Goal: Task Accomplishment & Management: Use online tool/utility

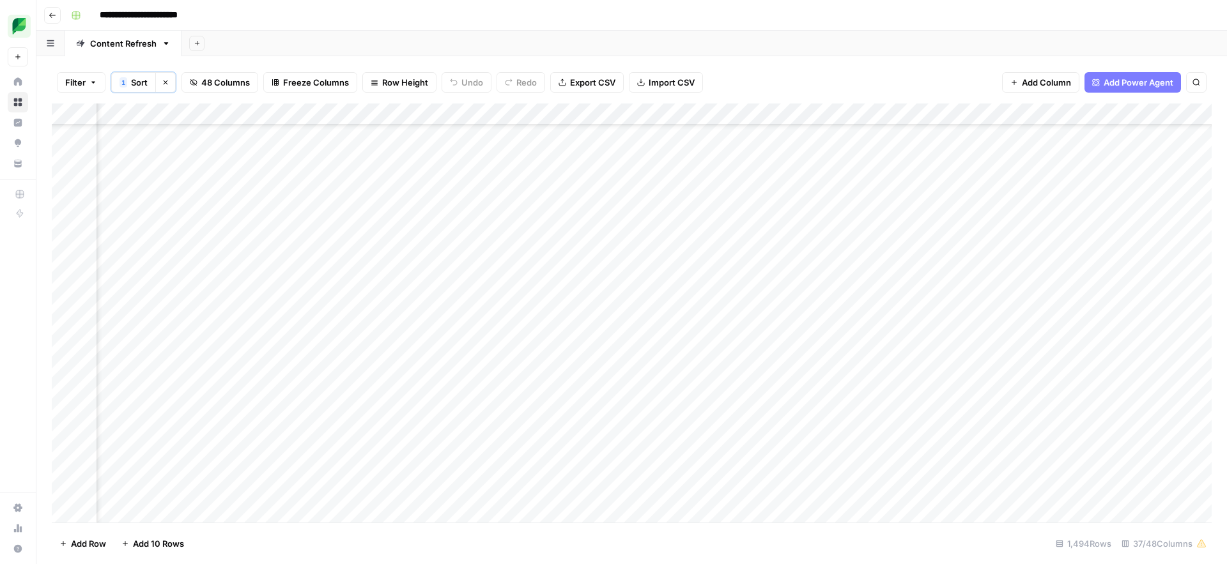
scroll to position [20823, 1468]
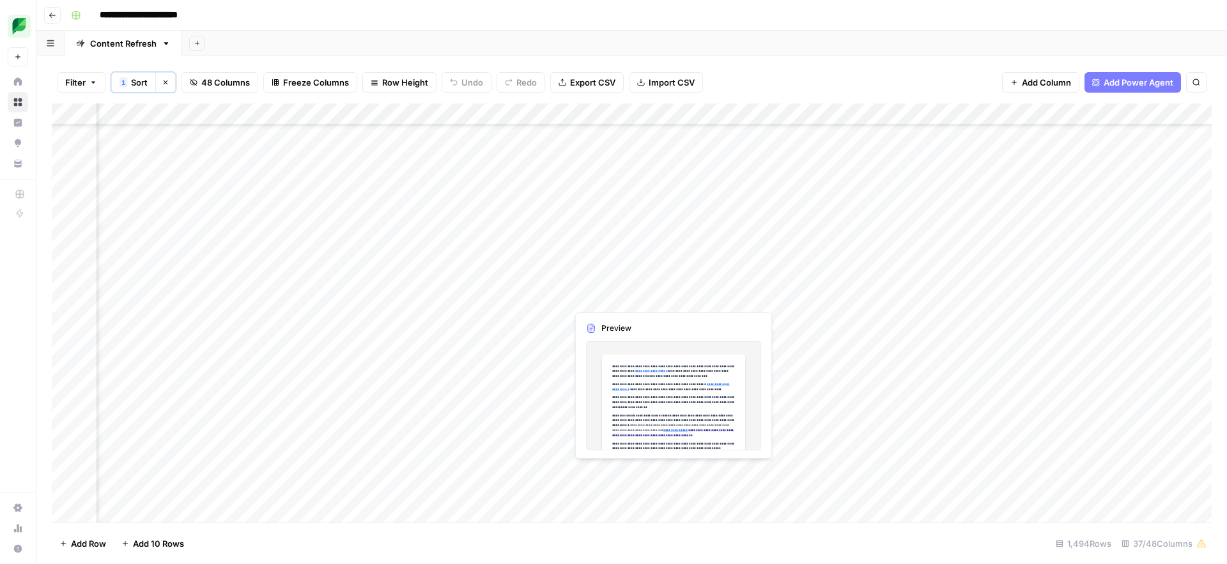
click at [603, 297] on div "Add Column" at bounding box center [632, 313] width 1160 height 419
click at [603, 297] on div at bounding box center [625, 298] width 117 height 24
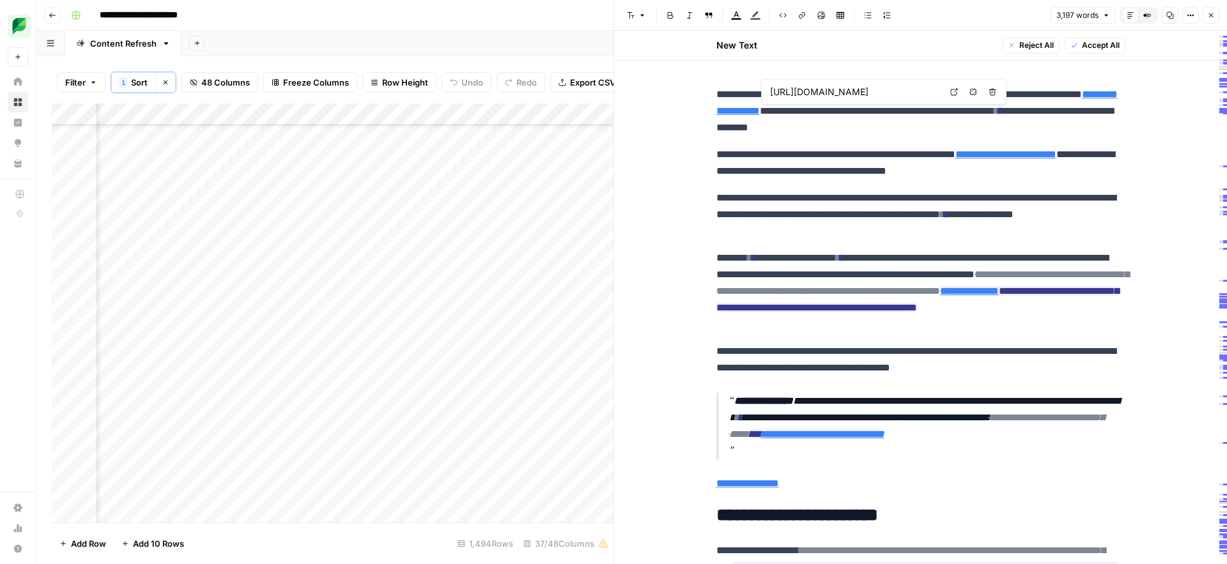
type input "[URL][DOMAIN_NAME]"
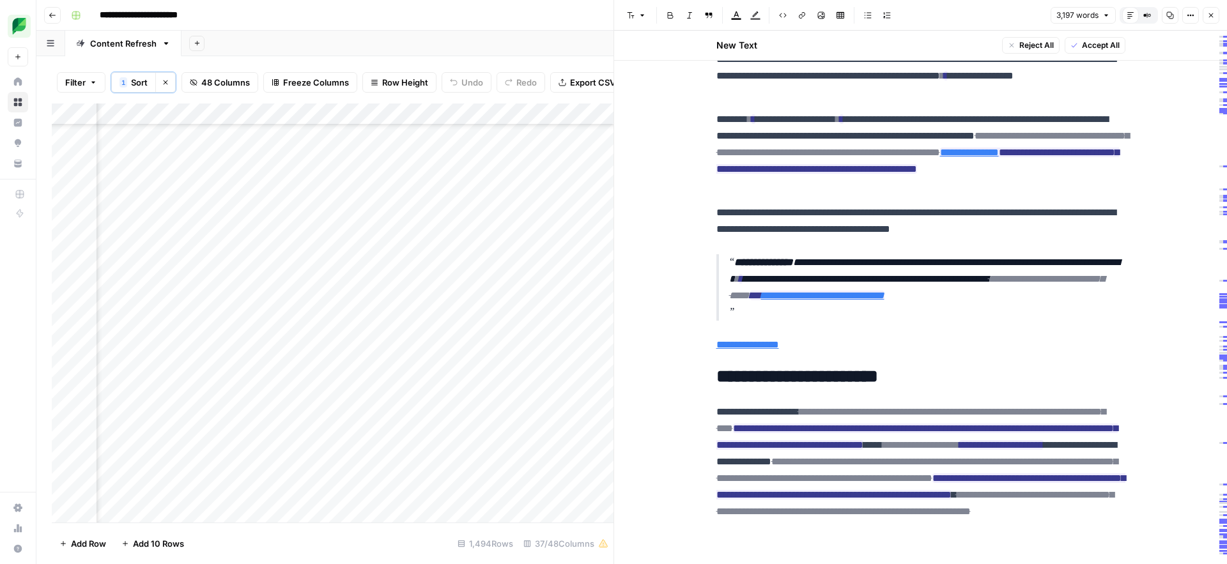
scroll to position [146, 0]
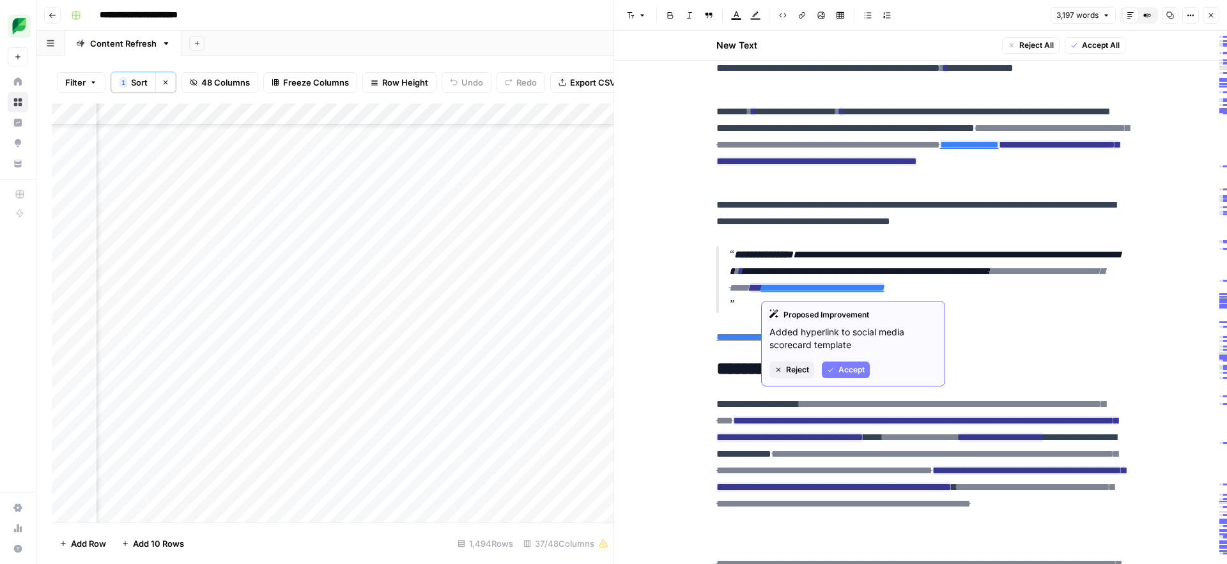
click at [797, 367] on span "Reject" at bounding box center [797, 370] width 23 height 12
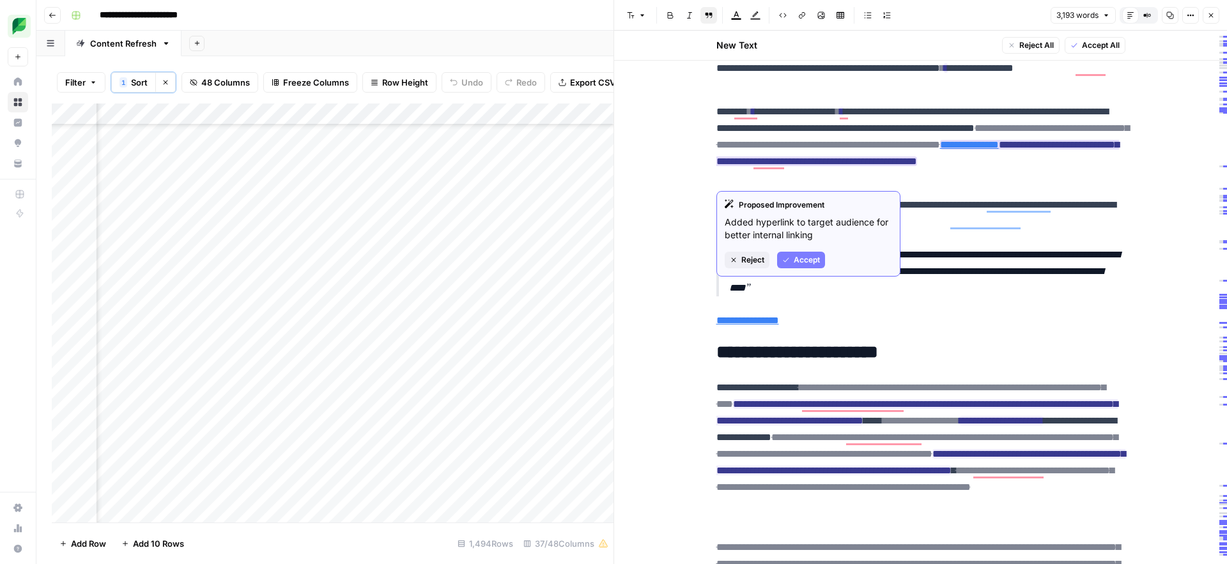
click at [743, 265] on span "Reject" at bounding box center [752, 260] width 23 height 12
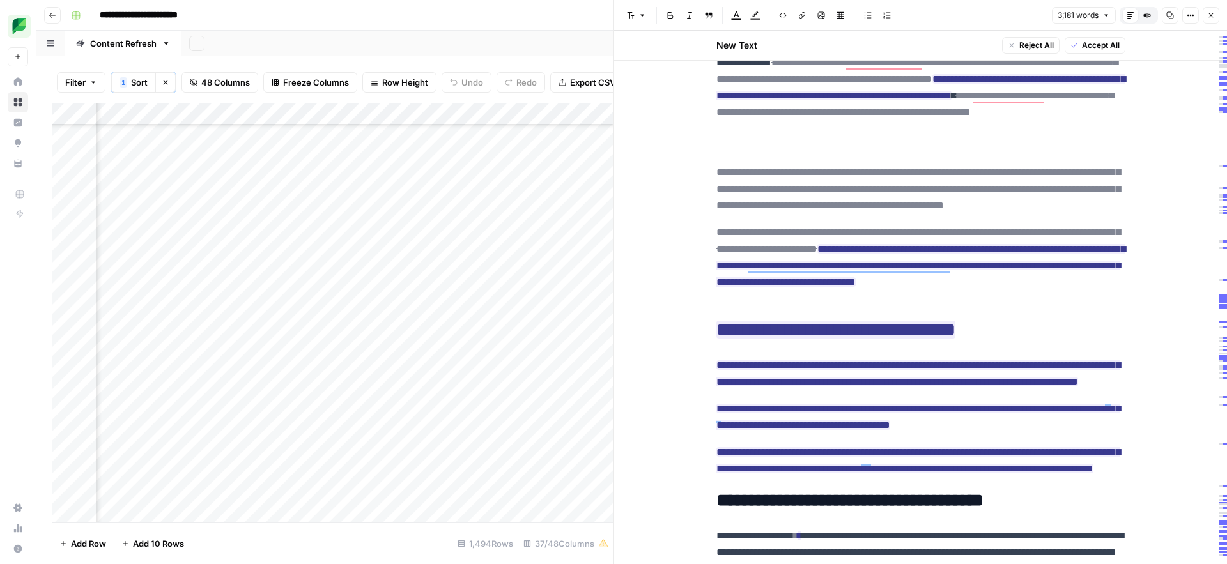
scroll to position [0, 0]
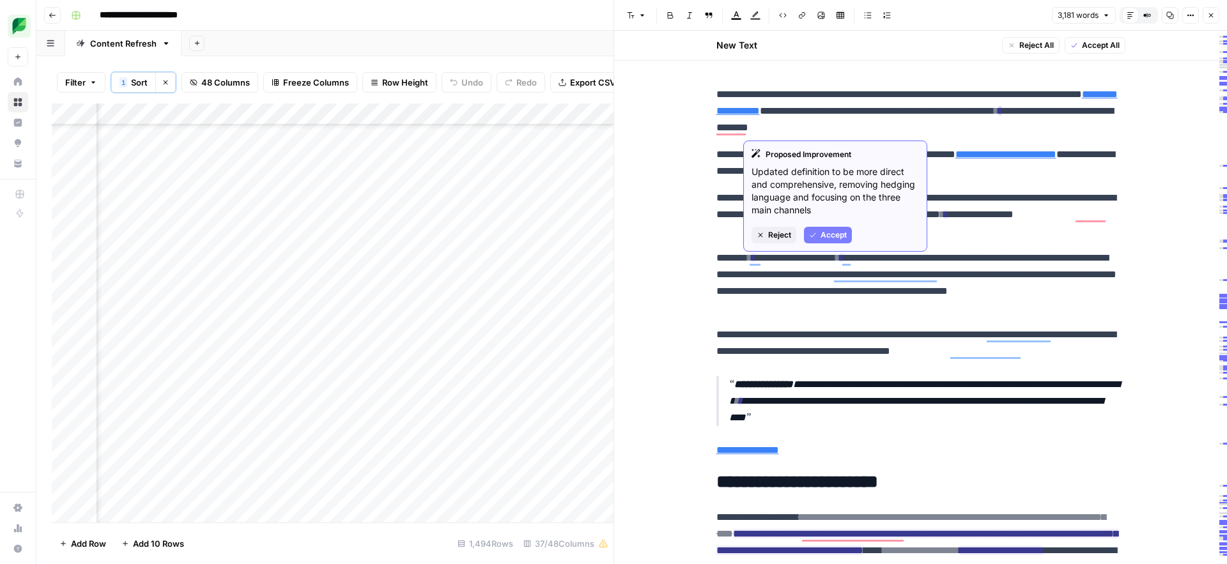
click at [822, 231] on span "Accept" at bounding box center [833, 235] width 26 height 12
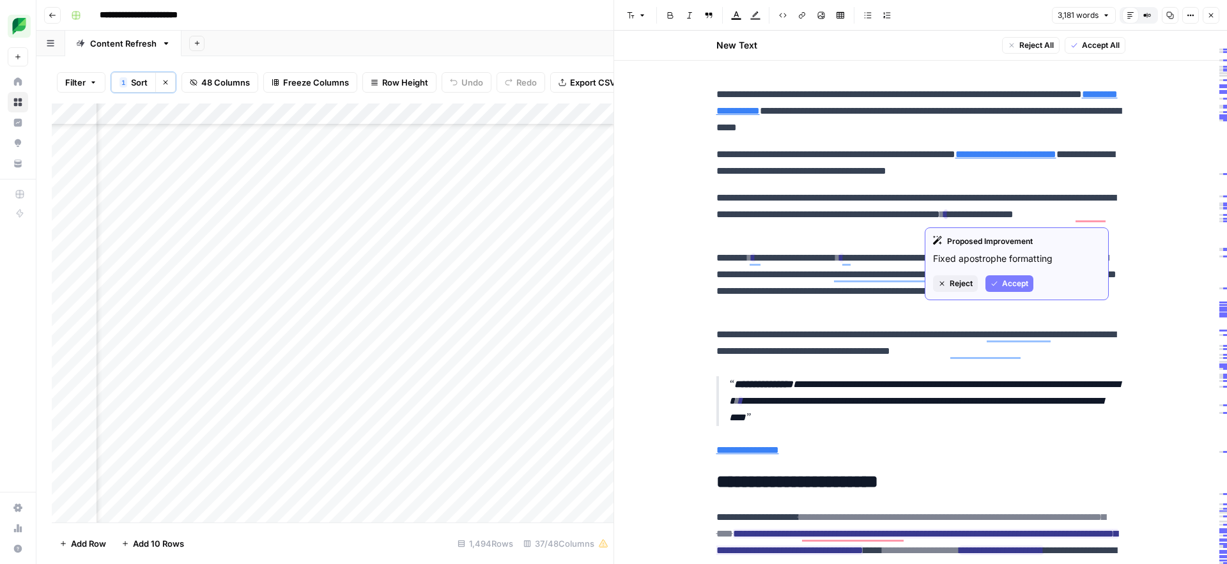
click at [1011, 279] on span "Accept" at bounding box center [1015, 284] width 26 height 12
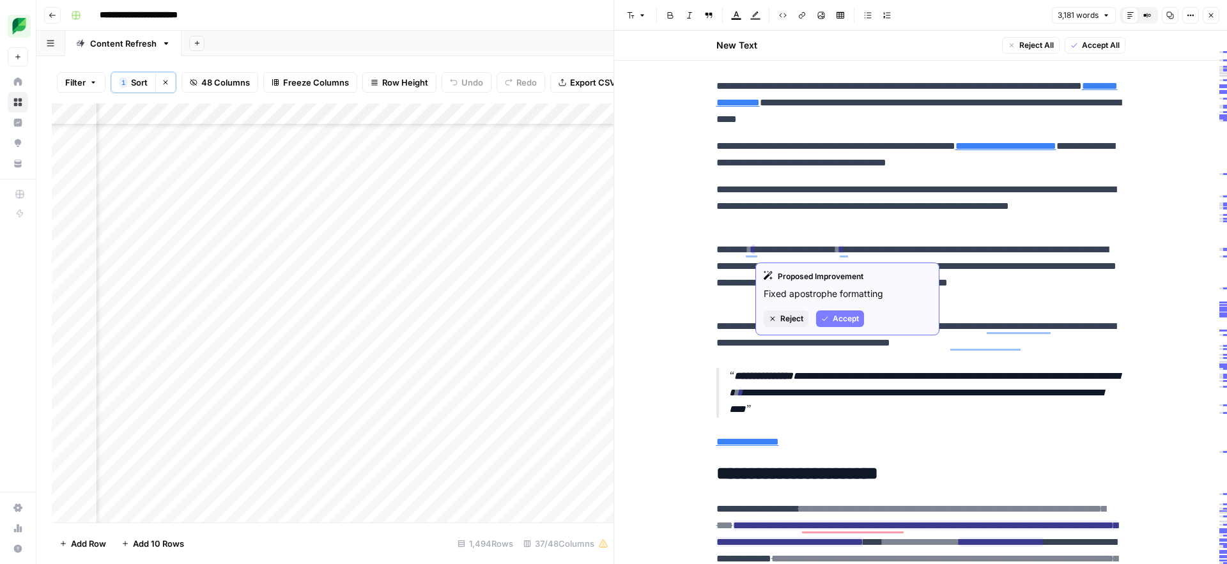
click at [841, 322] on span "Accept" at bounding box center [846, 319] width 26 height 12
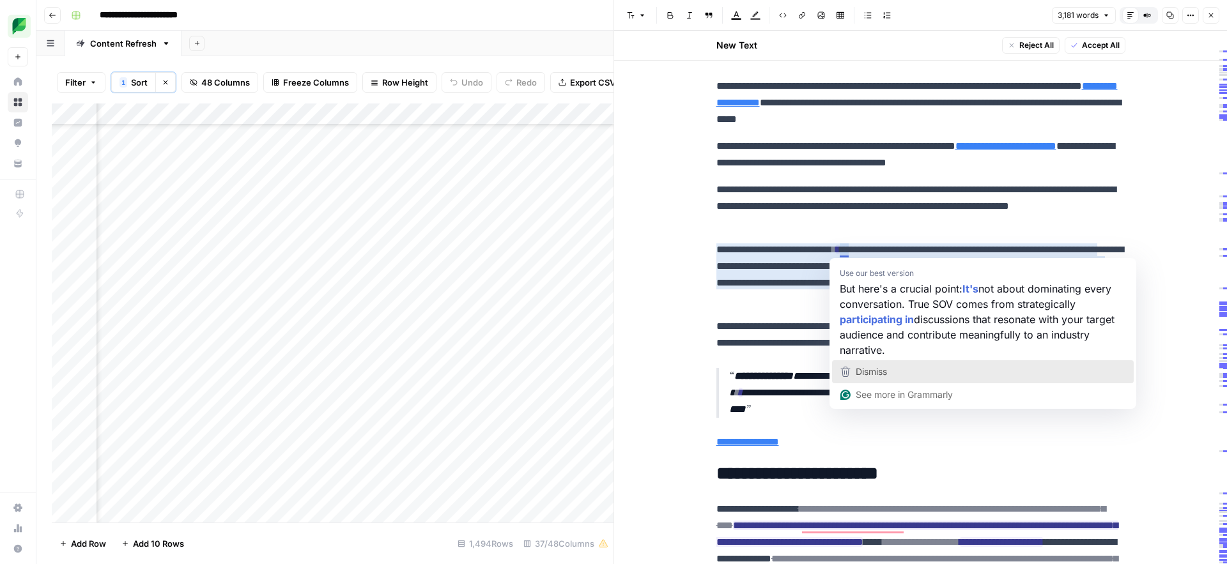
click at [864, 372] on span "Dismiss" at bounding box center [871, 371] width 31 height 11
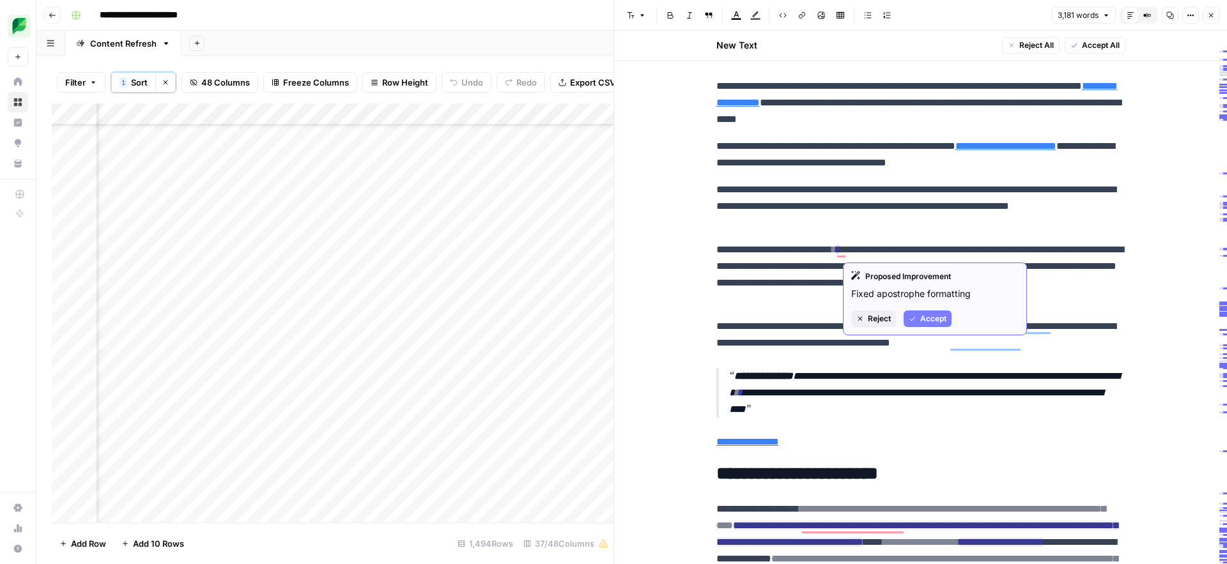
click at [929, 321] on span "Accept" at bounding box center [933, 319] width 26 height 12
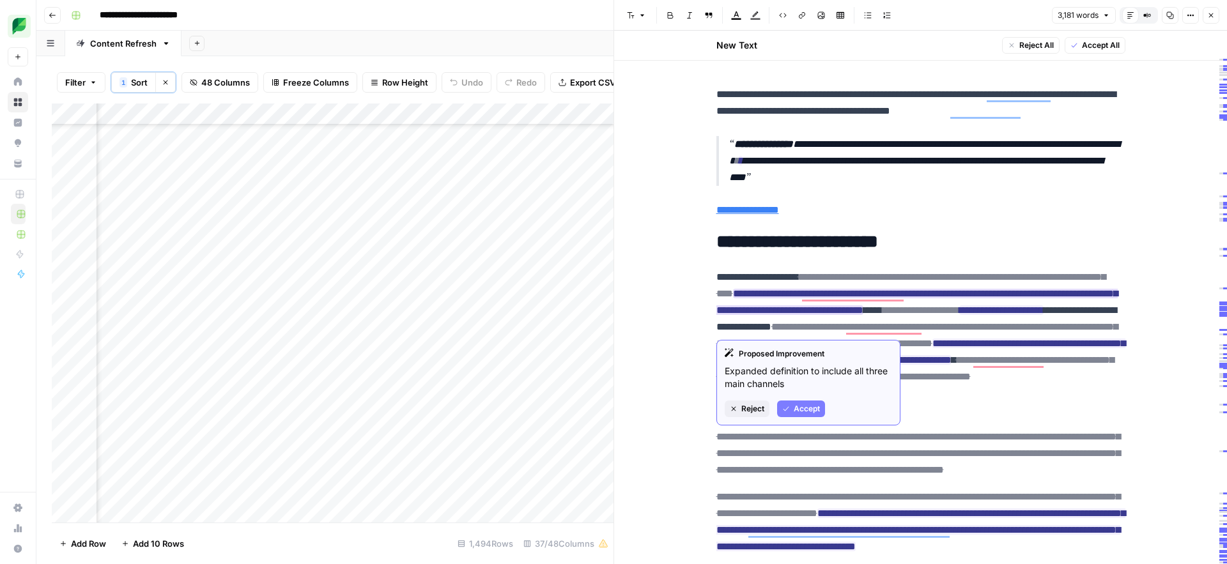
click at [794, 406] on span "Accept" at bounding box center [807, 409] width 26 height 12
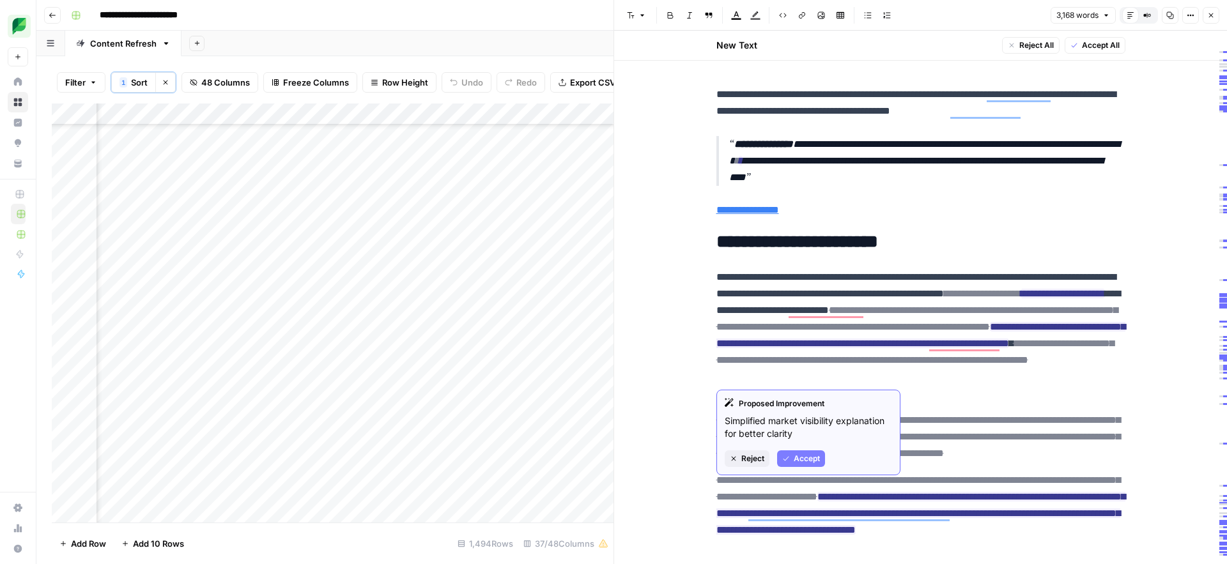
click at [741, 282] on p "**********" at bounding box center [920, 335] width 409 height 133
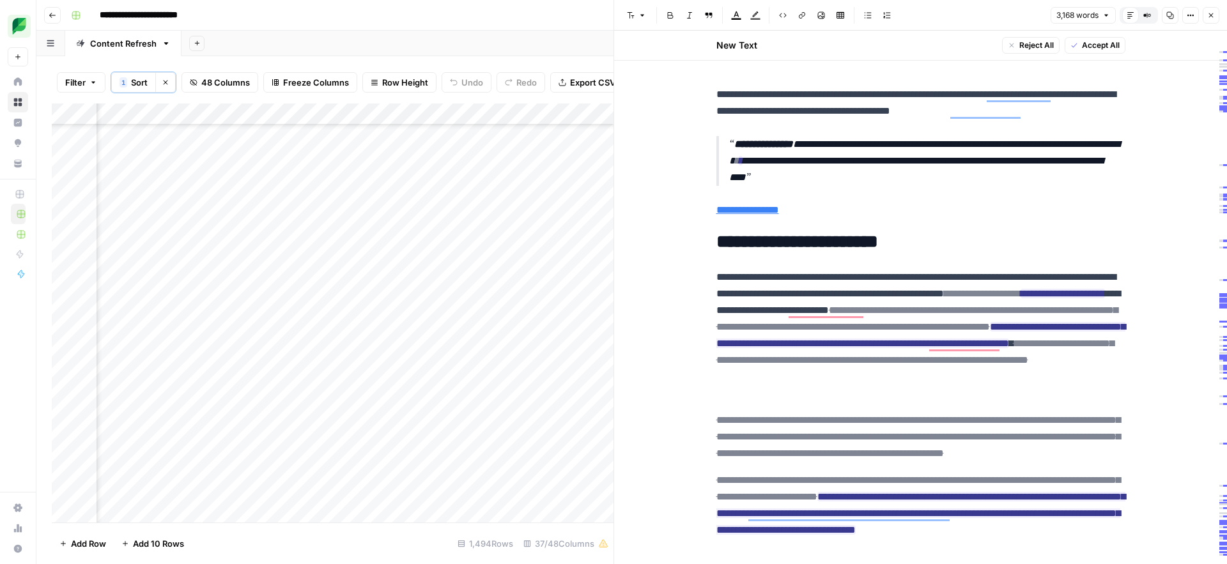
scroll to position [218, 0]
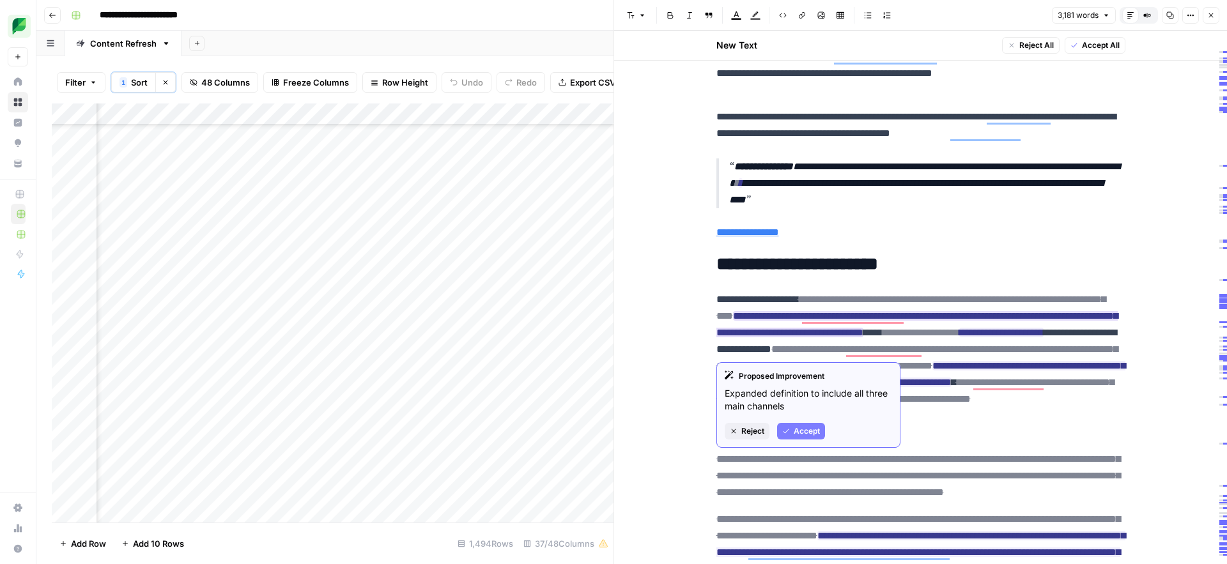
click at [737, 431] on button "Reject" at bounding box center [747, 431] width 45 height 17
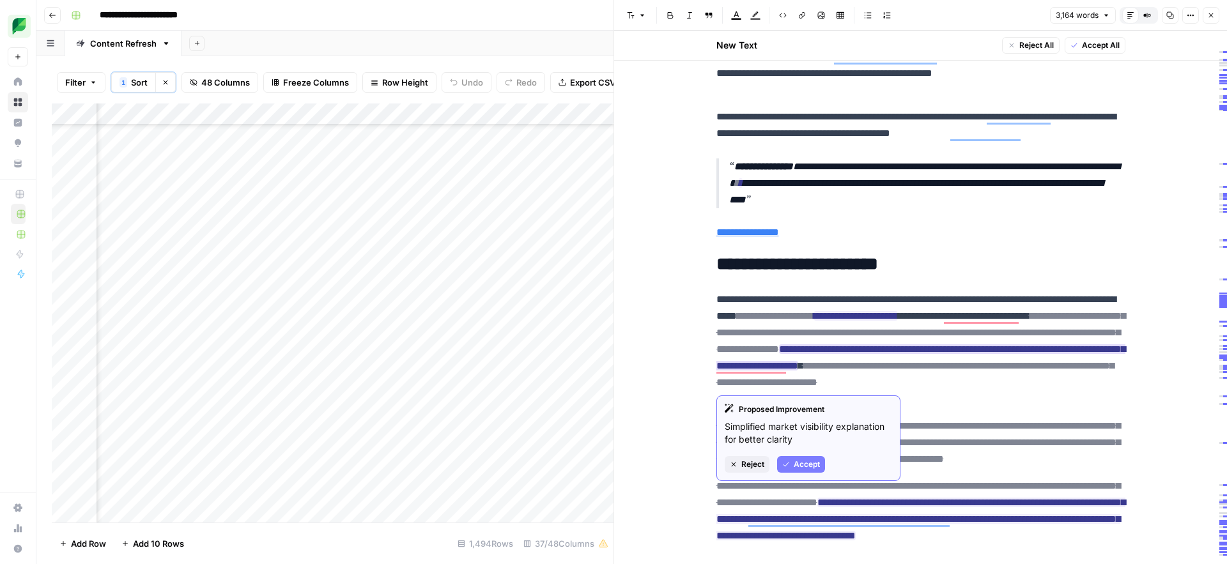
click at [744, 463] on span "Reject" at bounding box center [752, 465] width 23 height 12
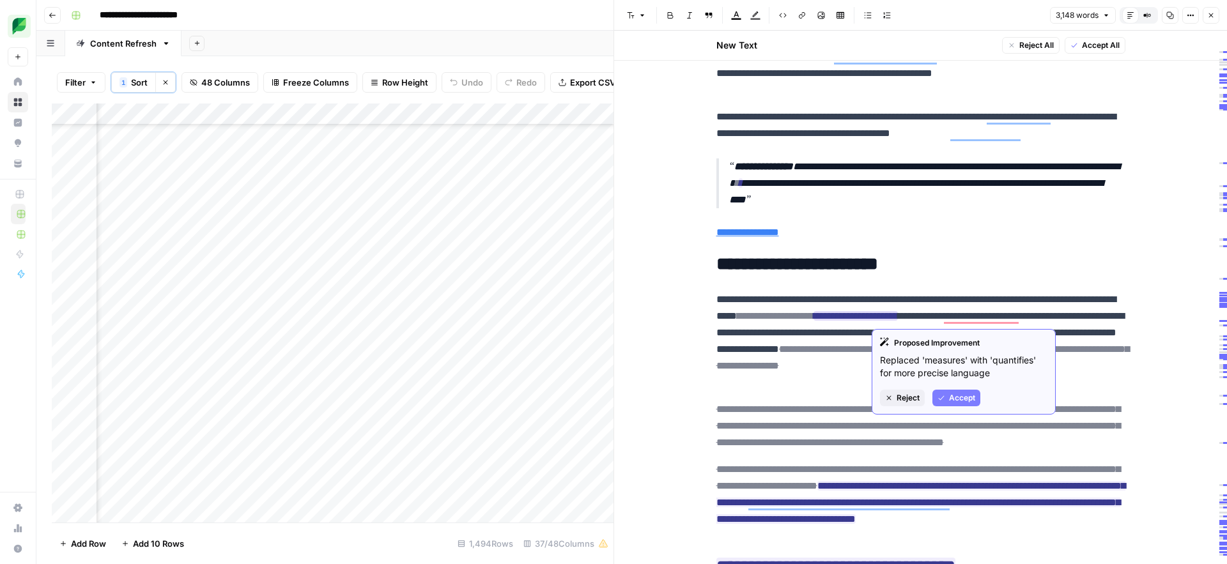
click at [903, 397] on span "Reject" at bounding box center [907, 398] width 23 height 12
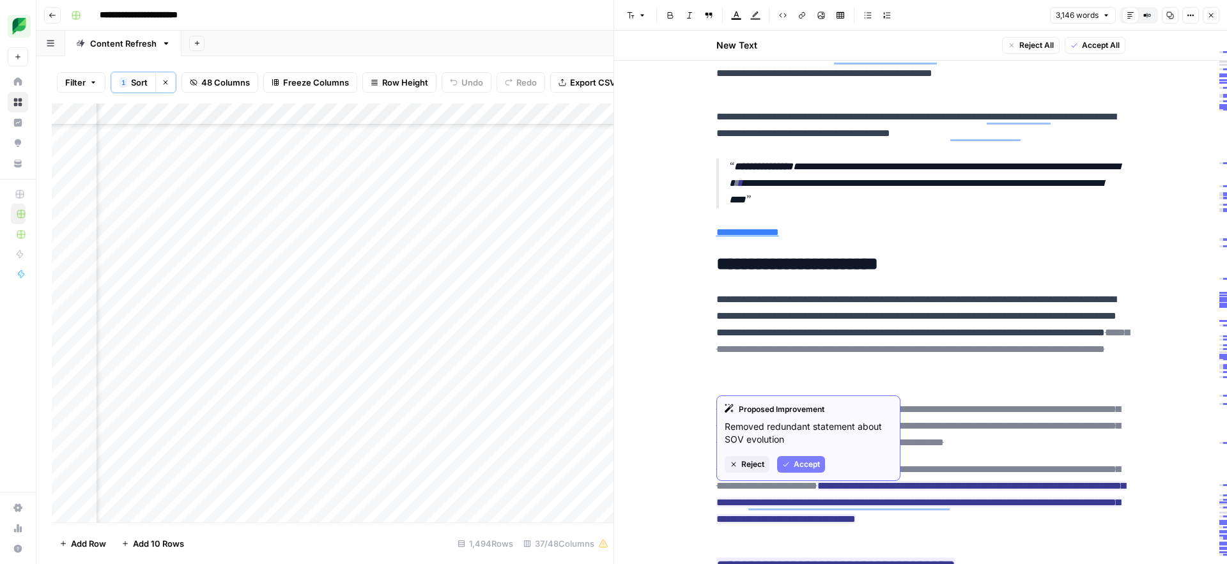
click at [741, 469] on span "Reject" at bounding box center [752, 465] width 23 height 12
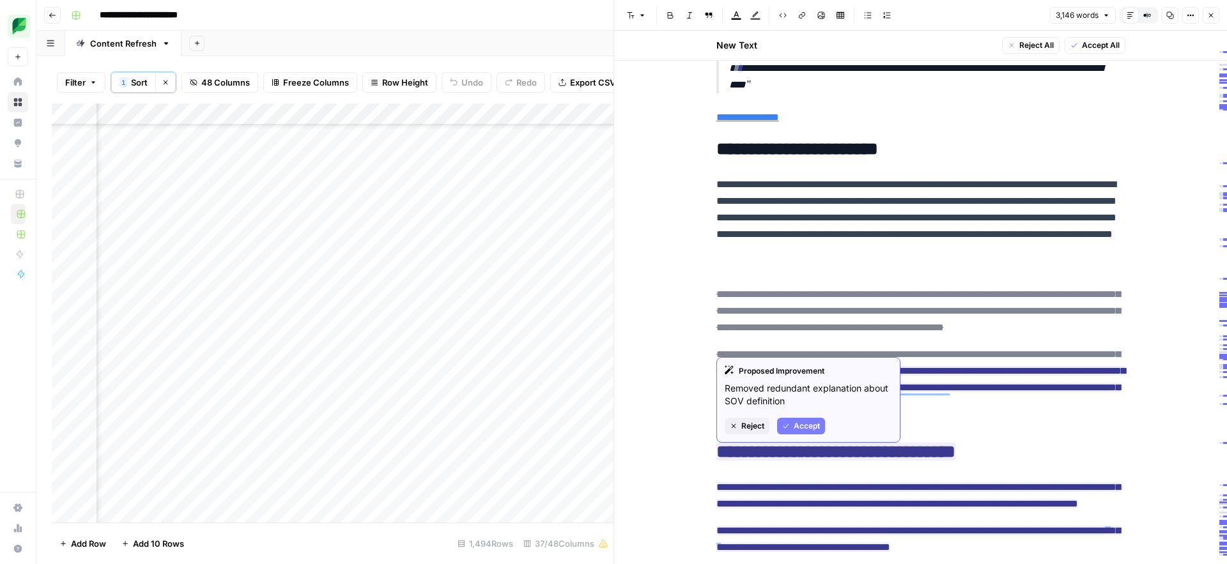
click at [751, 429] on span "Reject" at bounding box center [752, 426] width 23 height 12
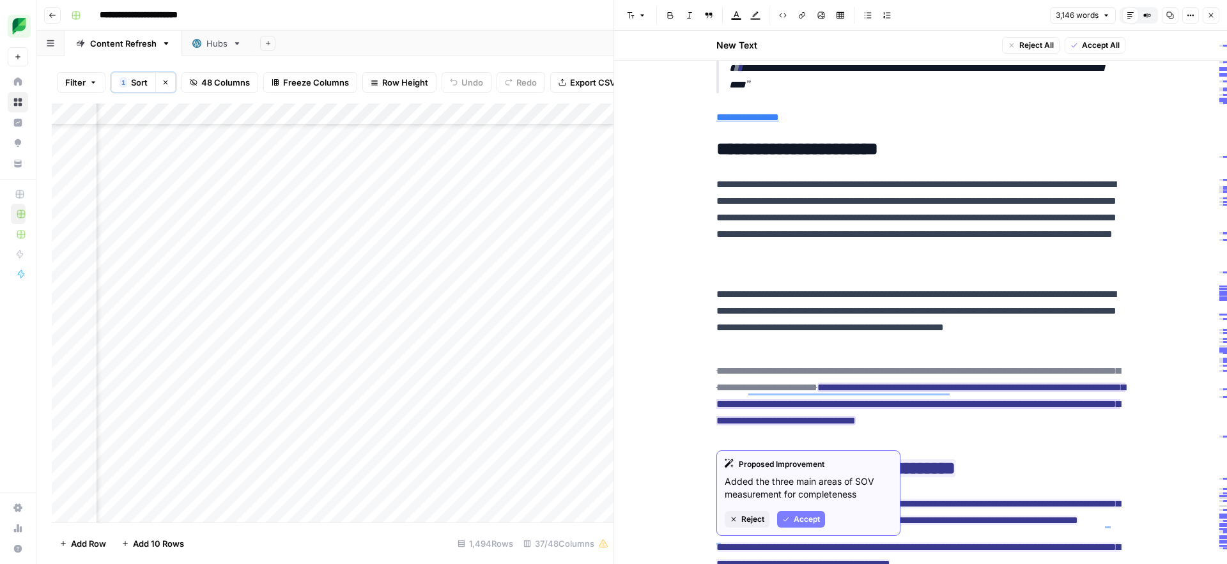
click at [755, 521] on span "Reject" at bounding box center [752, 520] width 23 height 12
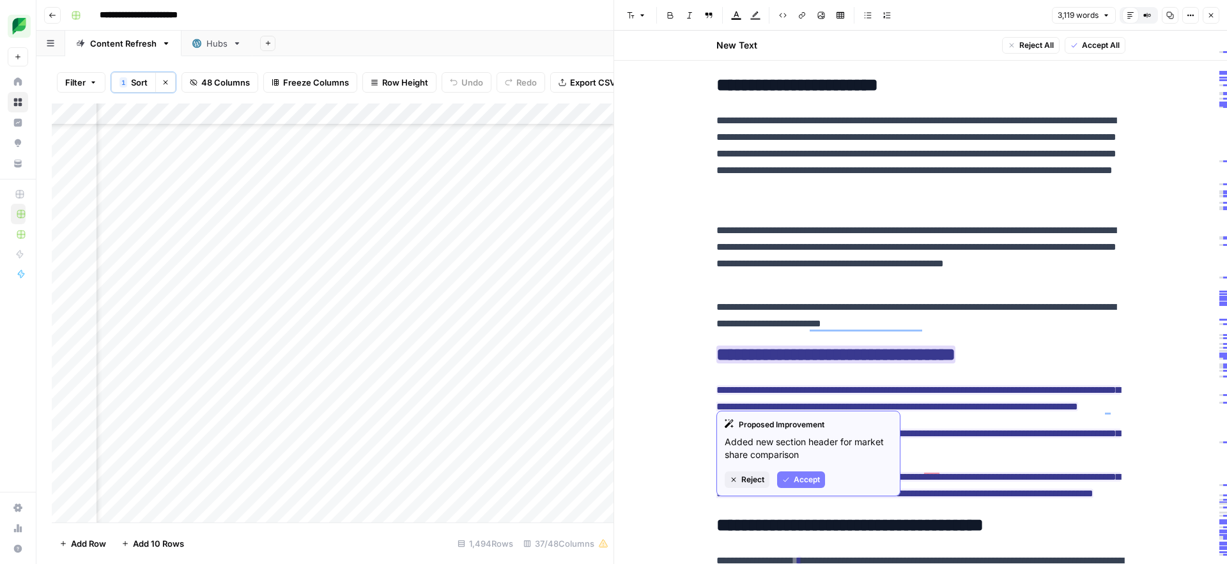
scroll to position [428, 0]
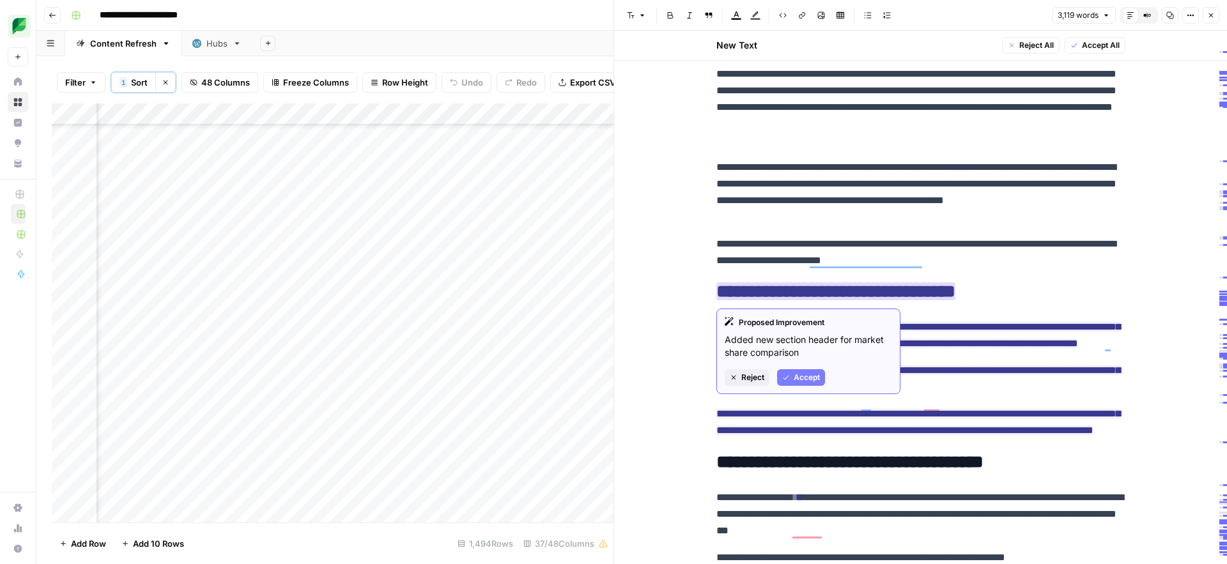
click at [801, 380] on span "Accept" at bounding box center [807, 378] width 26 height 12
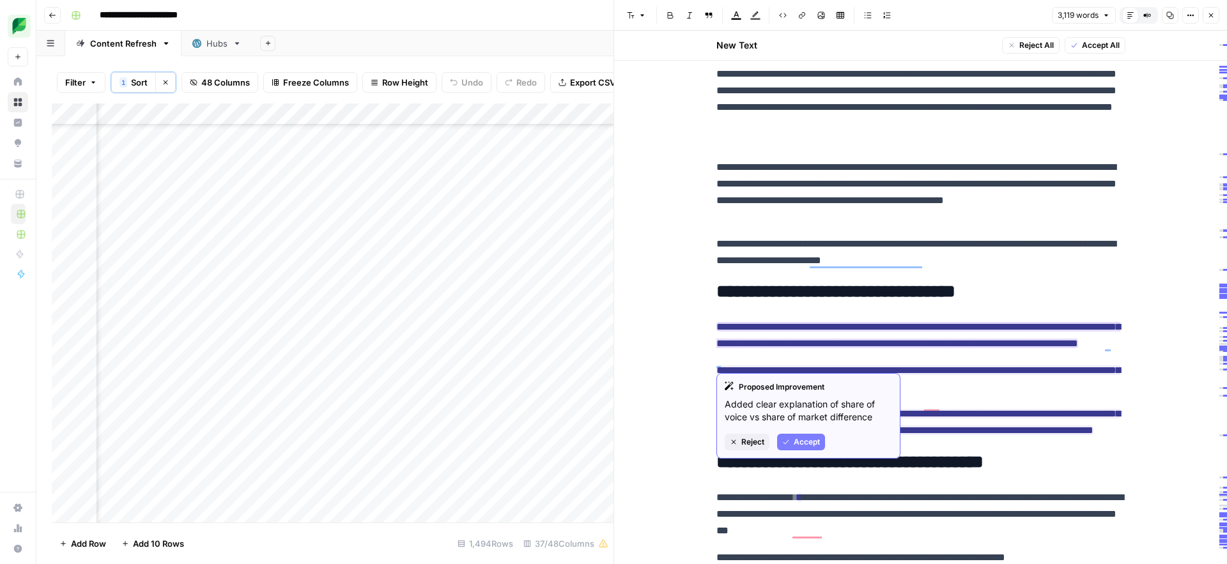
click at [795, 443] on span "Accept" at bounding box center [807, 442] width 26 height 12
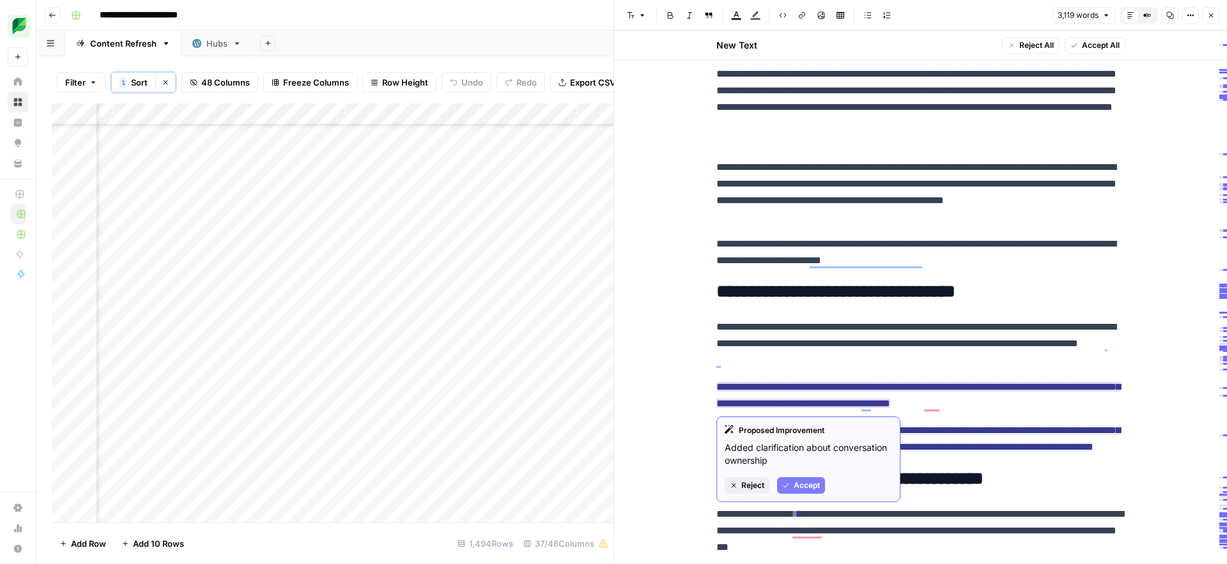
click at [792, 481] on button "Accept" at bounding box center [801, 485] width 48 height 17
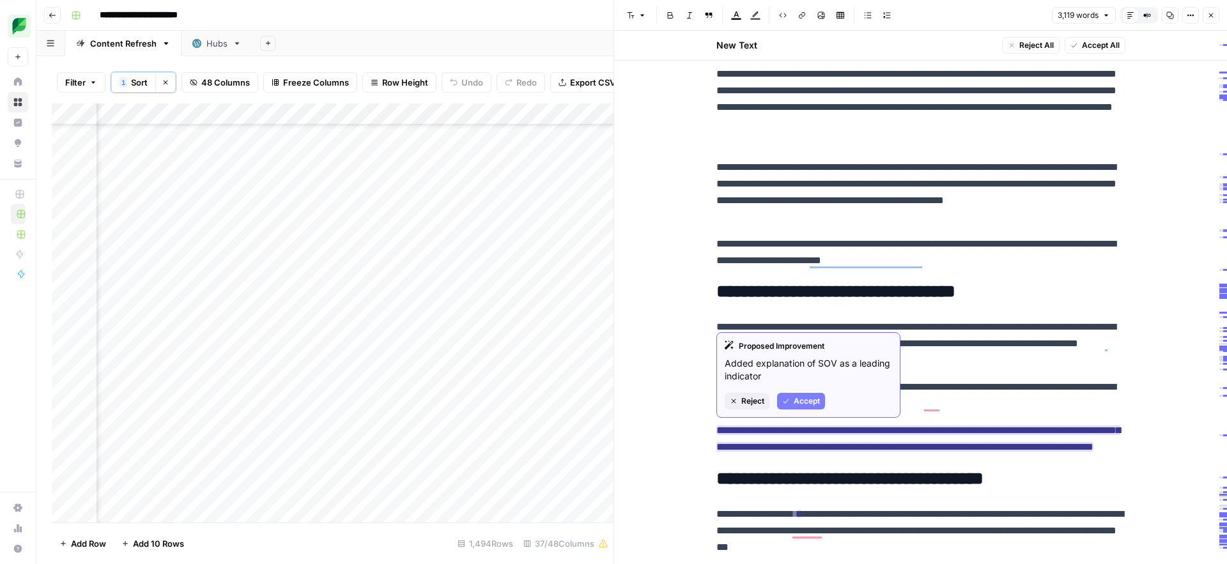
click at [805, 401] on span "Accept" at bounding box center [807, 402] width 26 height 12
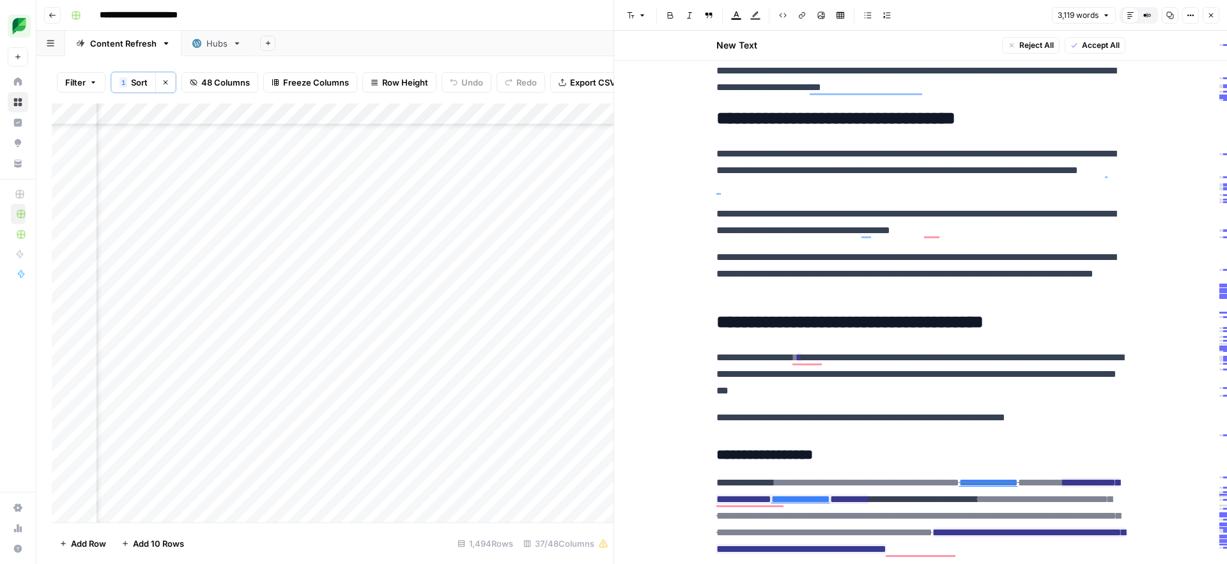
scroll to position [672, 0]
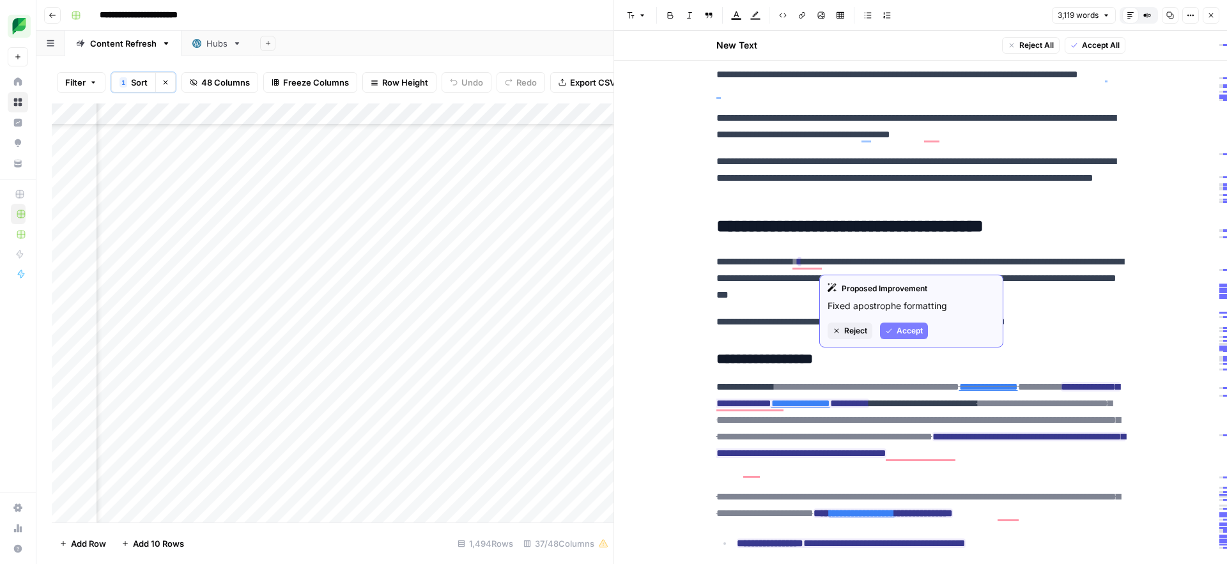
click at [891, 332] on icon "button" at bounding box center [889, 331] width 8 height 8
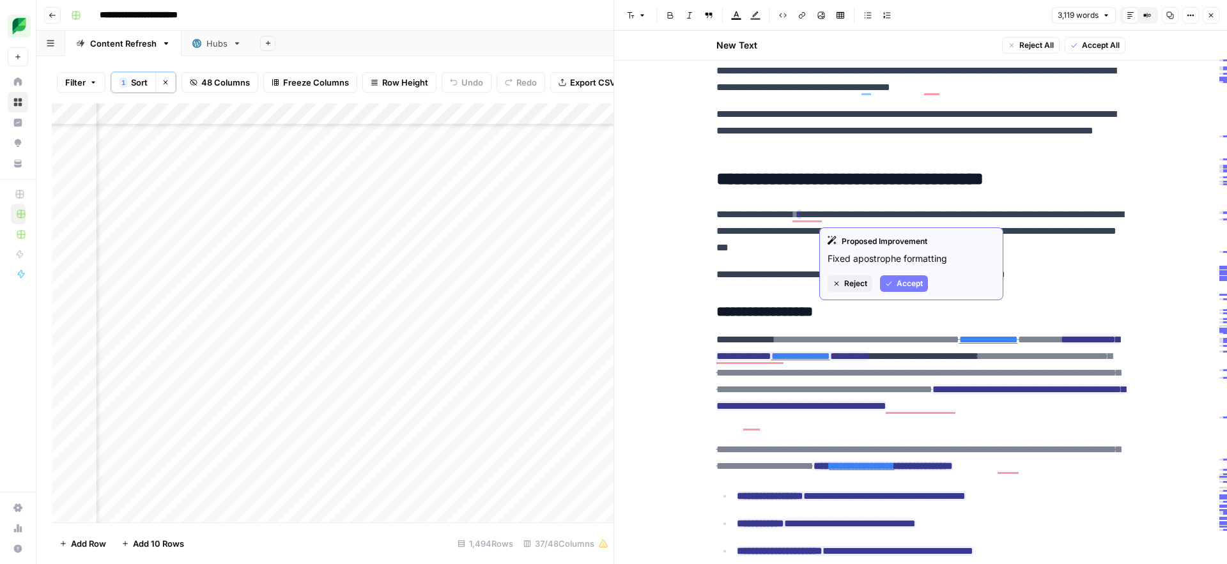
click at [901, 284] on span "Accept" at bounding box center [909, 284] width 26 height 12
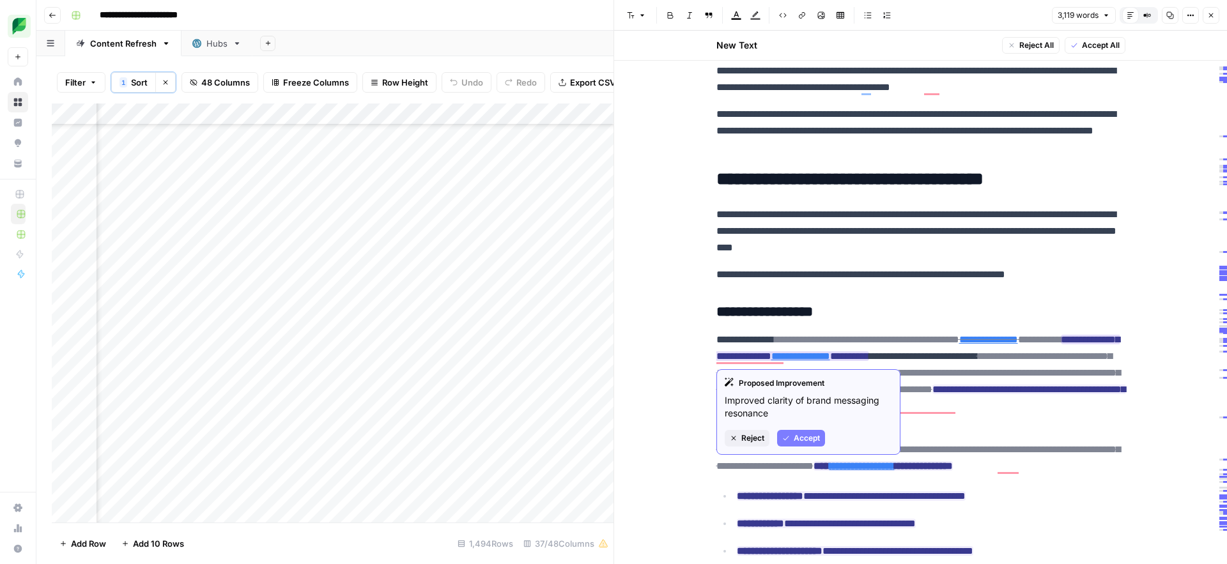
click at [753, 438] on span "Reject" at bounding box center [752, 439] width 23 height 12
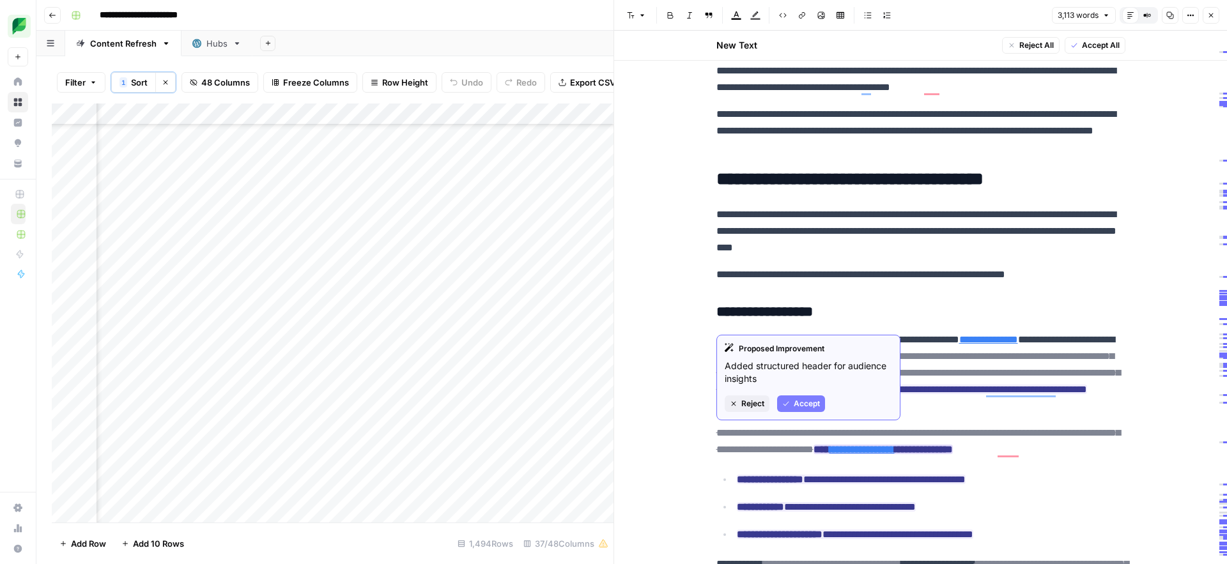
click at [752, 404] on span "Reject" at bounding box center [752, 404] width 23 height 12
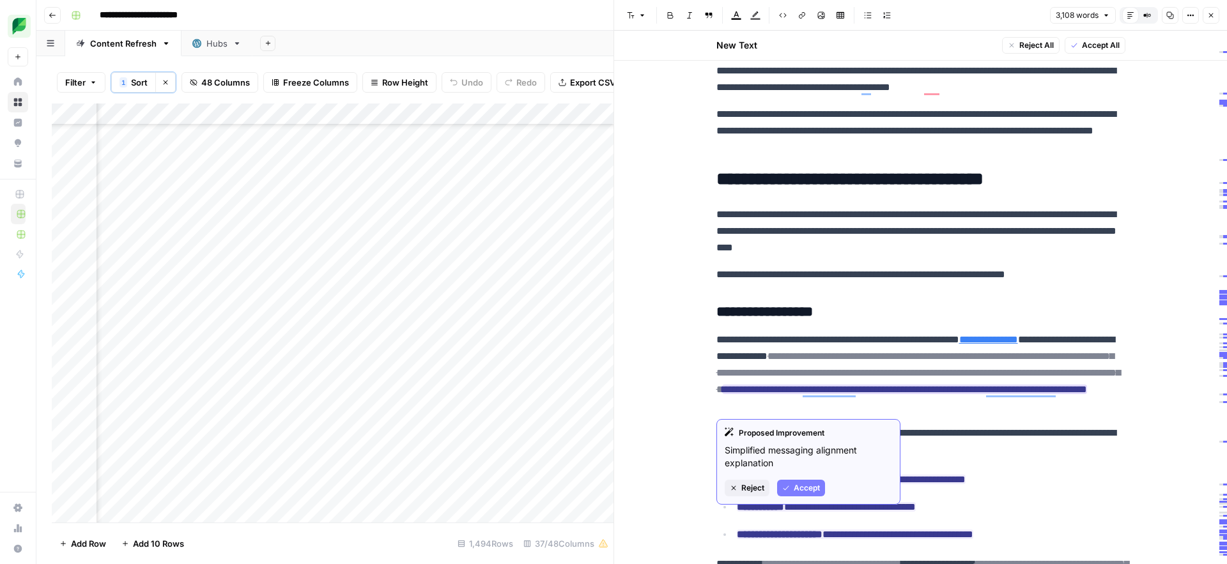
click at [755, 490] on span "Reject" at bounding box center [752, 488] width 23 height 12
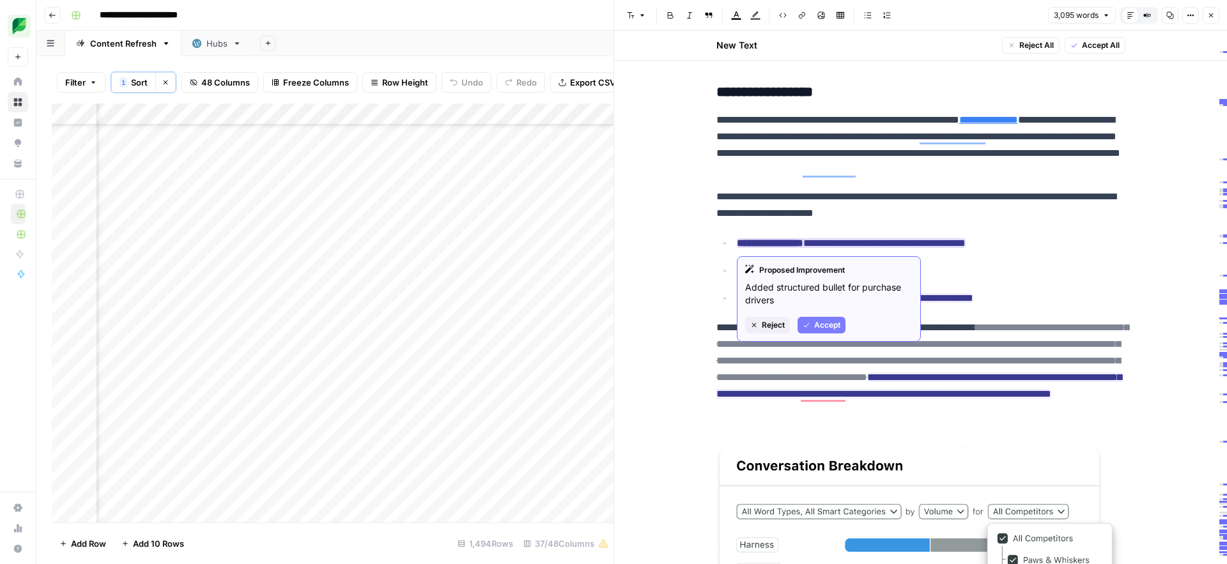
click at [815, 320] on span "Accept" at bounding box center [827, 325] width 26 height 12
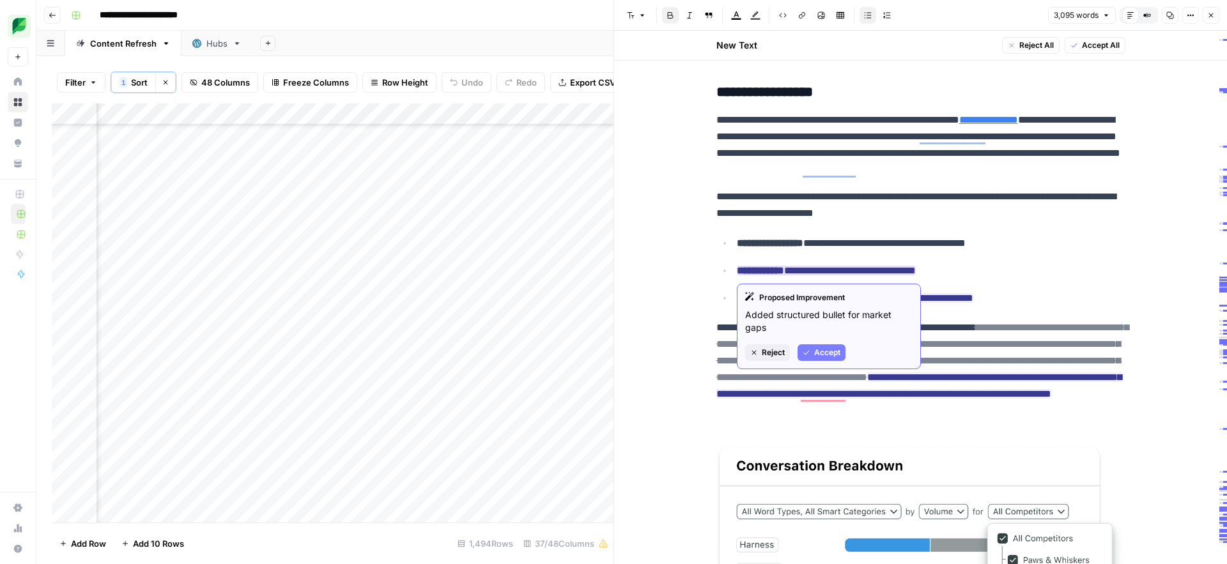
click at [827, 354] on span "Accept" at bounding box center [827, 353] width 26 height 12
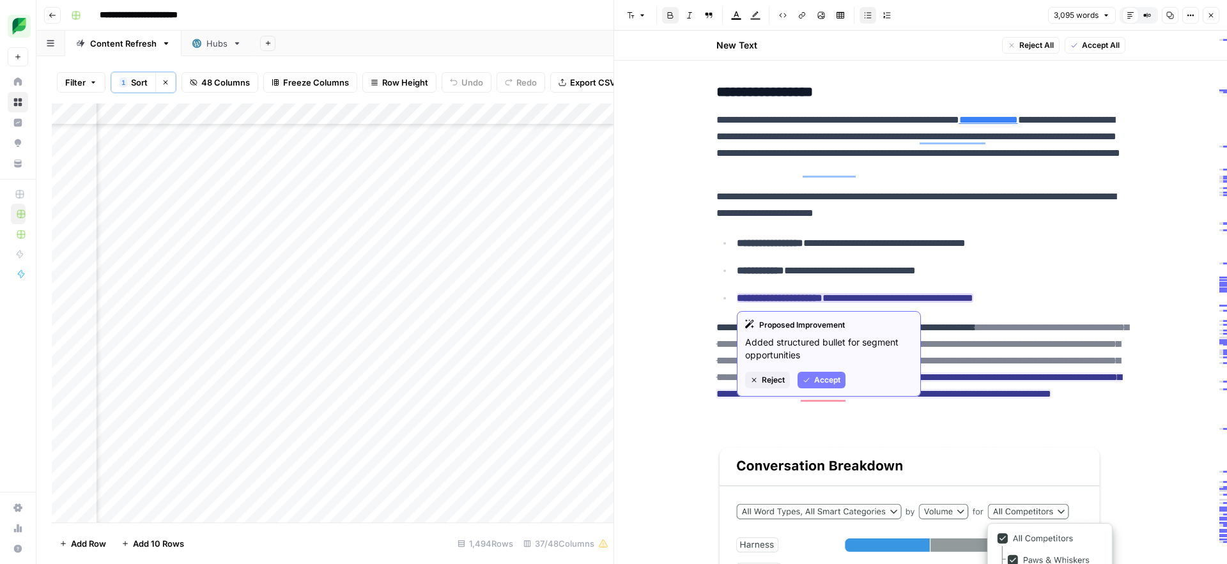
click at [826, 381] on span "Accept" at bounding box center [827, 380] width 26 height 12
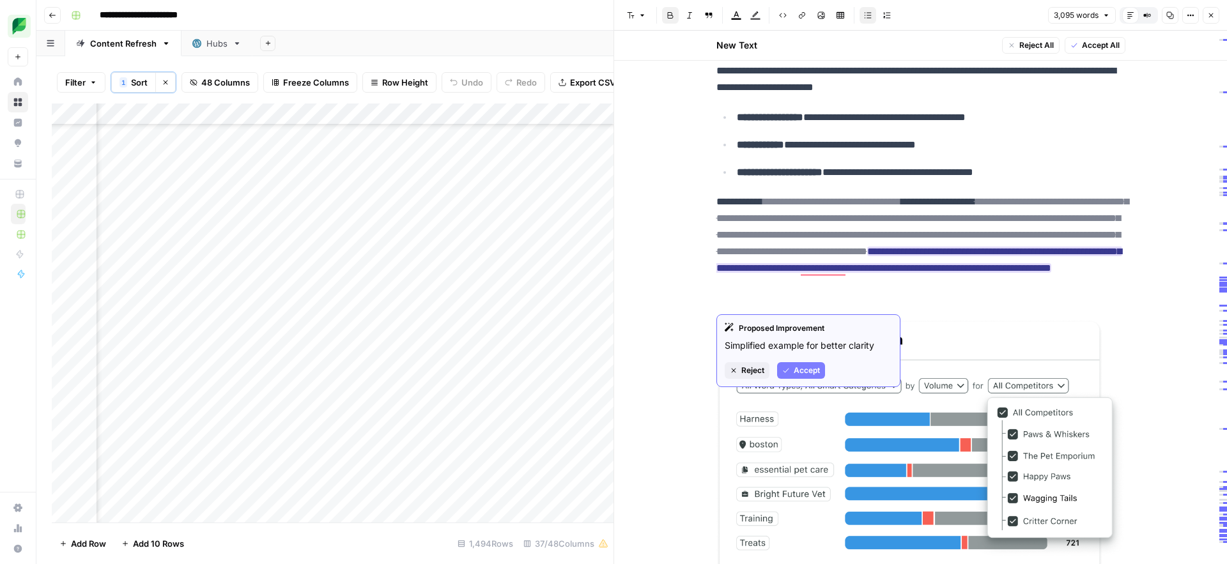
click at [749, 371] on span "Reject" at bounding box center [752, 371] width 23 height 12
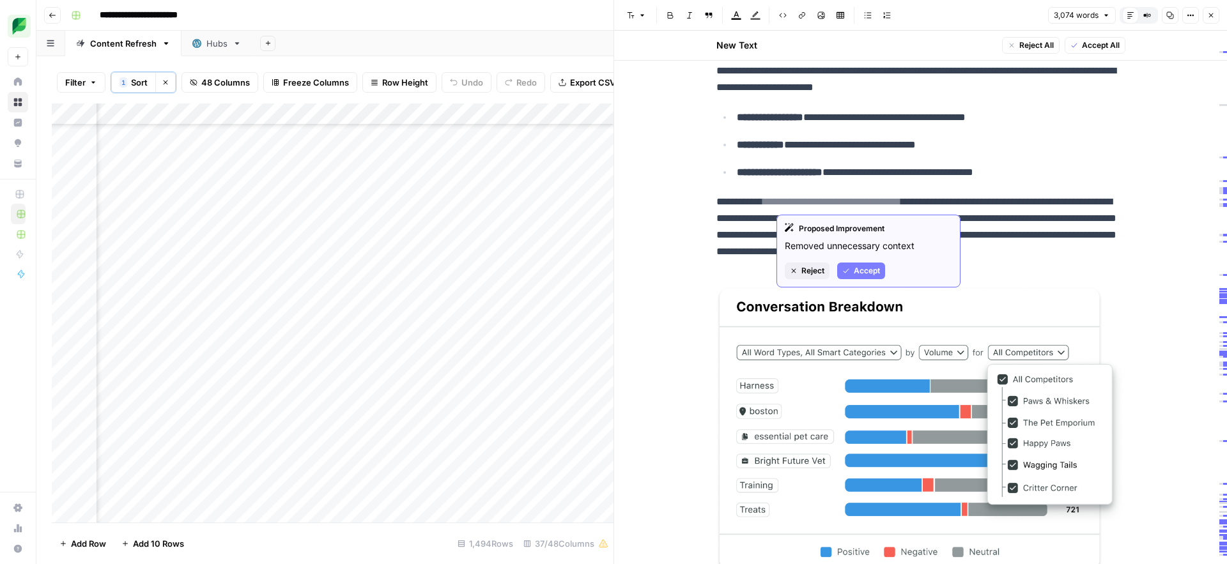
click at [809, 272] on span "Reject" at bounding box center [812, 271] width 23 height 12
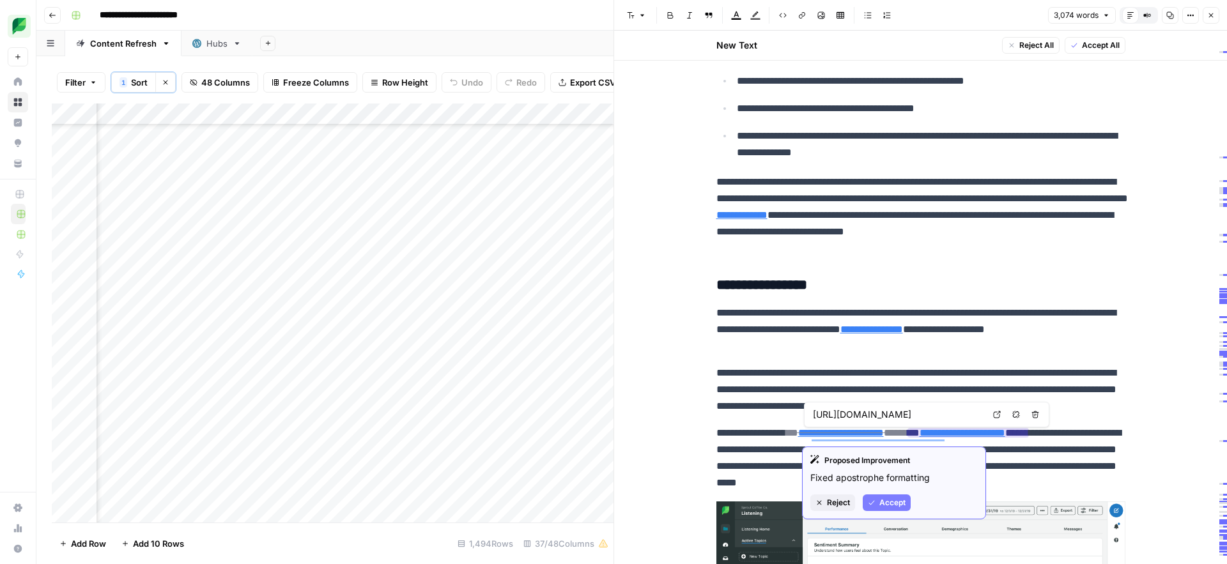
click at [831, 501] on span "Reject" at bounding box center [838, 503] width 23 height 12
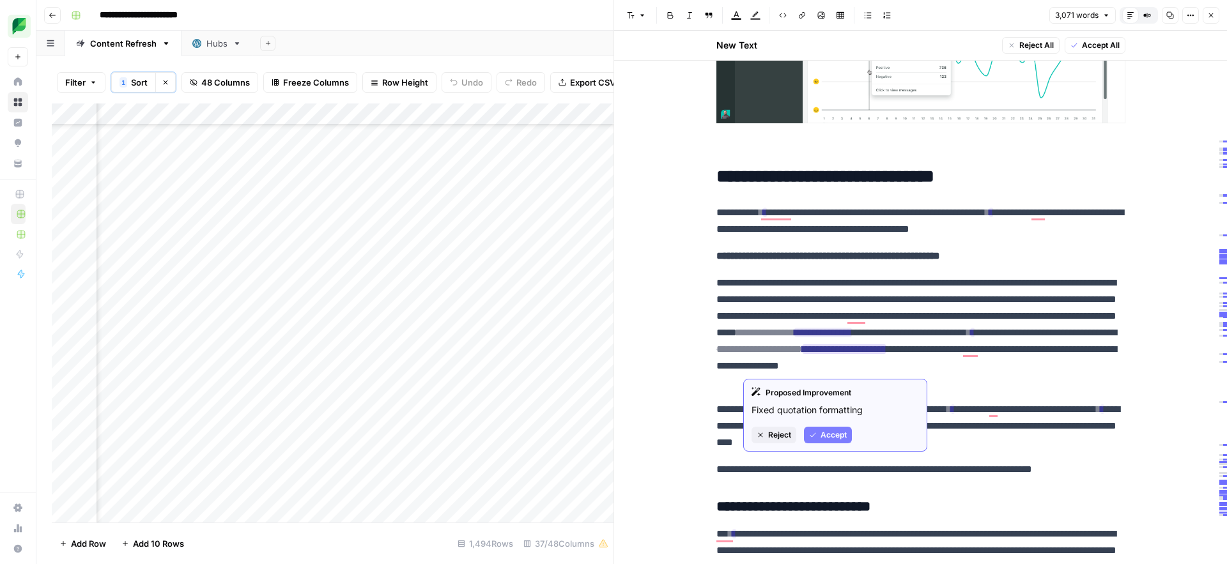
click at [778, 434] on span "Reject" at bounding box center [779, 435] width 23 height 12
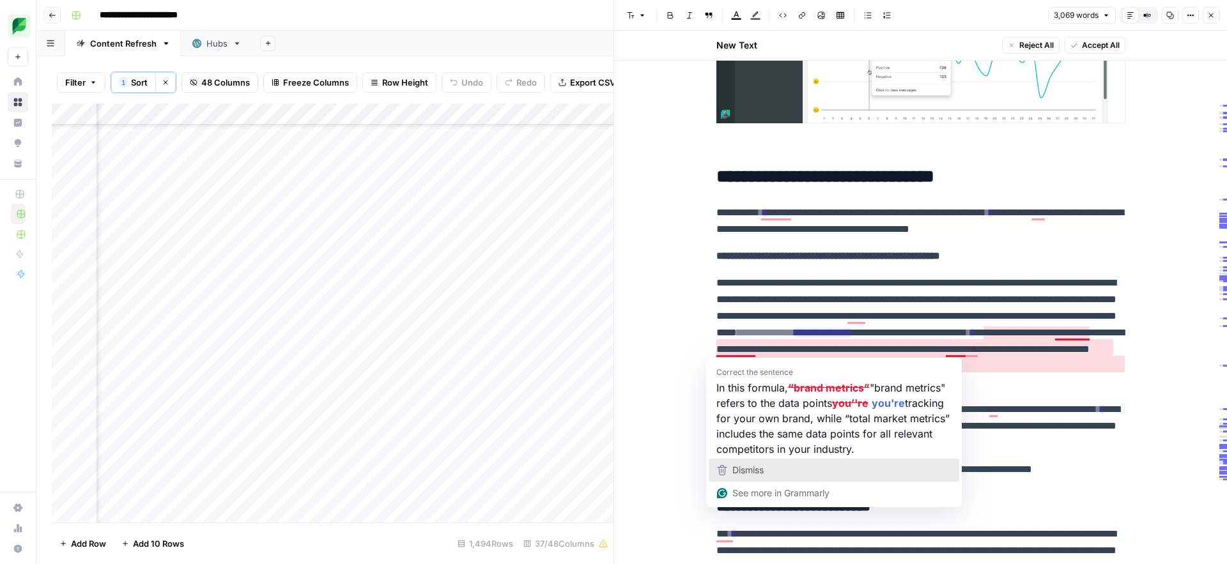
click at [766, 476] on div "Dismiss" at bounding box center [833, 470] width 239 height 19
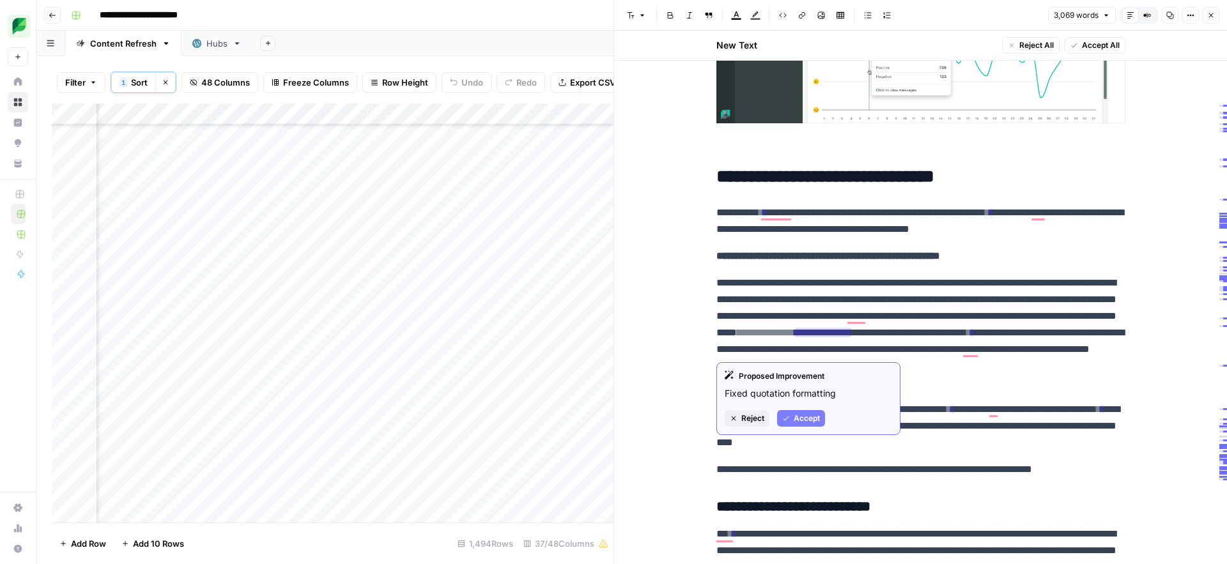
click at [755, 417] on span "Reject" at bounding box center [752, 419] width 23 height 12
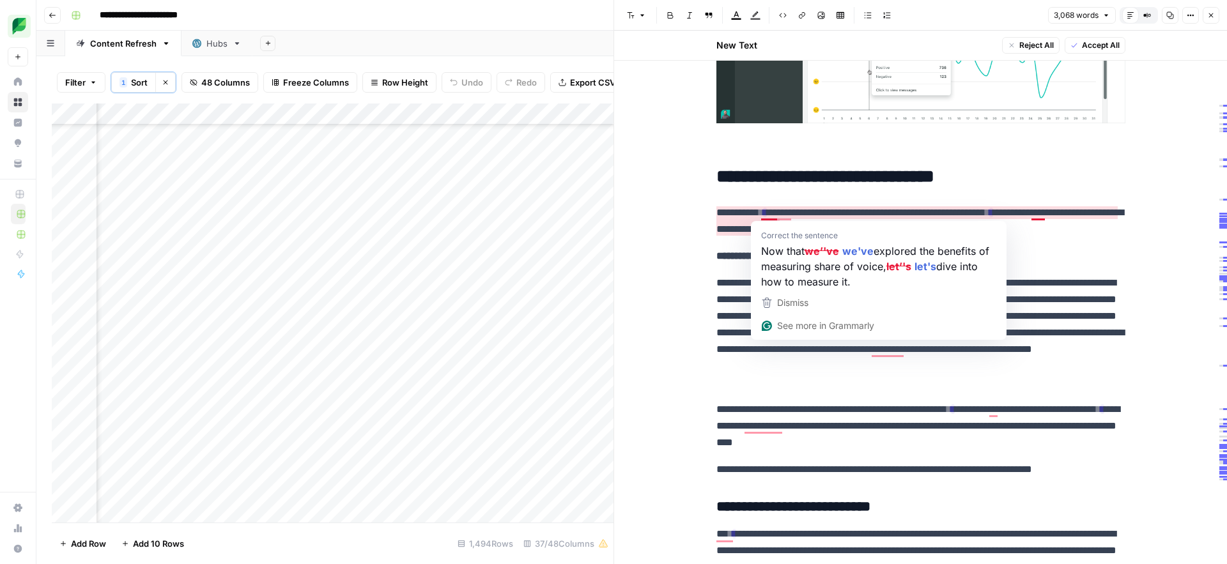
click at [738, 227] on p "**********" at bounding box center [920, 220] width 409 height 33
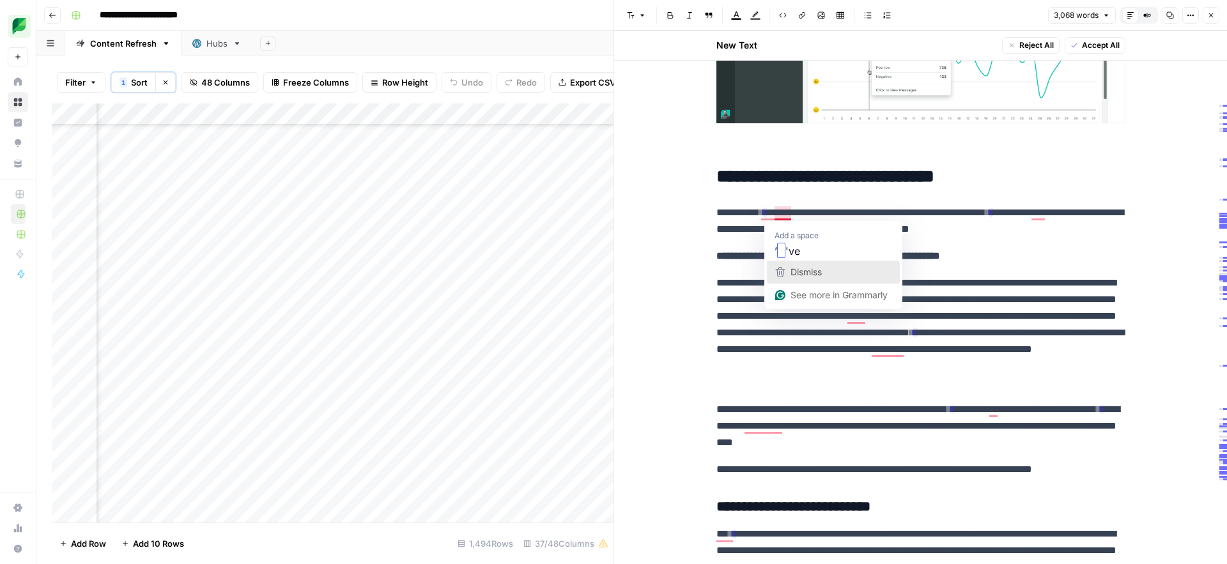
click at [788, 267] on div "Dismiss" at bounding box center [805, 272] width 34 height 19
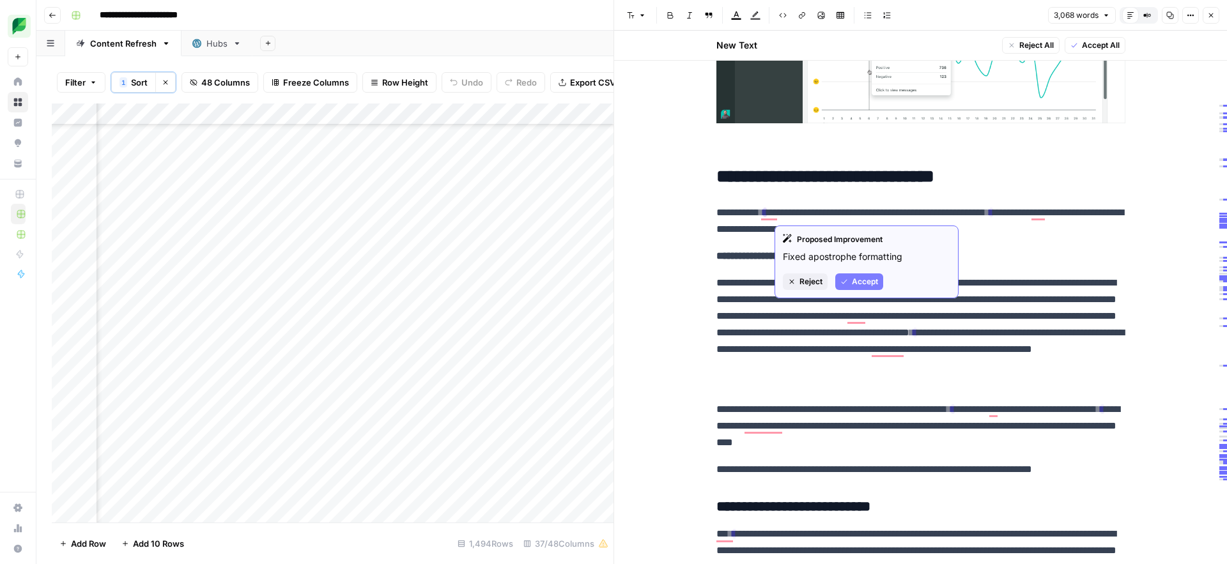
click at [852, 283] on span "Accept" at bounding box center [865, 282] width 26 height 12
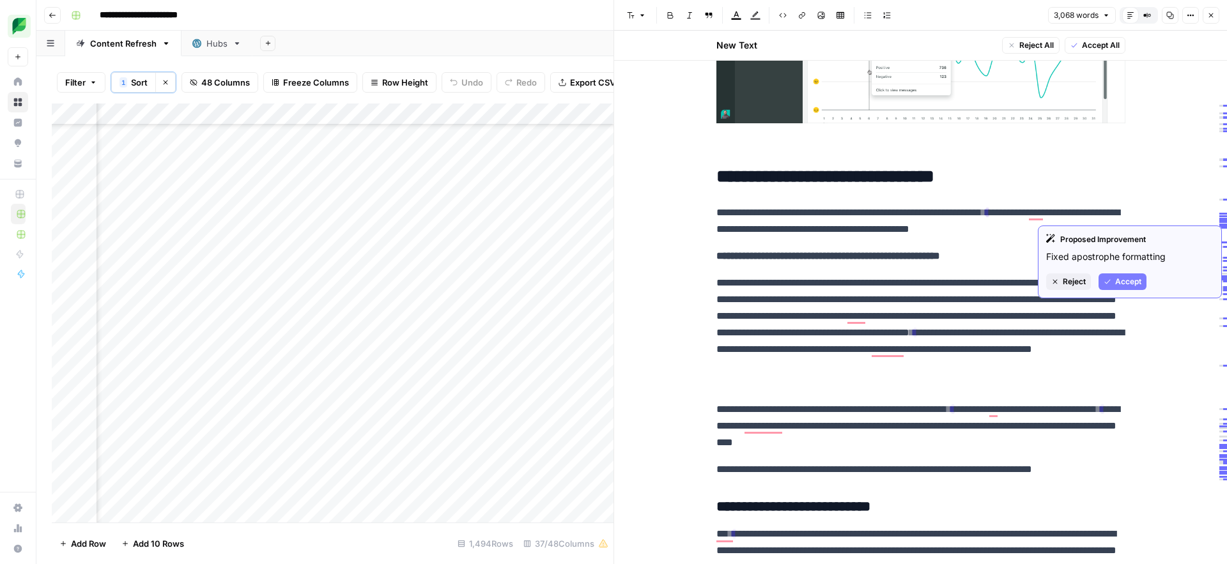
click at [1116, 281] on span "Accept" at bounding box center [1128, 282] width 26 height 12
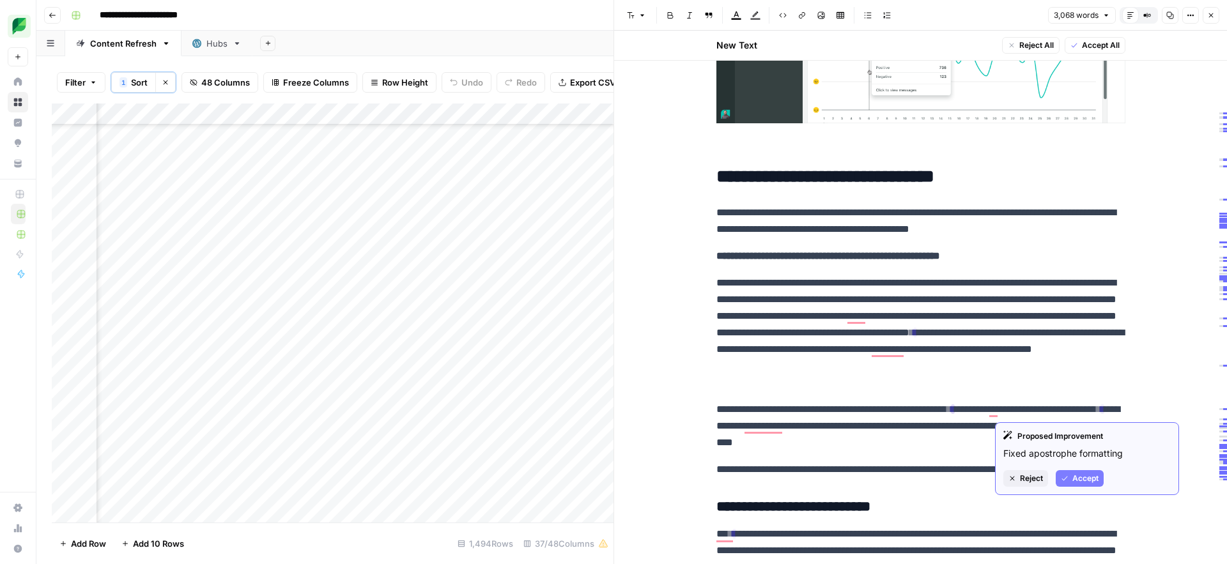
click at [1081, 476] on span "Accept" at bounding box center [1085, 479] width 26 height 12
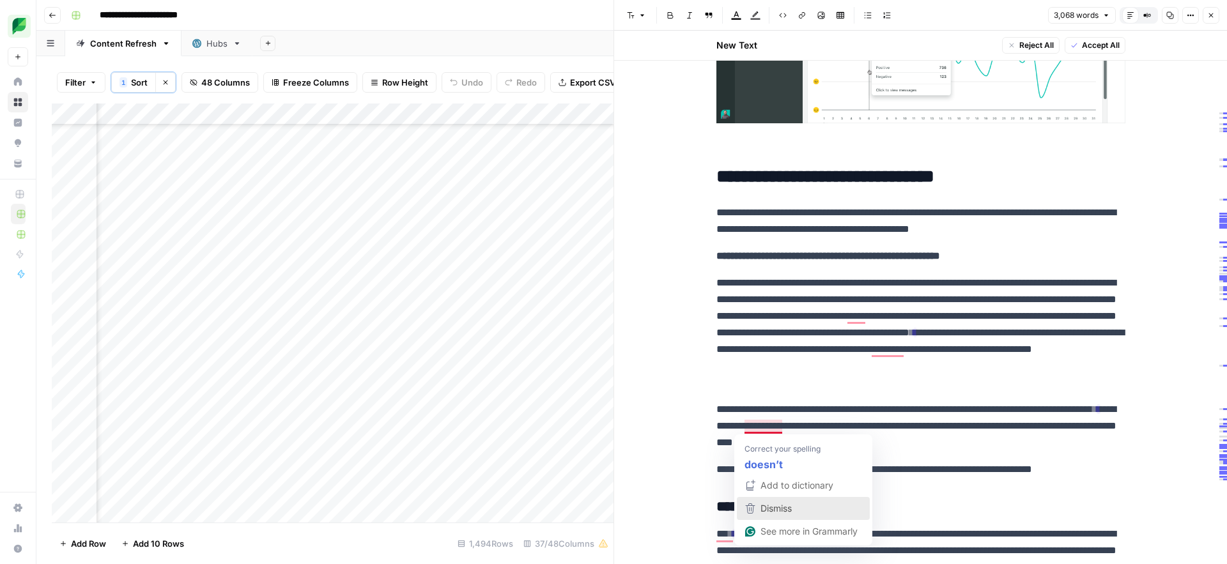
click at [764, 508] on span "Dismiss" at bounding box center [775, 508] width 31 height 11
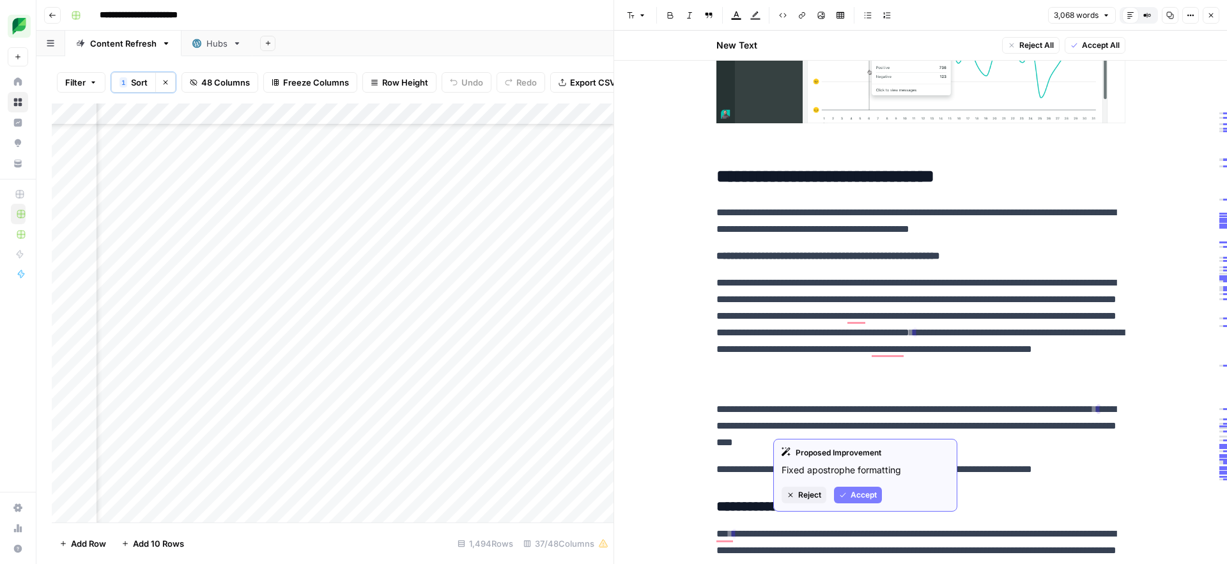
click at [861, 493] on span "Accept" at bounding box center [863, 495] width 26 height 12
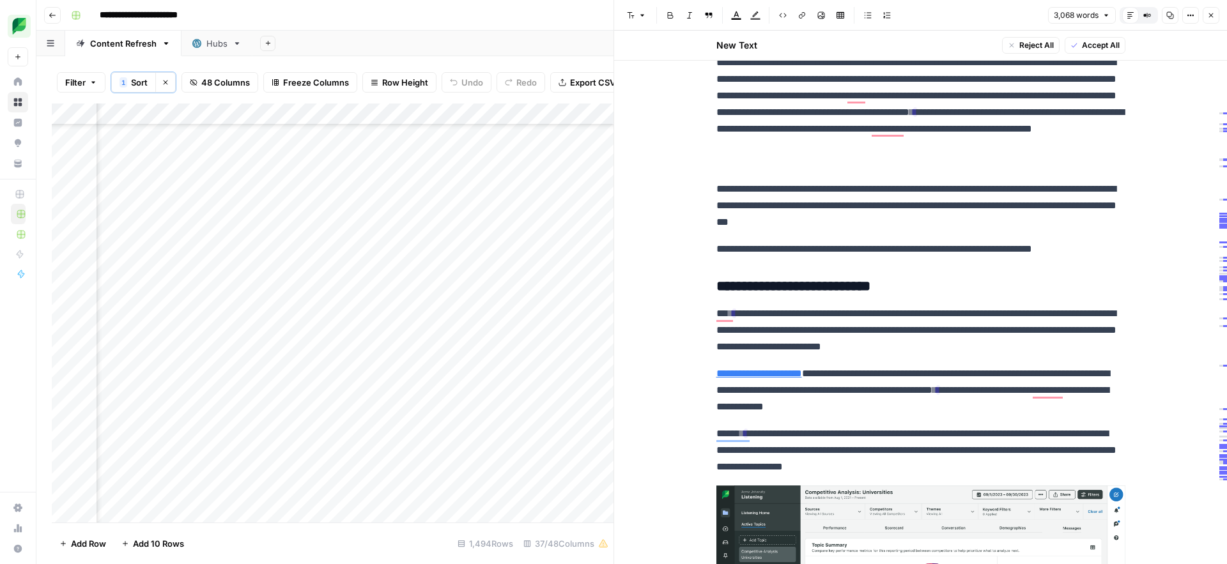
scroll to position [2689, 0]
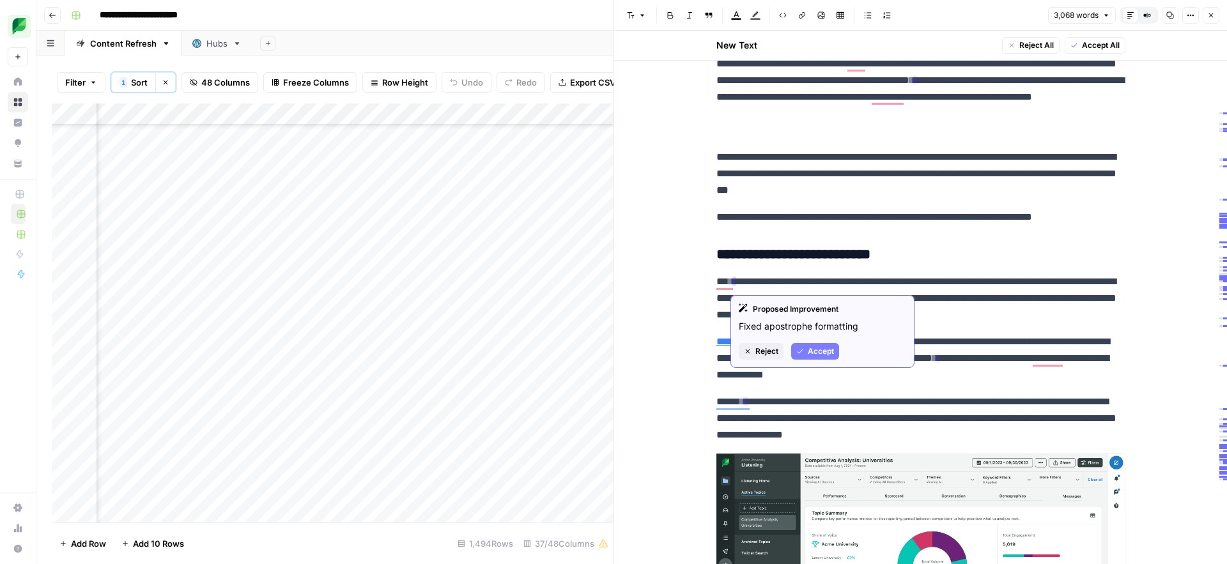
click at [811, 350] on span "Accept" at bounding box center [821, 352] width 26 height 12
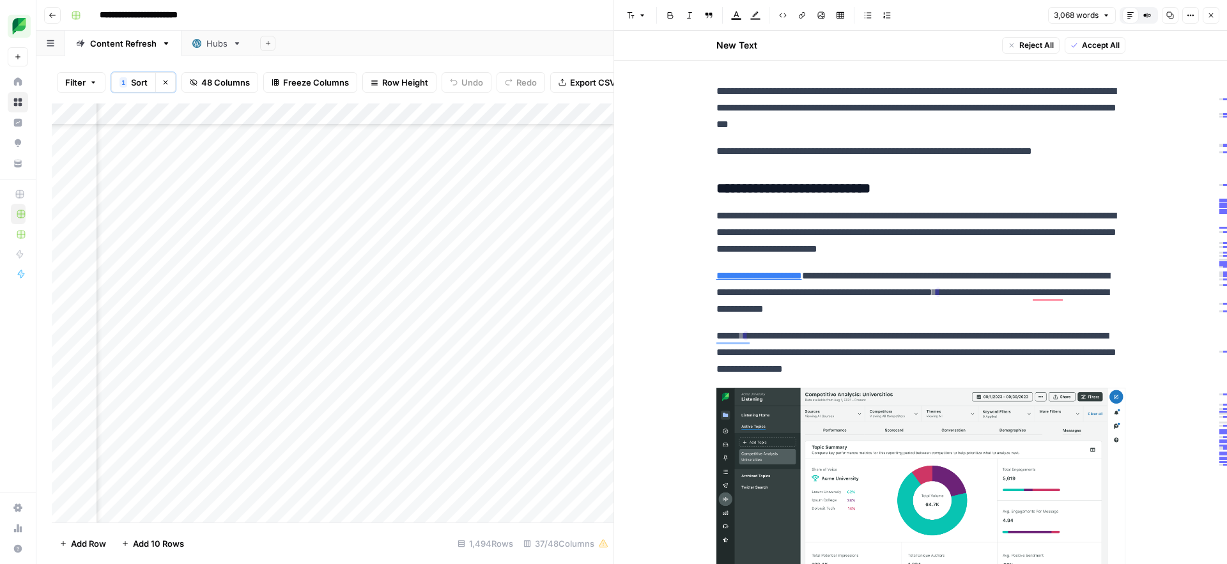
scroll to position [2770, 0]
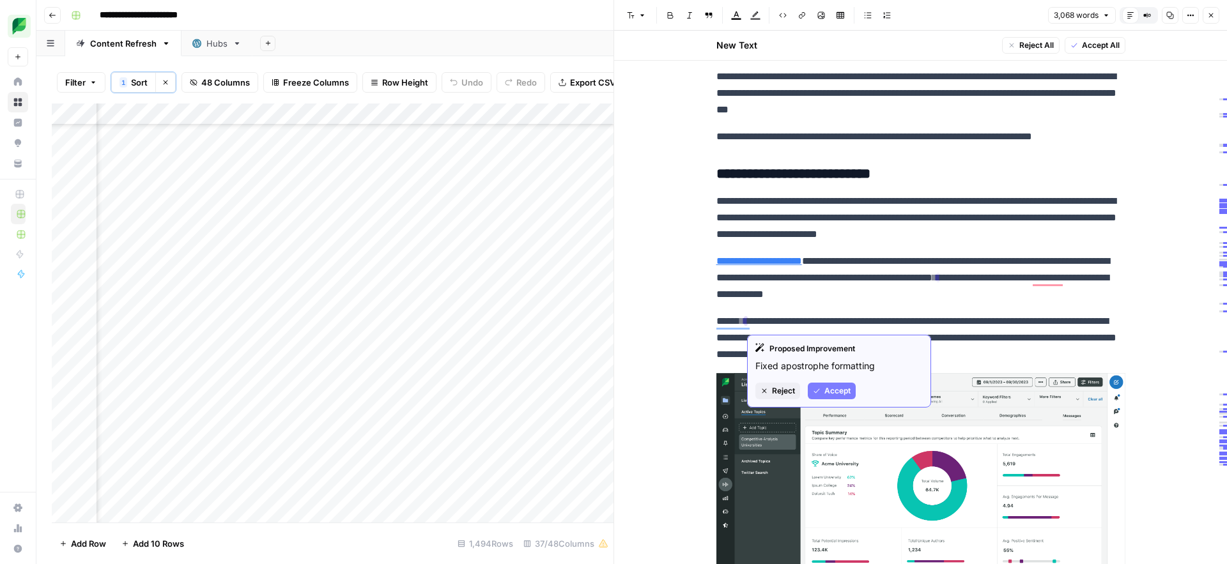
click at [836, 395] on span "Accept" at bounding box center [837, 391] width 26 height 12
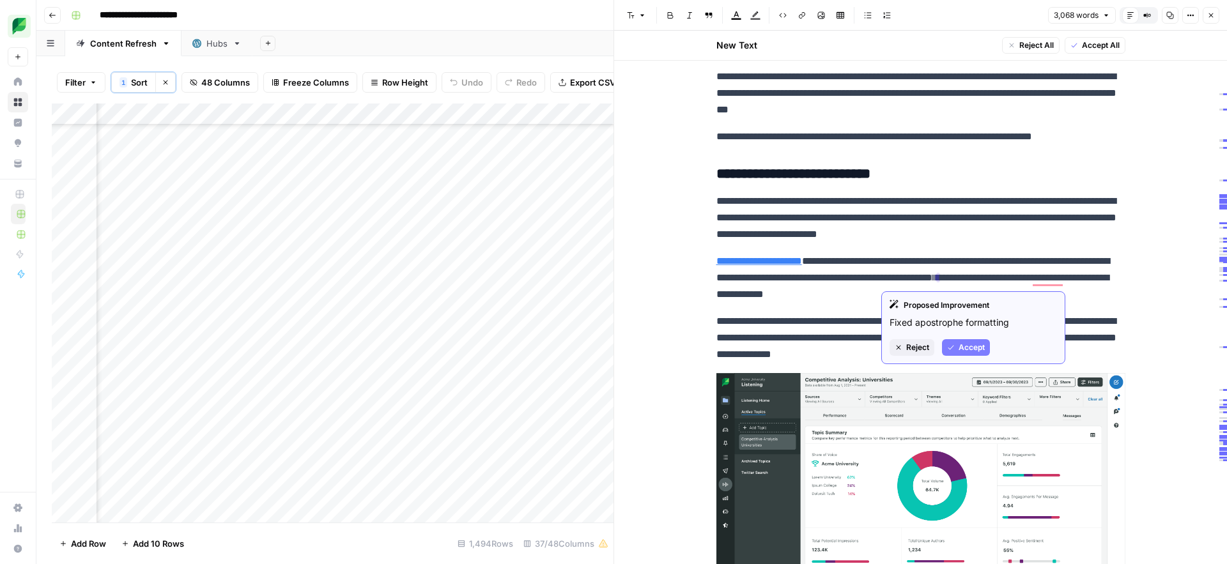
click at [965, 350] on span "Accept" at bounding box center [971, 348] width 26 height 12
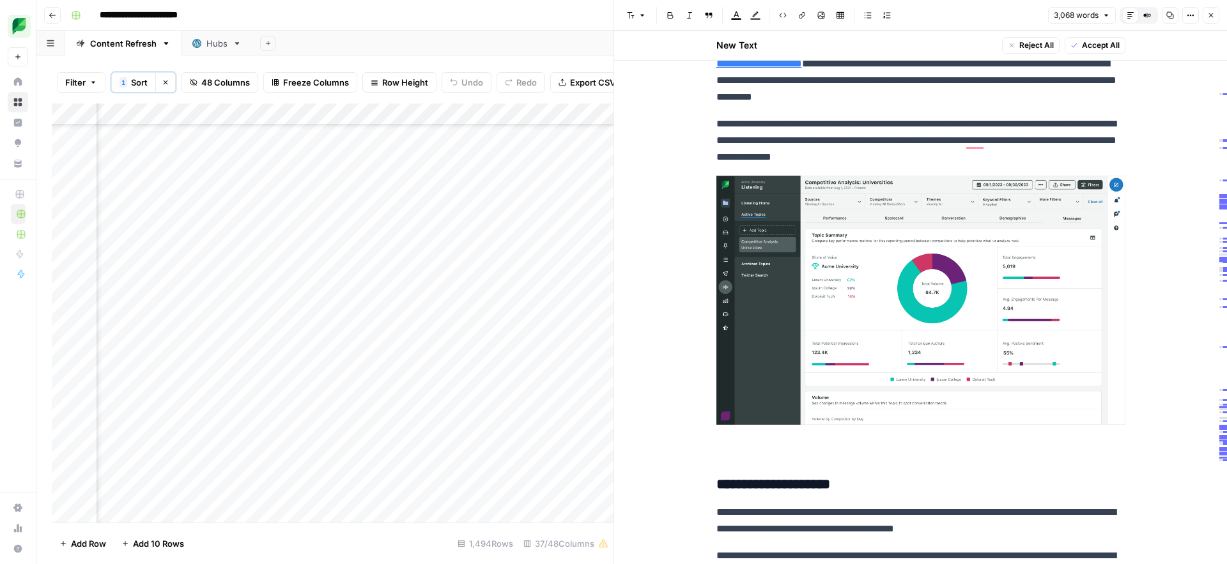
scroll to position [3016, 0]
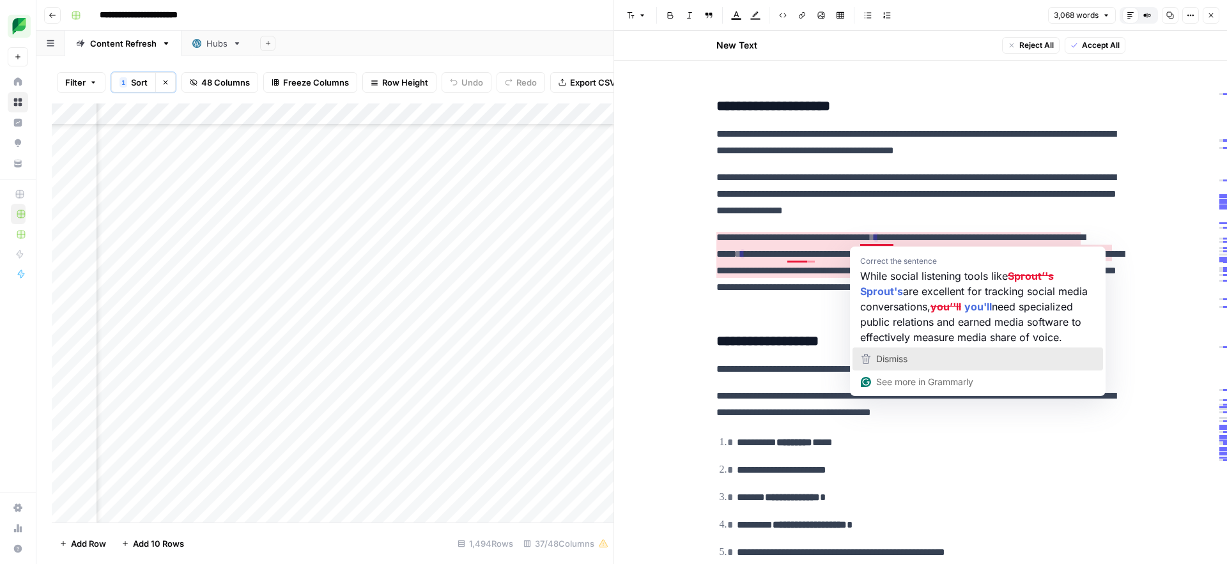
click at [876, 358] on span "Dismiss" at bounding box center [891, 358] width 31 height 11
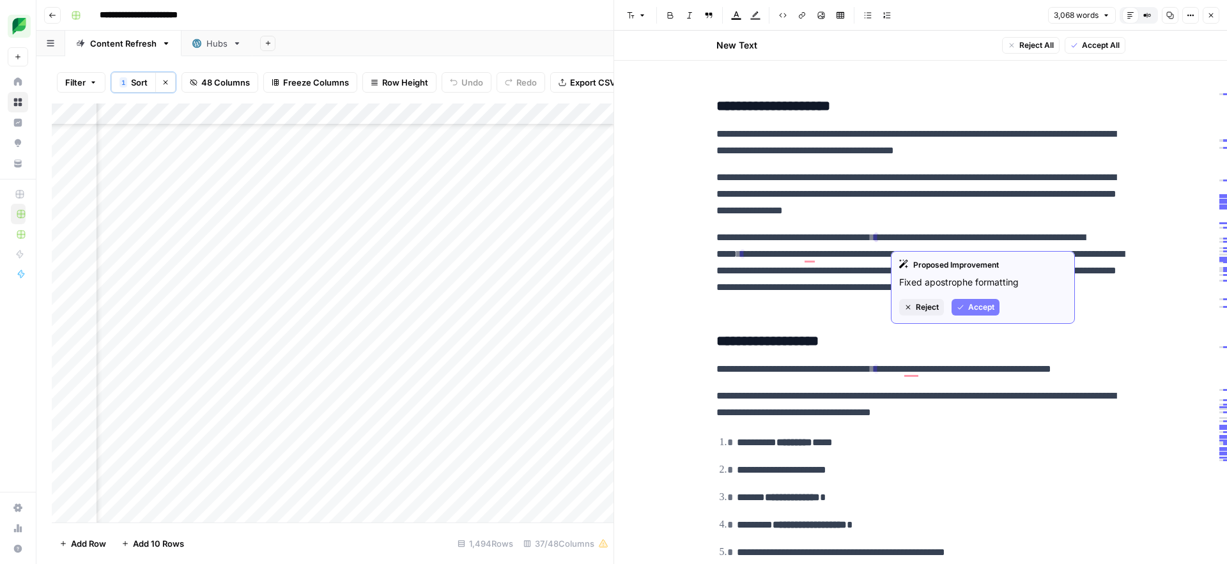
click at [968, 308] on span "Accept" at bounding box center [981, 308] width 26 height 12
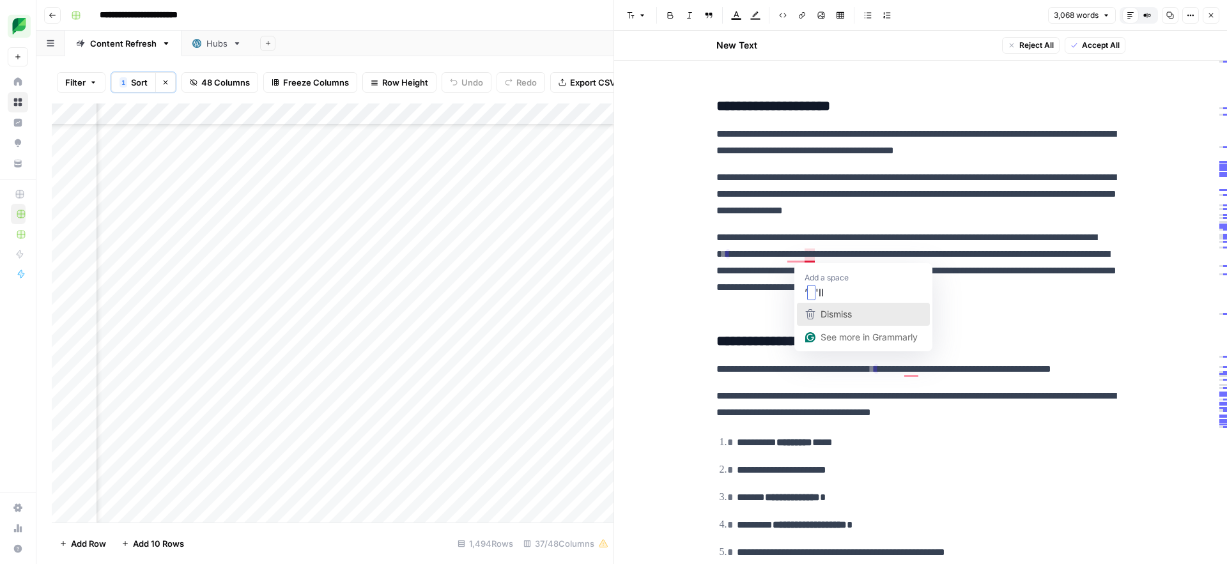
click at [818, 309] on div "Dismiss" at bounding box center [835, 314] width 34 height 19
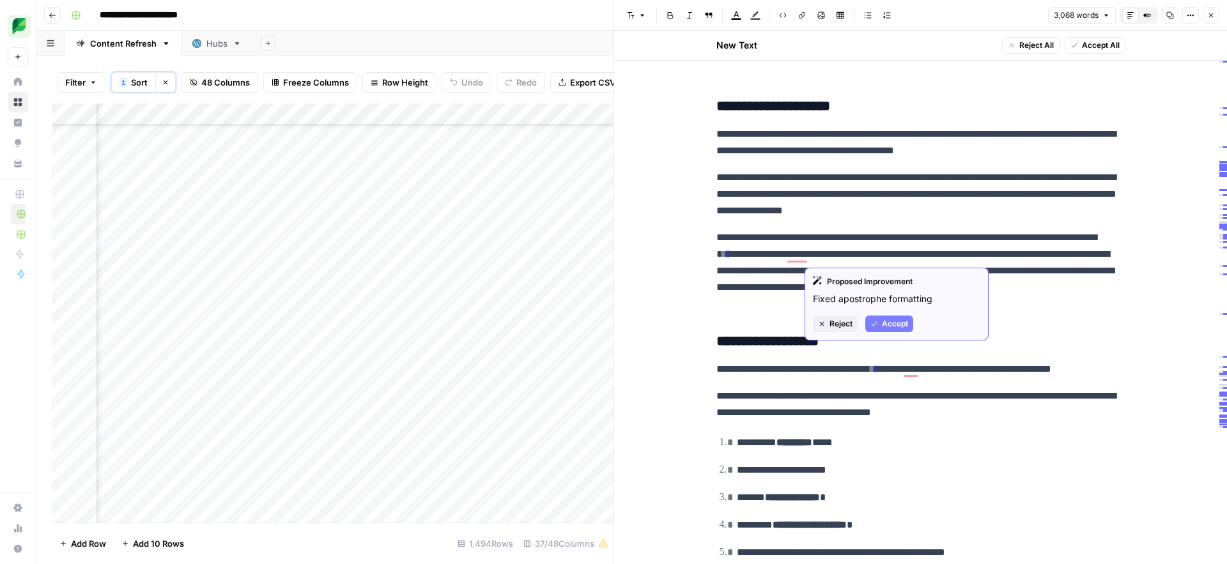
click at [884, 326] on span "Accept" at bounding box center [895, 324] width 26 height 12
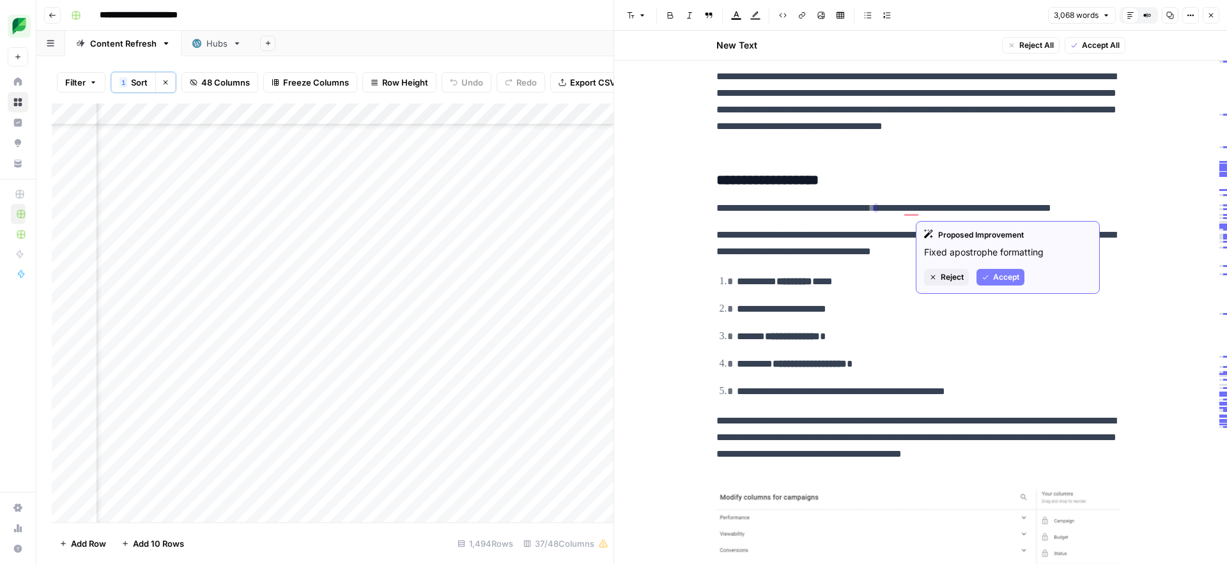
click at [994, 280] on span "Accept" at bounding box center [1006, 278] width 26 height 12
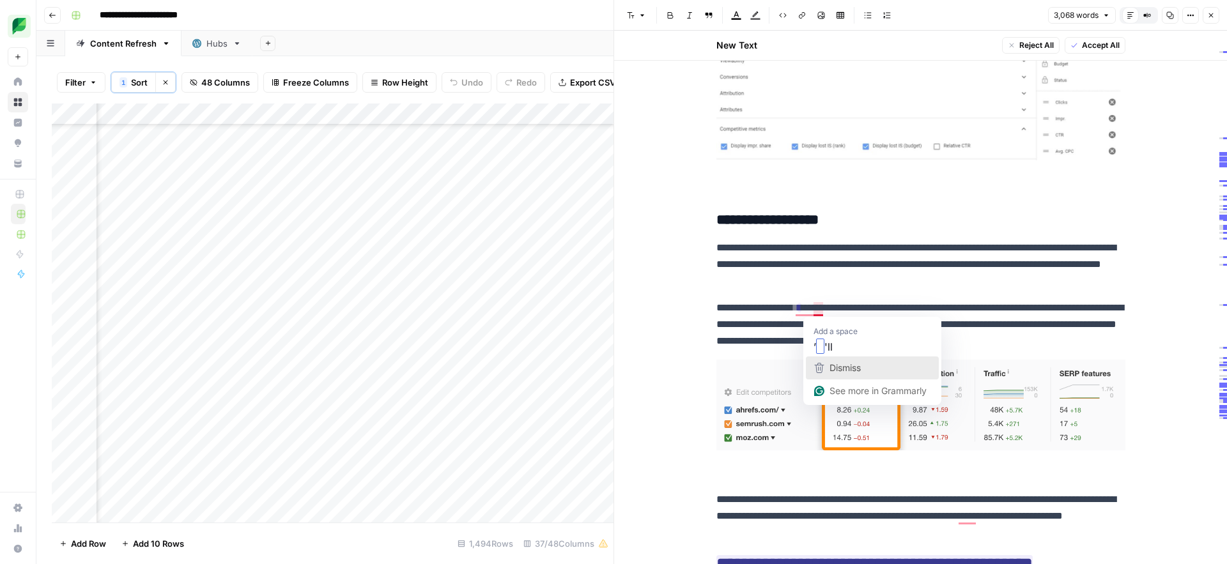
click at [825, 368] on icon "button" at bounding box center [818, 367] width 15 height 15
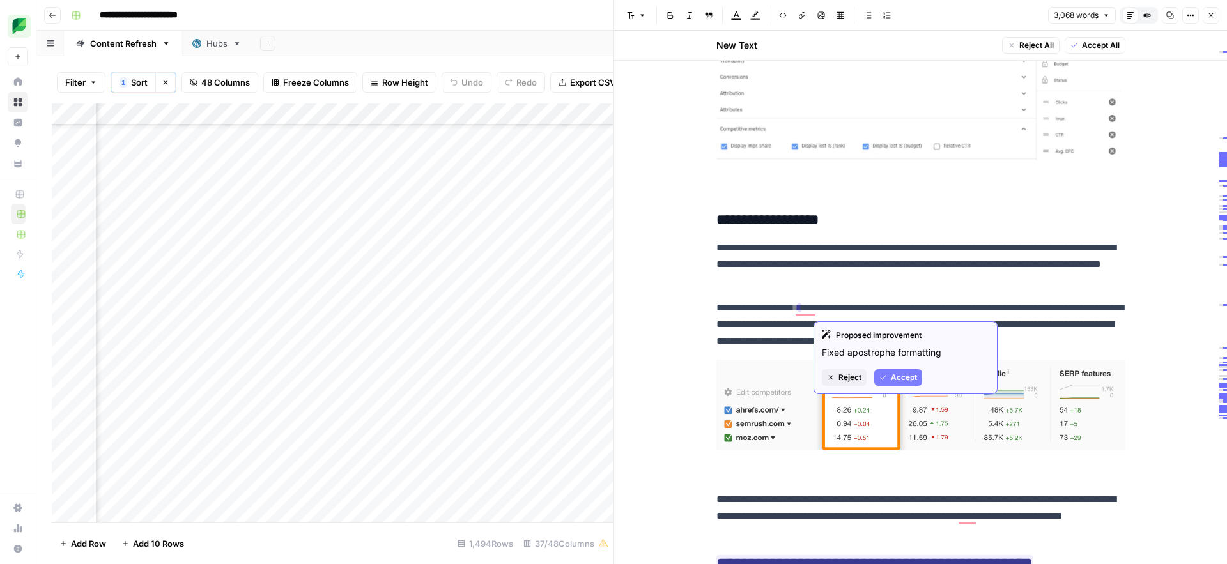
click at [892, 377] on span "Accept" at bounding box center [904, 378] width 26 height 12
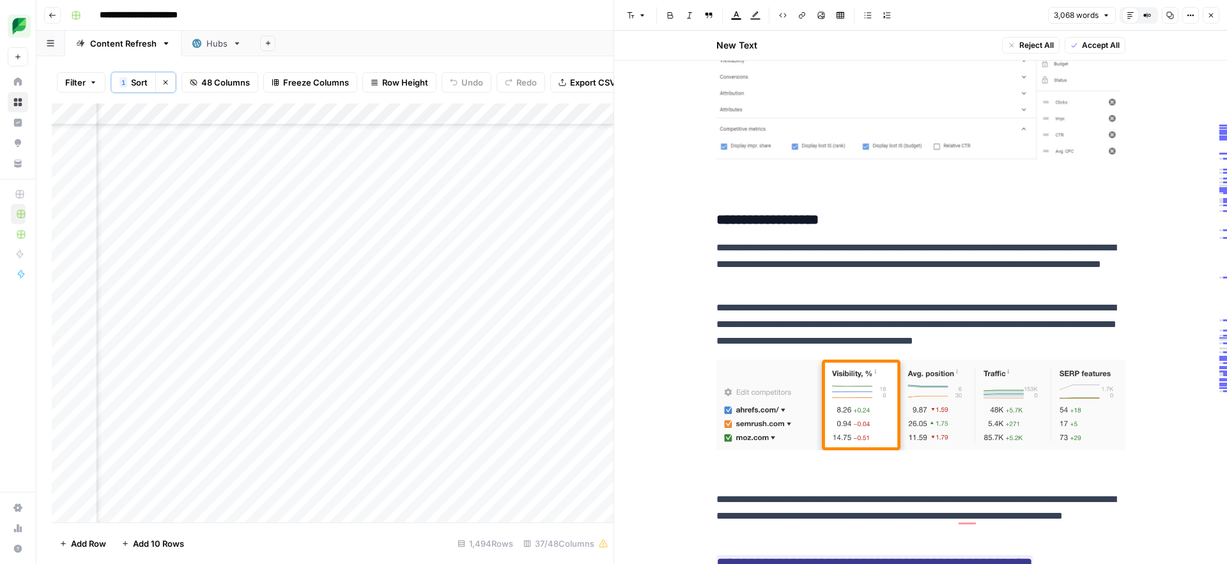
click at [870, 330] on p "**********" at bounding box center [920, 325] width 409 height 50
click at [818, 308] on p "**********" at bounding box center [920, 325] width 409 height 50
type input "ll"
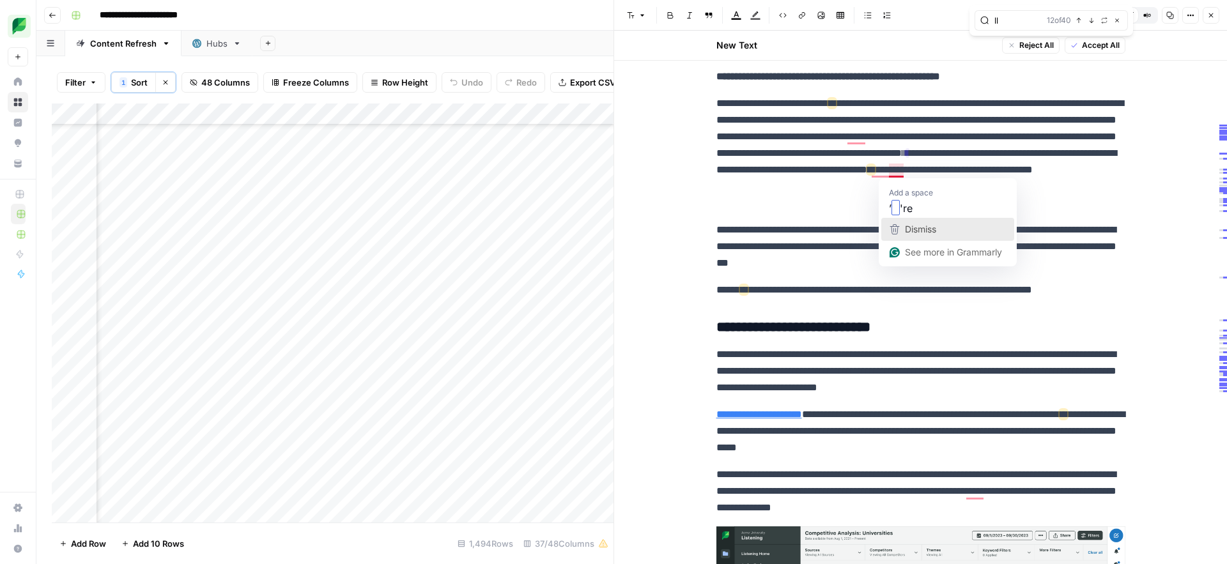
click at [907, 229] on span "Dismiss" at bounding box center [920, 229] width 31 height 11
click at [897, 227] on span "Dismiss" at bounding box center [903, 229] width 31 height 11
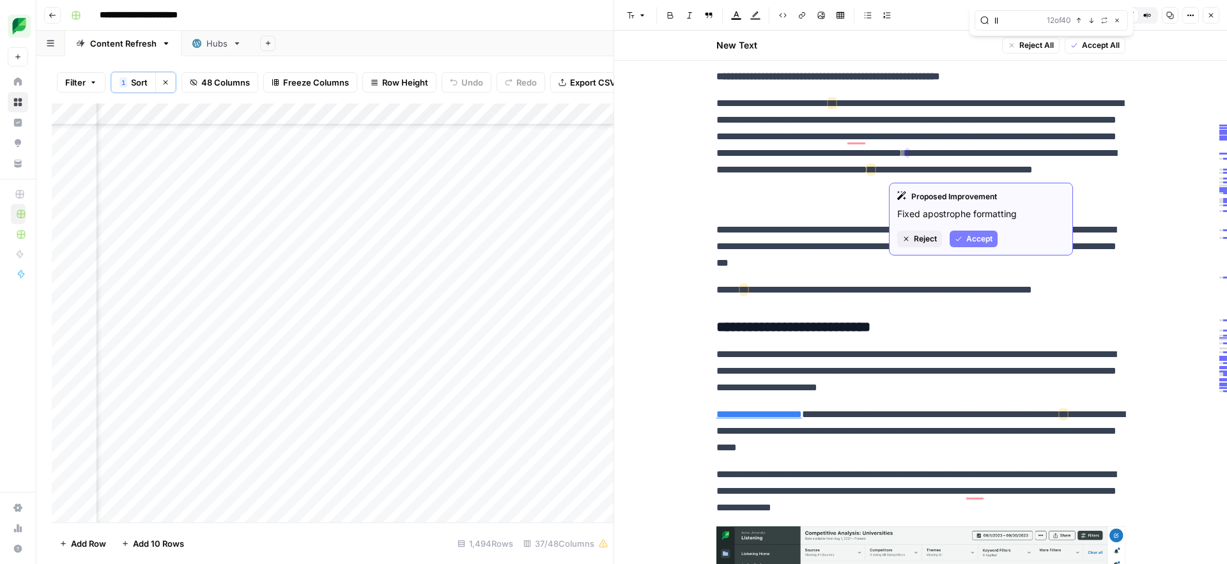
click at [963, 237] on button "Accept" at bounding box center [973, 239] width 48 height 17
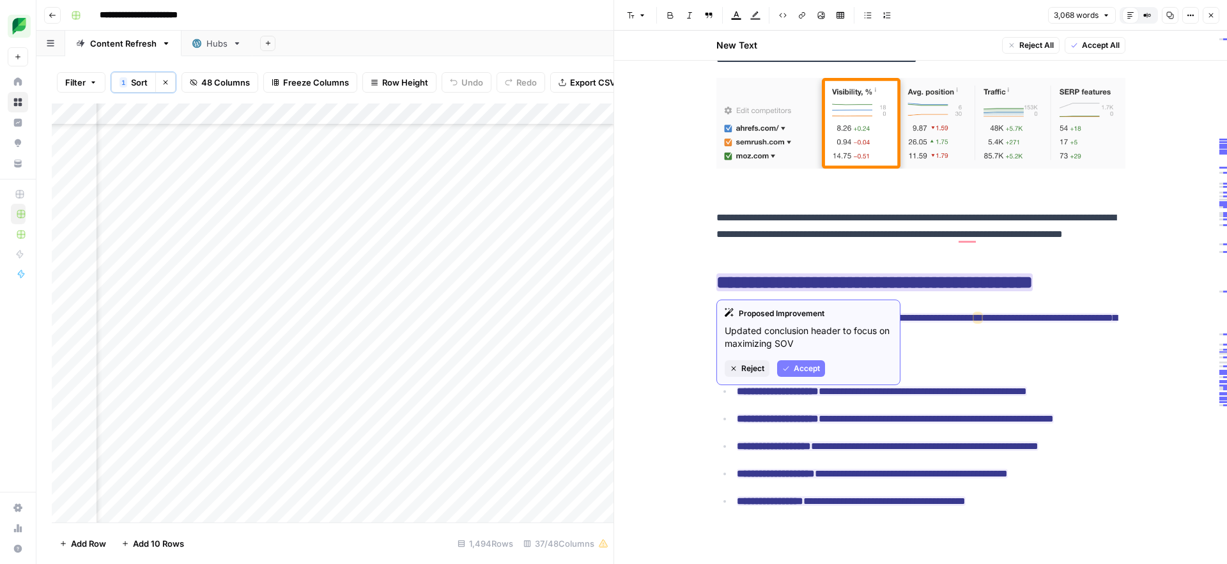
click at [795, 368] on span "Accept" at bounding box center [807, 369] width 26 height 12
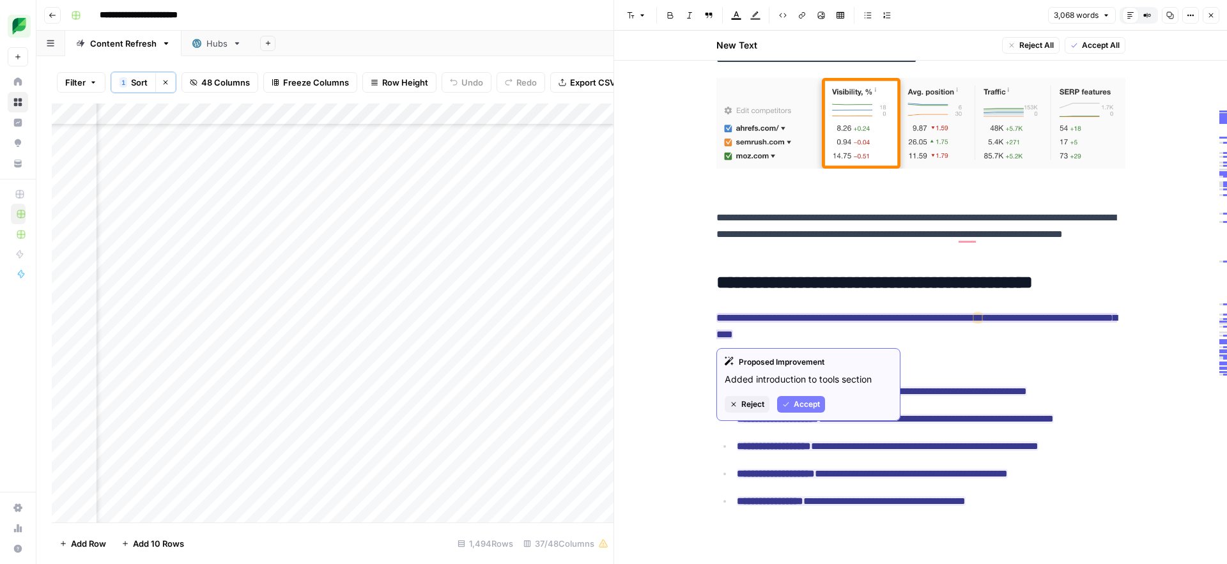
click at [795, 397] on button "Accept" at bounding box center [801, 404] width 48 height 17
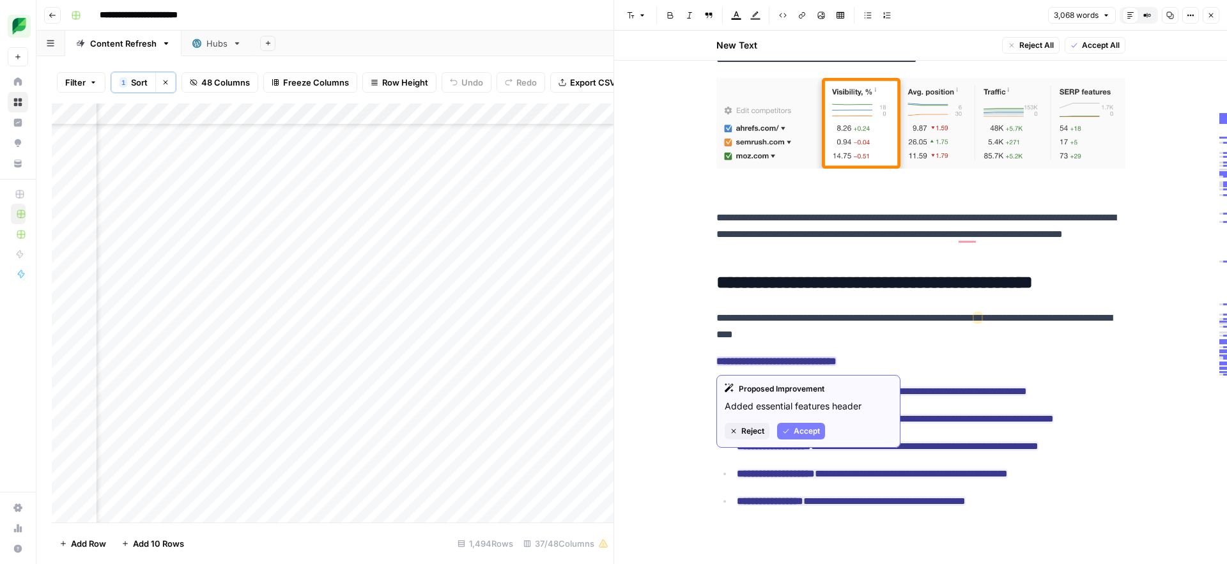
click at [797, 429] on span "Accept" at bounding box center [807, 432] width 26 height 12
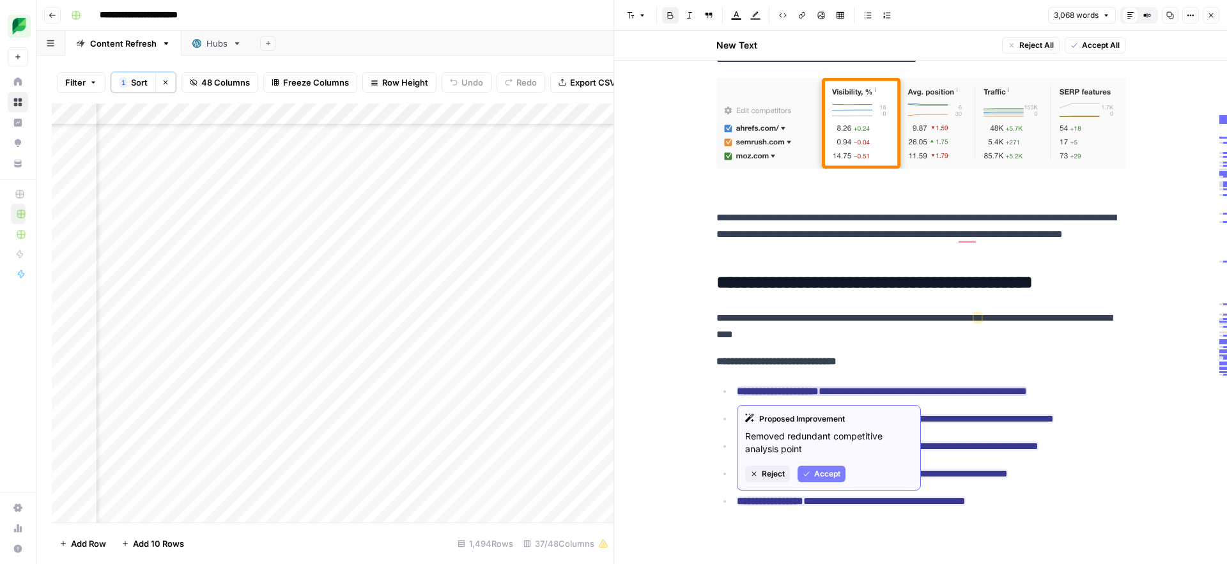
click at [812, 468] on button "Accept" at bounding box center [821, 474] width 48 height 17
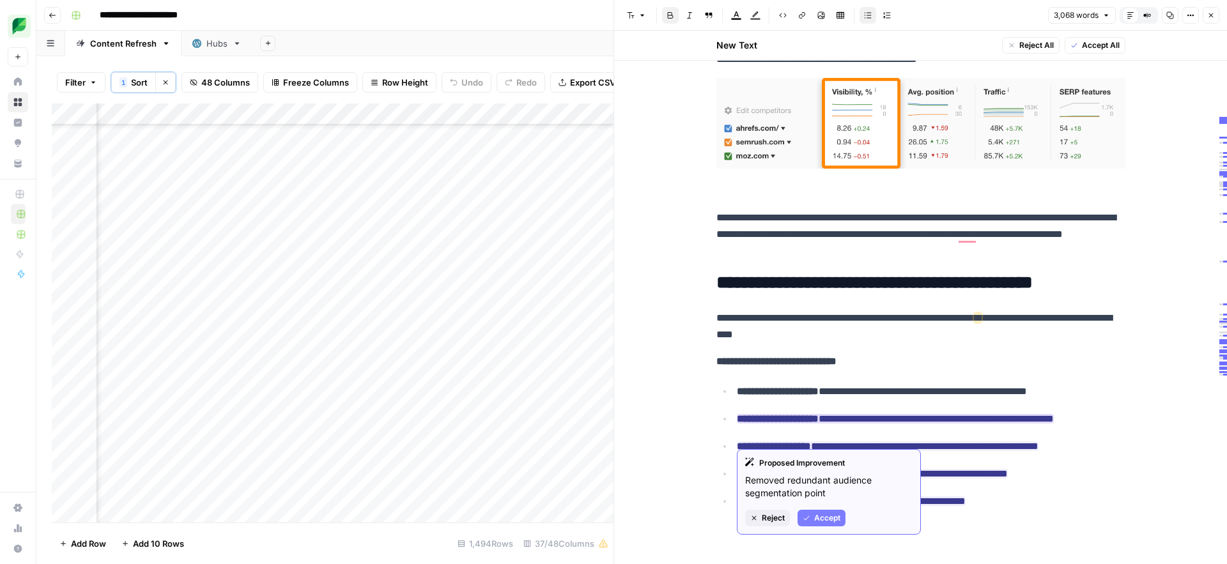
click at [821, 517] on span "Accept" at bounding box center [827, 518] width 26 height 12
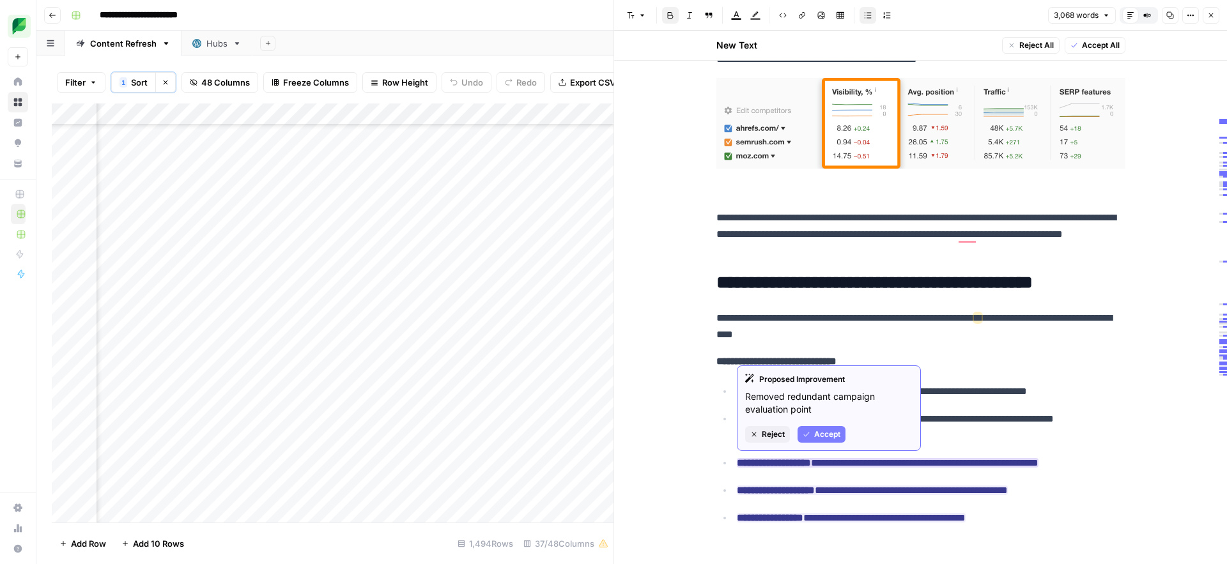
click at [822, 433] on span "Accept" at bounding box center [827, 435] width 26 height 12
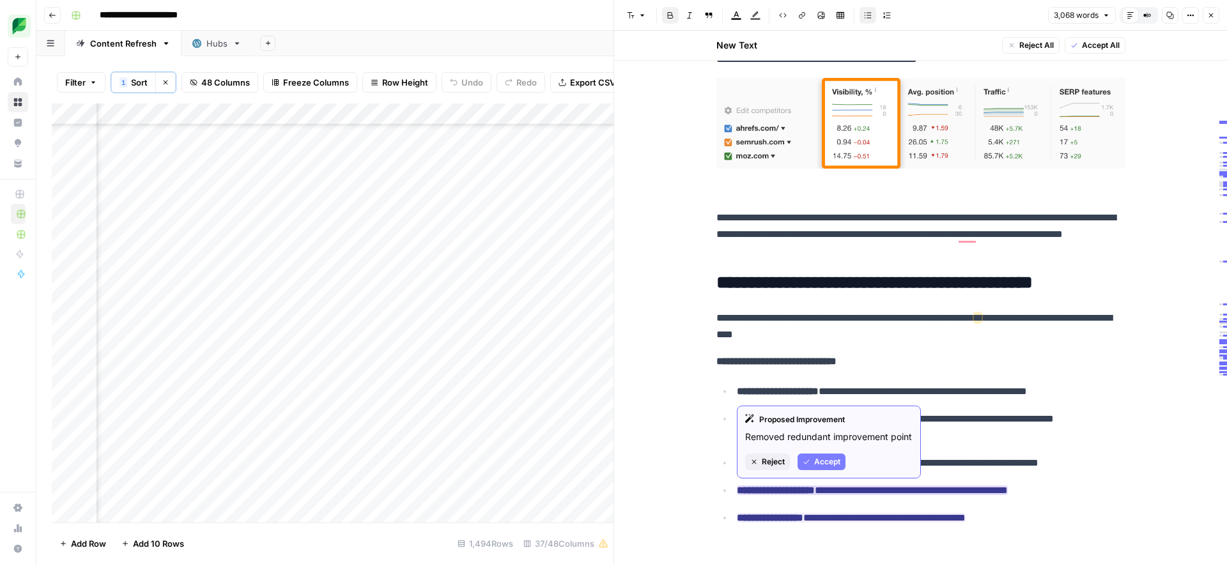
click at [820, 464] on span "Accept" at bounding box center [827, 462] width 26 height 12
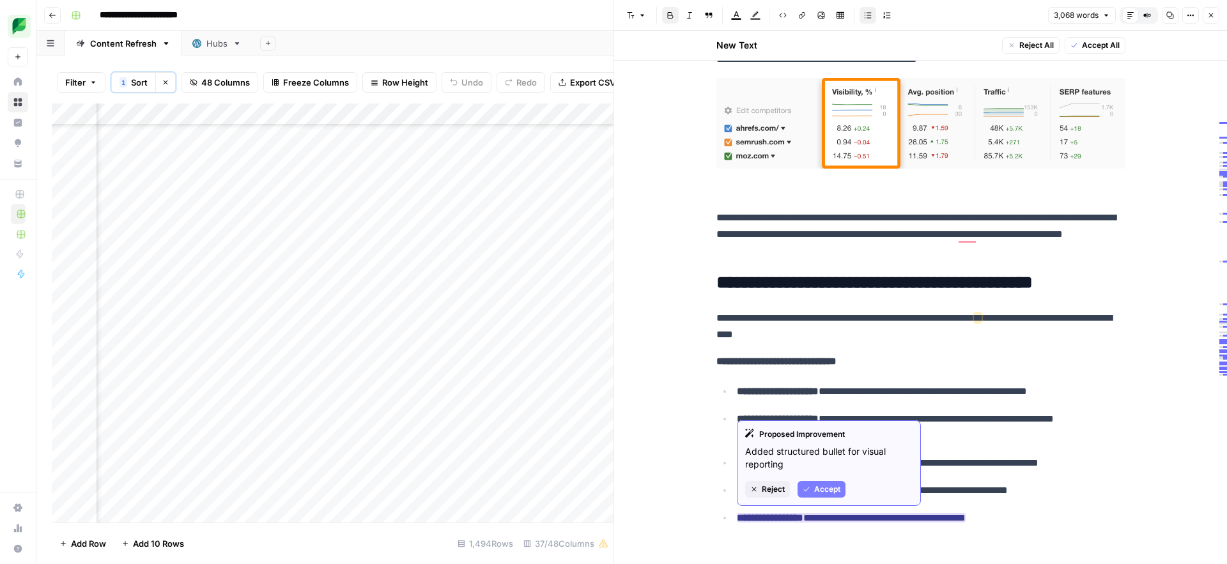
click at [822, 488] on span "Accept" at bounding box center [827, 490] width 26 height 12
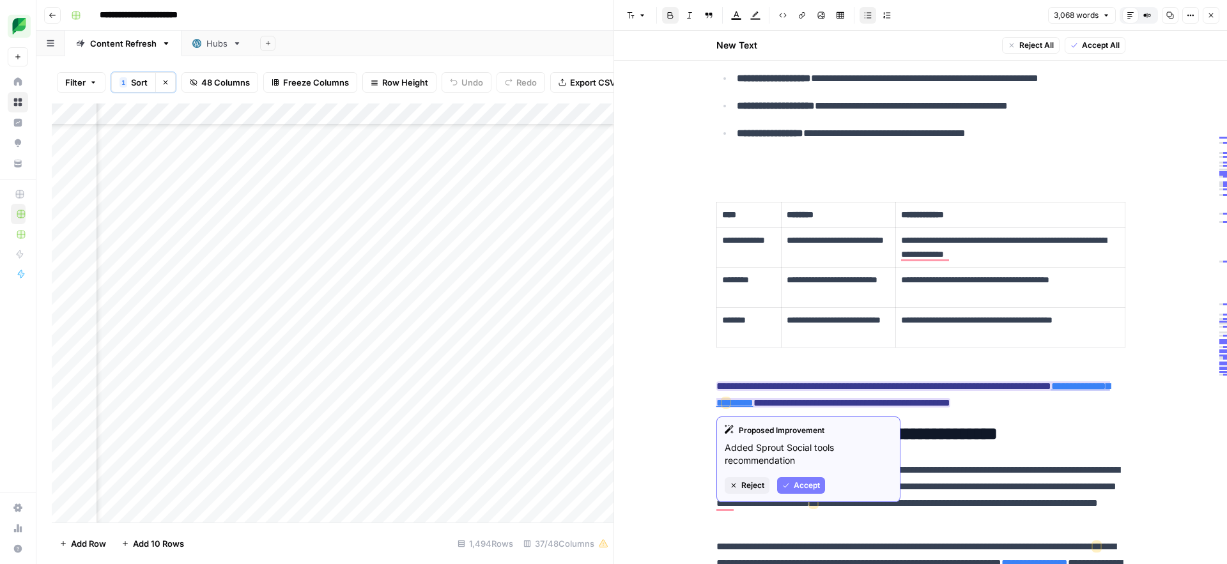
click at [748, 488] on span "Reject" at bounding box center [752, 486] width 23 height 12
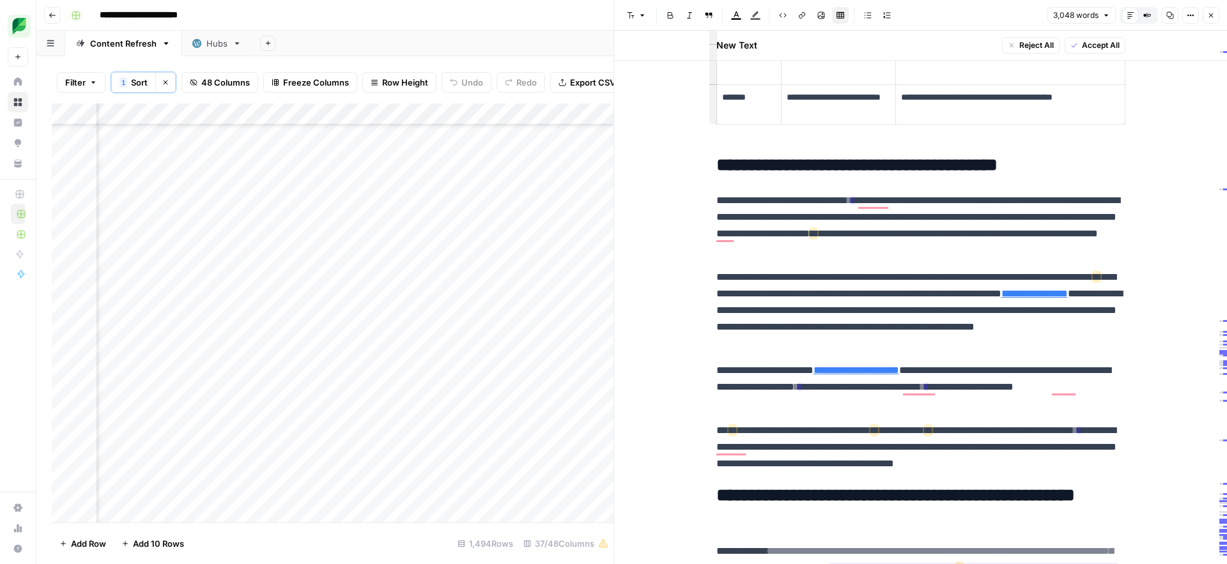
click at [1117, 21] on icon "button" at bounding box center [1117, 21] width 4 height 4
click at [965, 282] on p "**********" at bounding box center [920, 310] width 409 height 83
click at [943, 450] on span "Dismiss" at bounding box center [951, 447] width 31 height 11
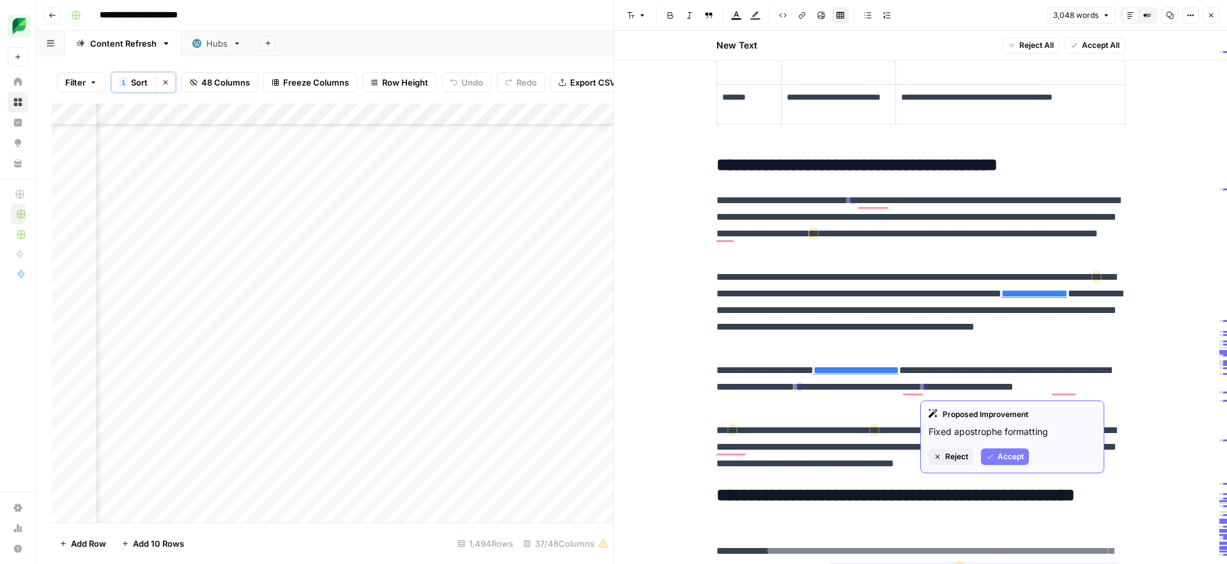
click at [1004, 452] on span "Accept" at bounding box center [1010, 457] width 26 height 12
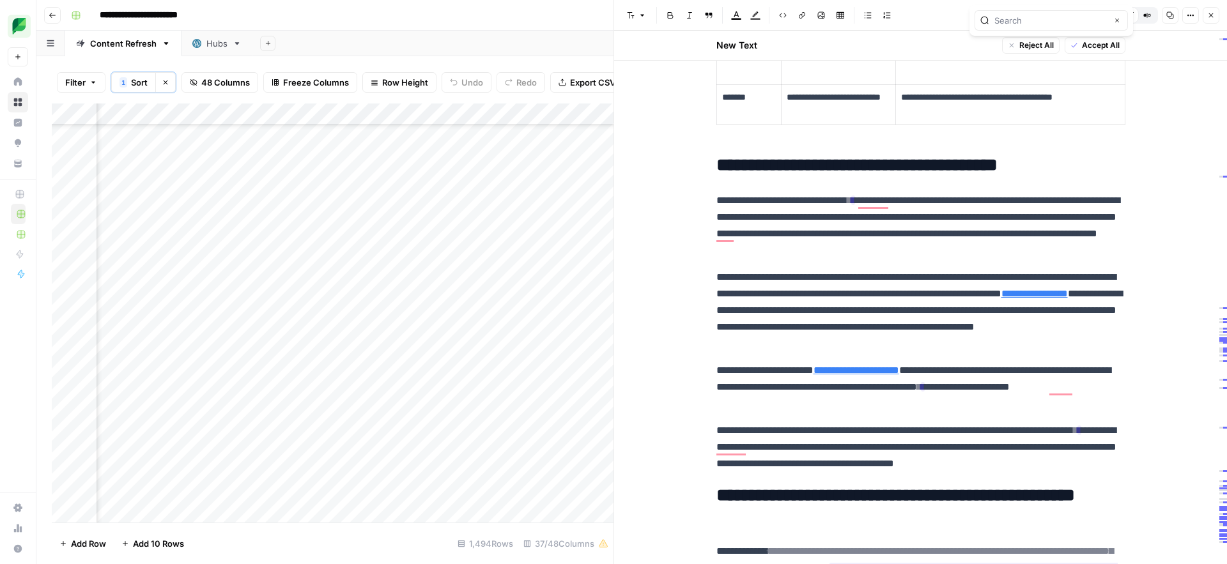
click at [967, 304] on p "**********" at bounding box center [920, 310] width 409 height 83
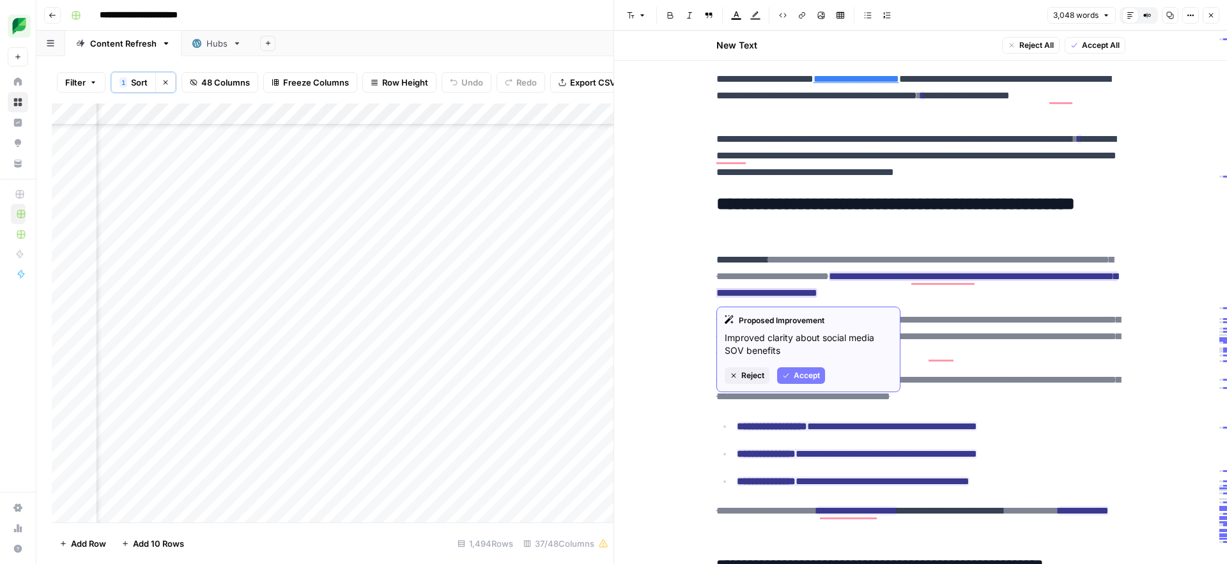
click at [794, 376] on span "Accept" at bounding box center [807, 376] width 26 height 12
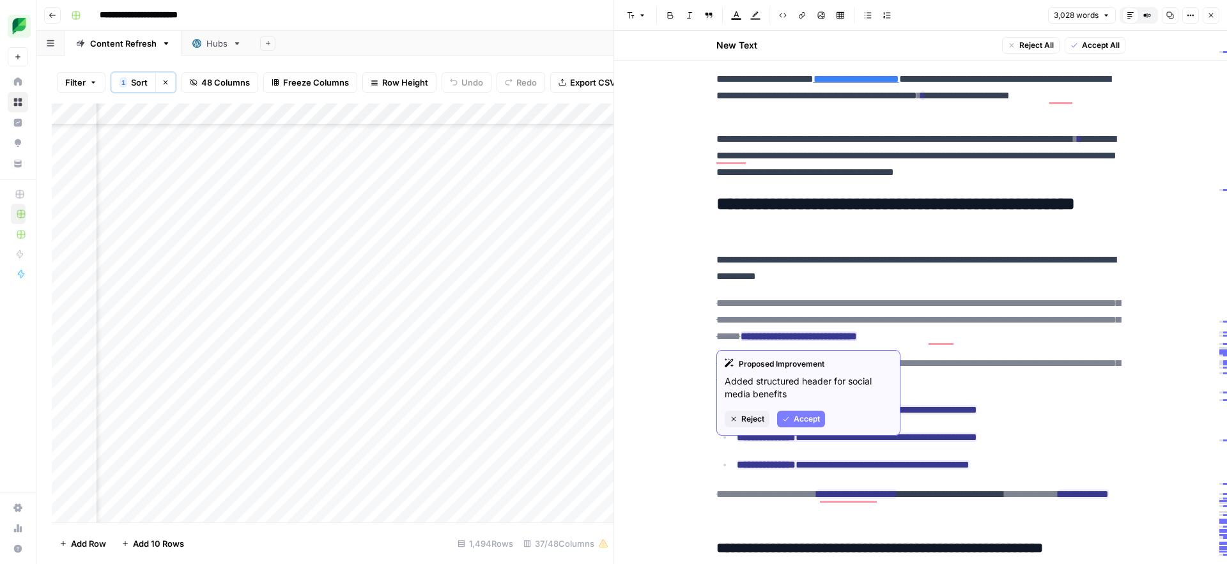
click at [800, 413] on span "Accept" at bounding box center [807, 419] width 26 height 12
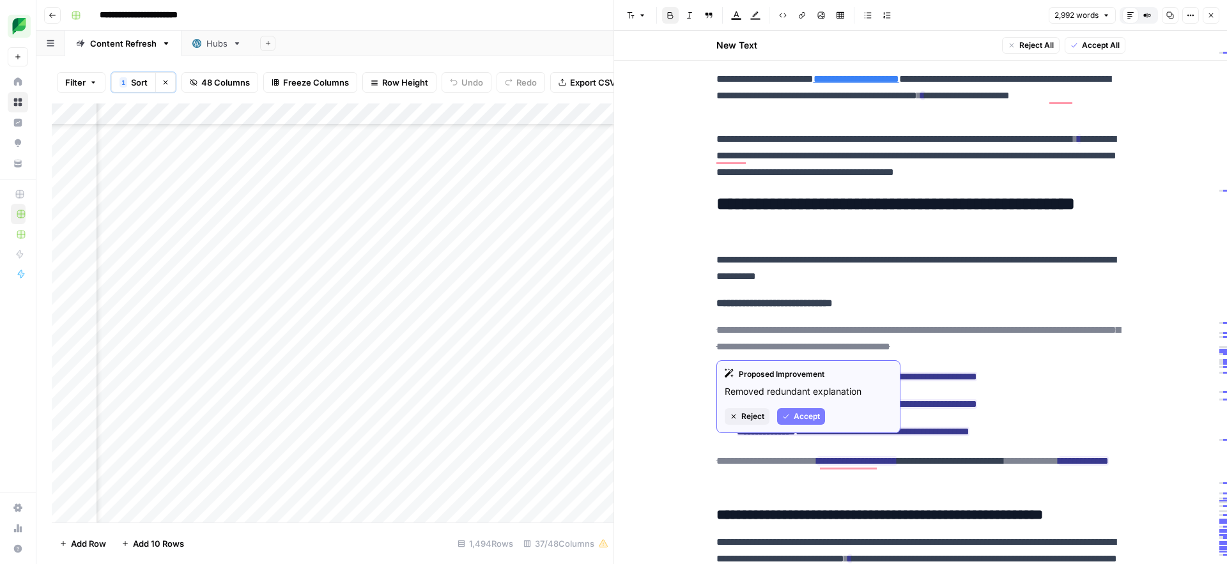
click at [803, 417] on span "Accept" at bounding box center [807, 417] width 26 height 12
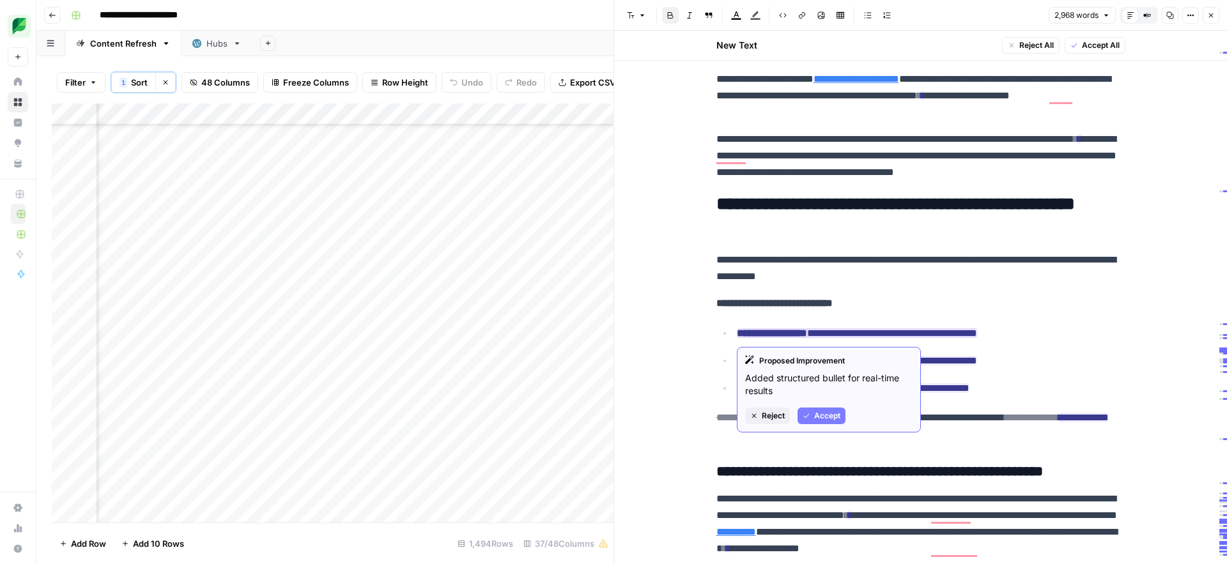
click at [812, 423] on button "Accept" at bounding box center [821, 416] width 48 height 17
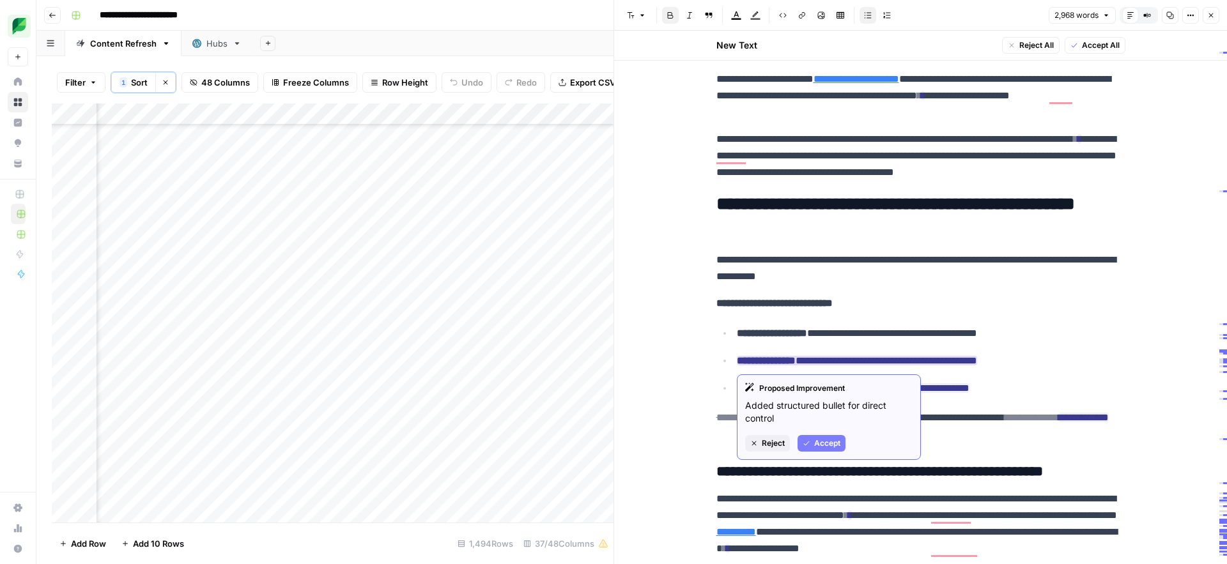
click at [818, 446] on span "Accept" at bounding box center [827, 444] width 26 height 12
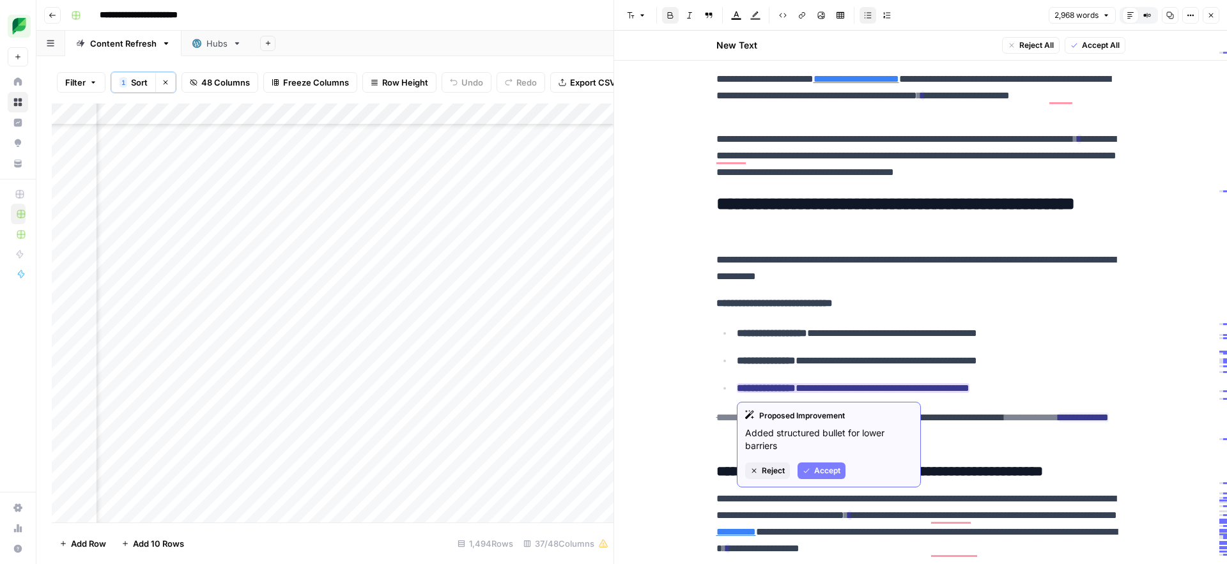
click at [817, 468] on span "Accept" at bounding box center [827, 471] width 26 height 12
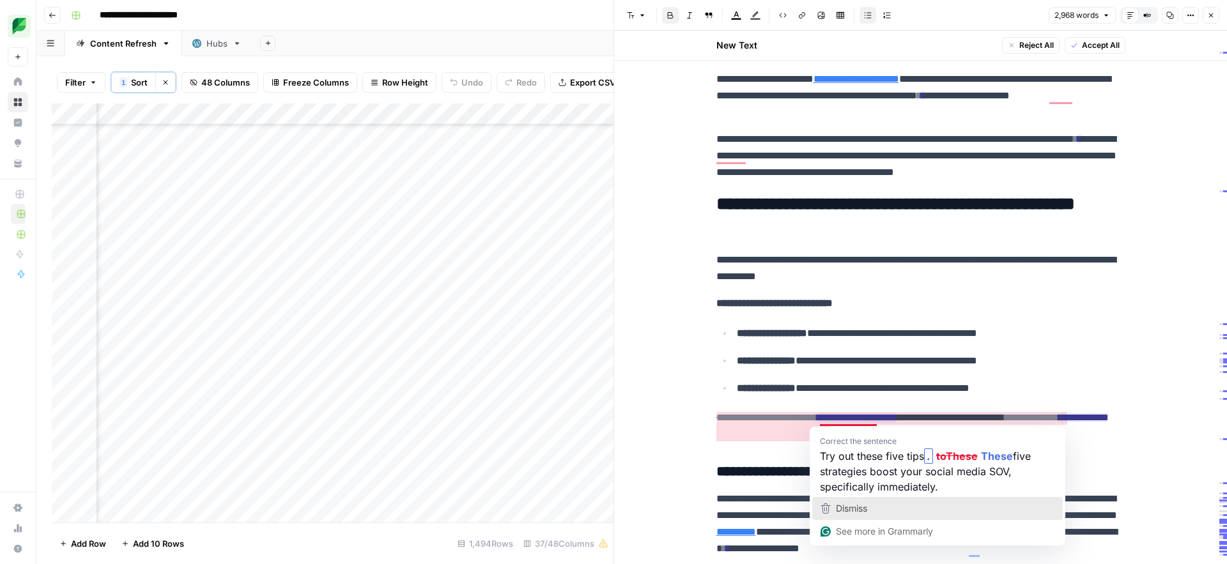
click at [838, 505] on span "Dismiss" at bounding box center [851, 508] width 31 height 11
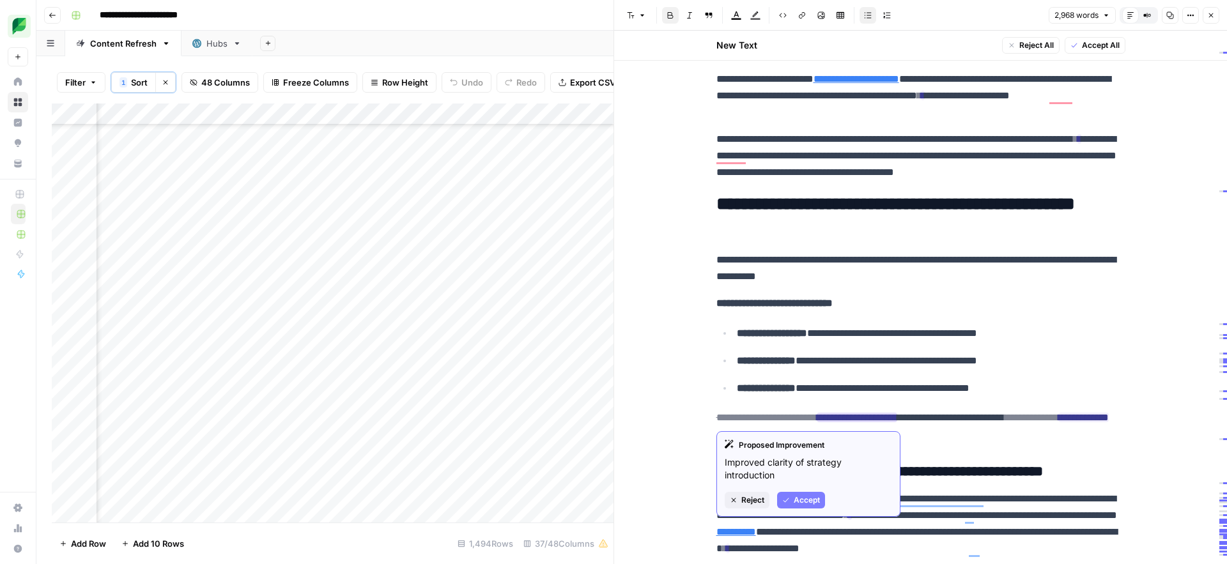
click at [804, 498] on span "Accept" at bounding box center [807, 501] width 26 height 12
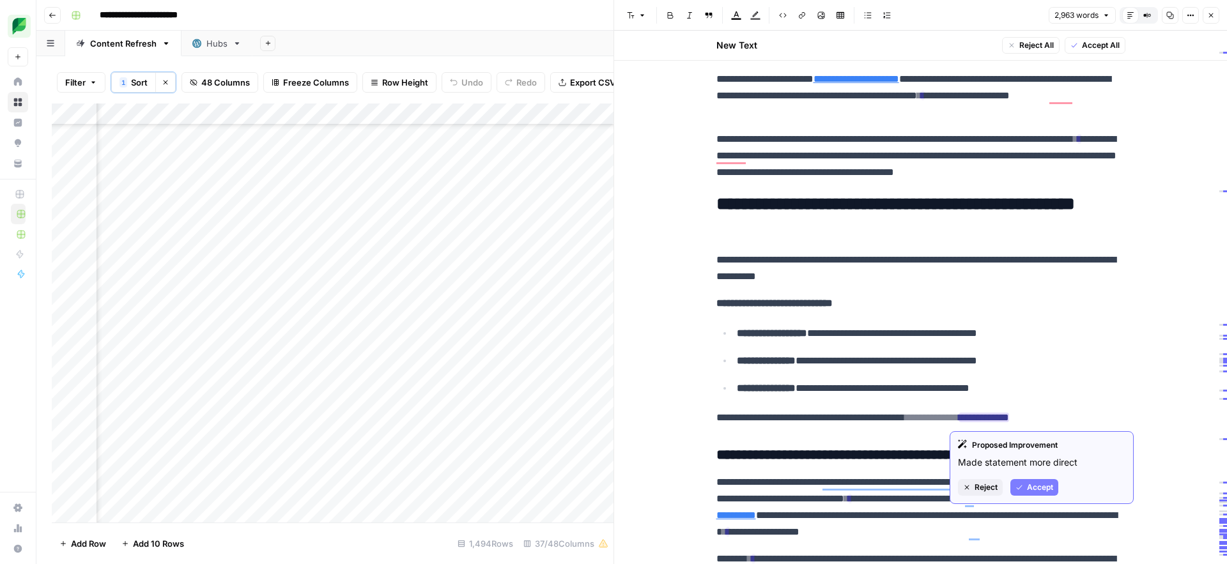
click at [1022, 489] on icon "button" at bounding box center [1019, 488] width 8 height 8
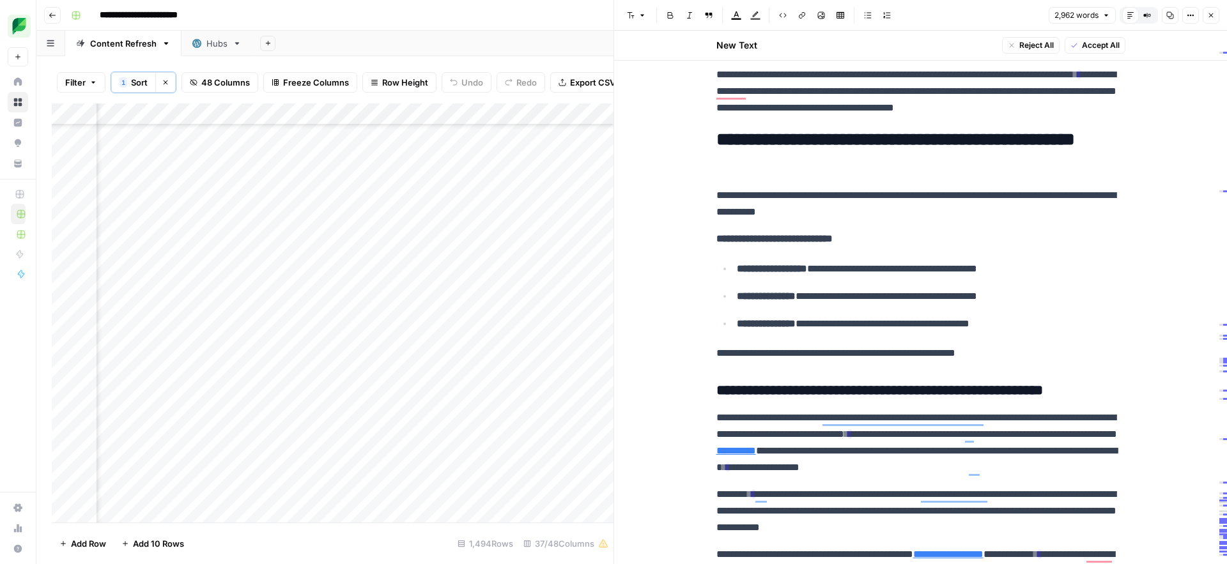
scroll to position [5250, 0]
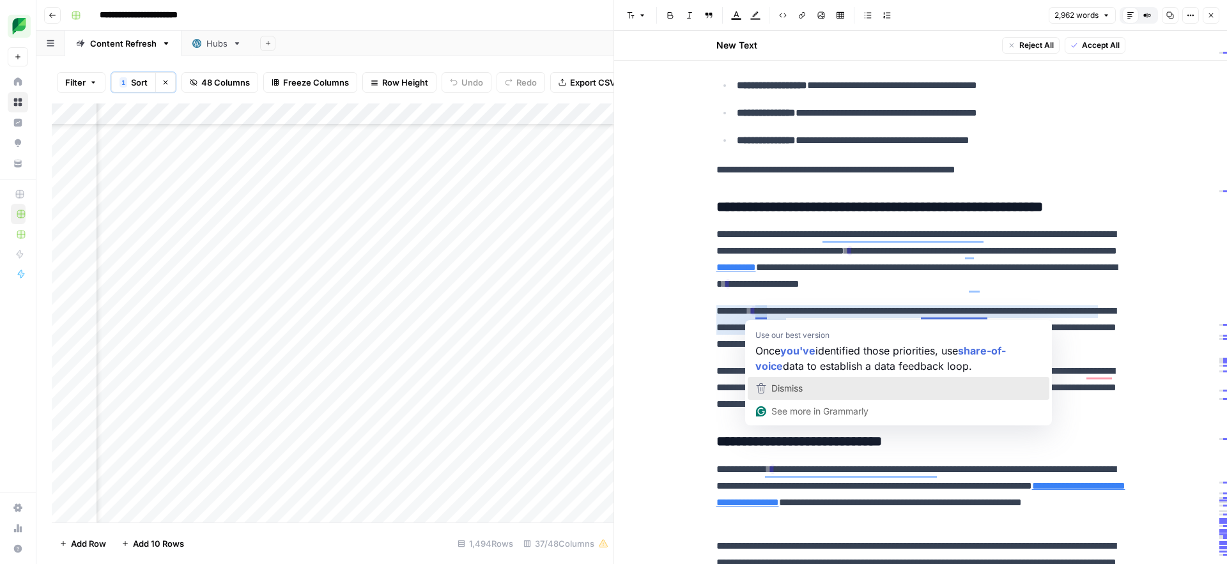
click at [784, 389] on span "Dismiss" at bounding box center [786, 388] width 31 height 11
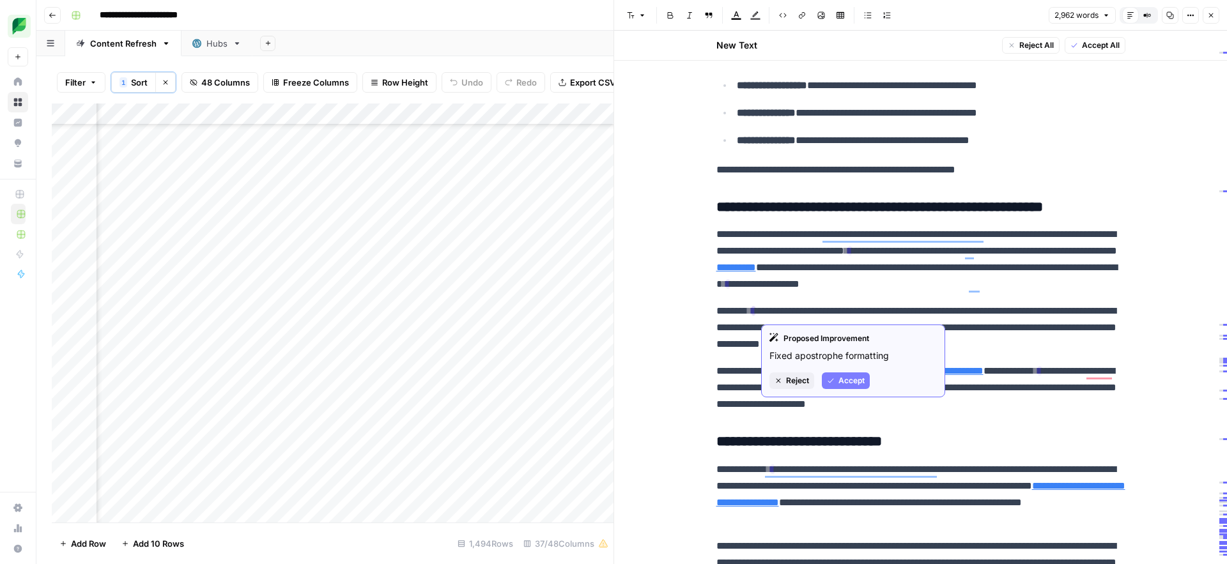
click at [837, 378] on button "Accept" at bounding box center [846, 381] width 48 height 17
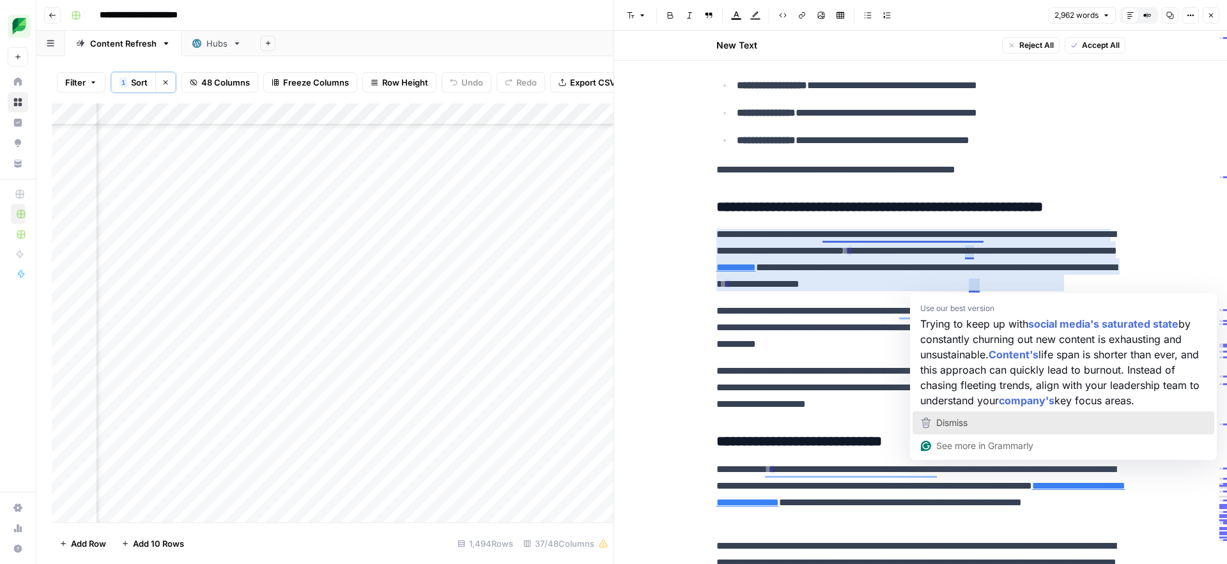
click at [944, 428] on div "Dismiss" at bounding box center [951, 422] width 34 height 19
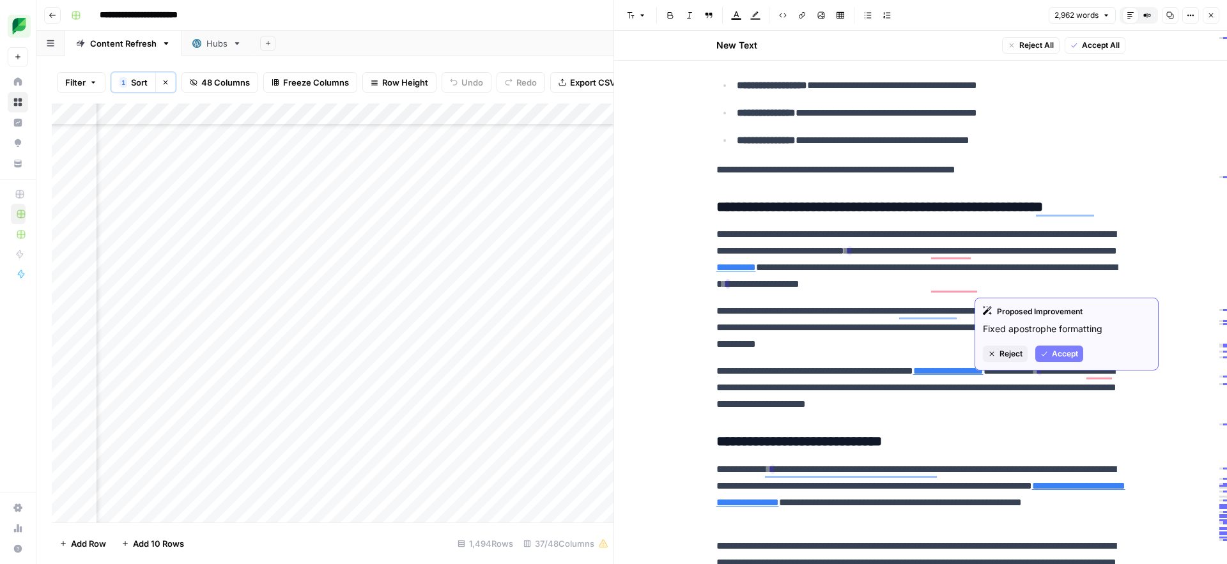
click at [1054, 359] on span "Accept" at bounding box center [1065, 354] width 26 height 12
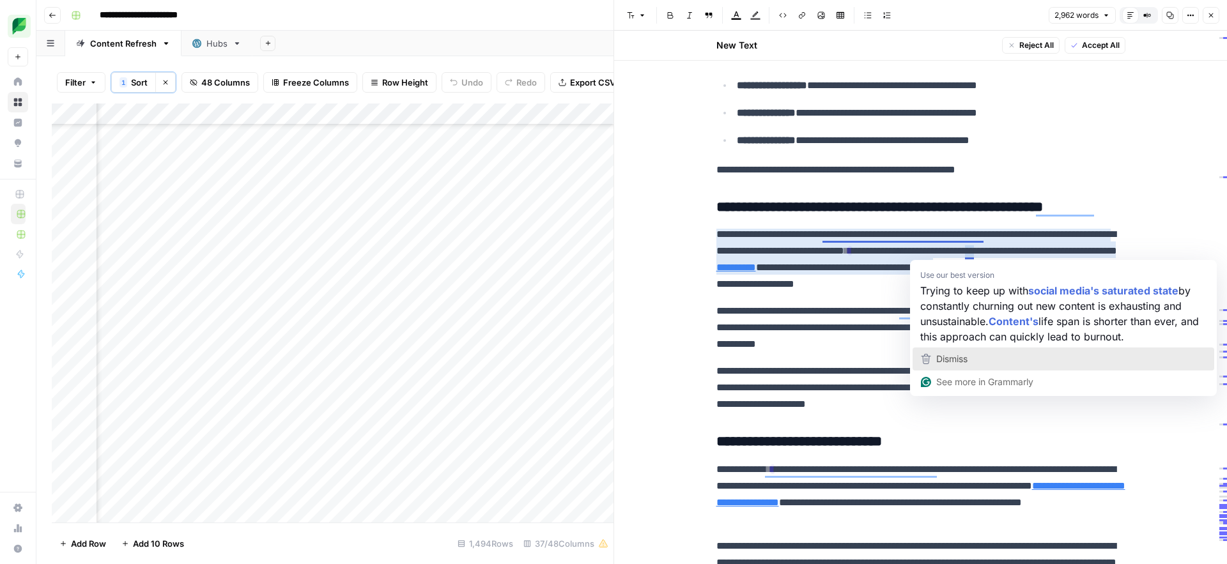
click at [940, 361] on span "Dismiss" at bounding box center [951, 358] width 31 height 11
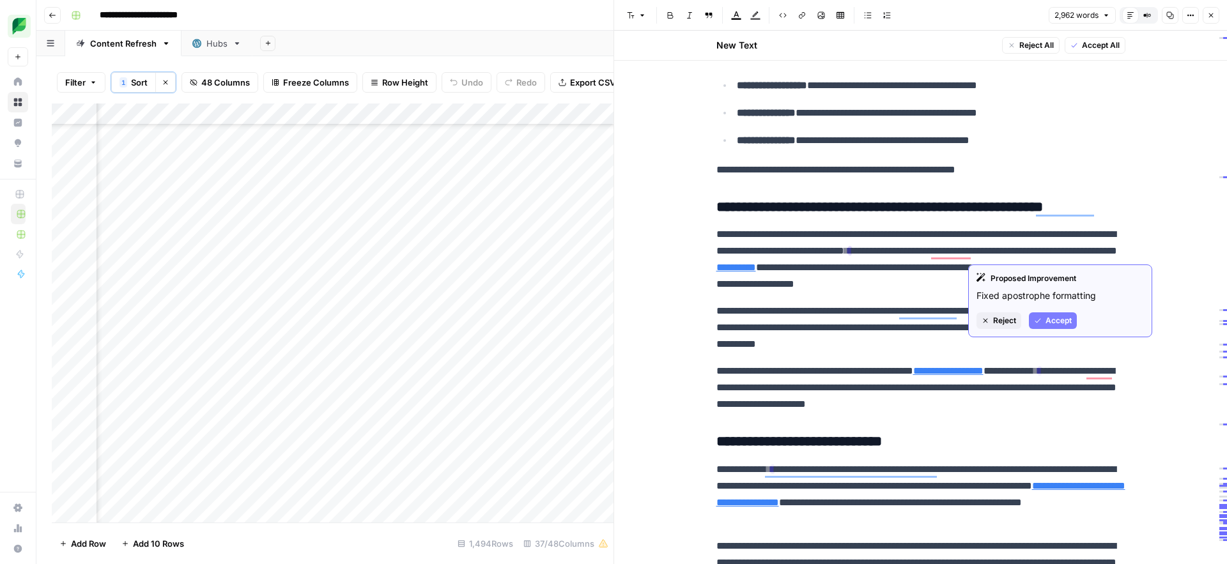
click at [1044, 321] on button "Accept" at bounding box center [1053, 320] width 48 height 17
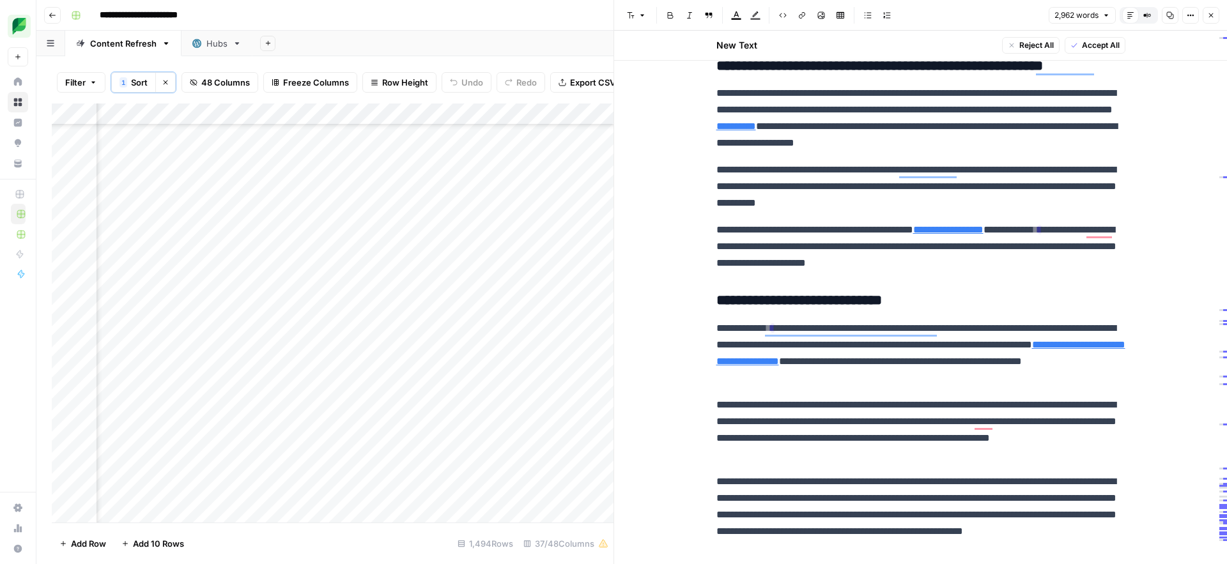
scroll to position [5555, 0]
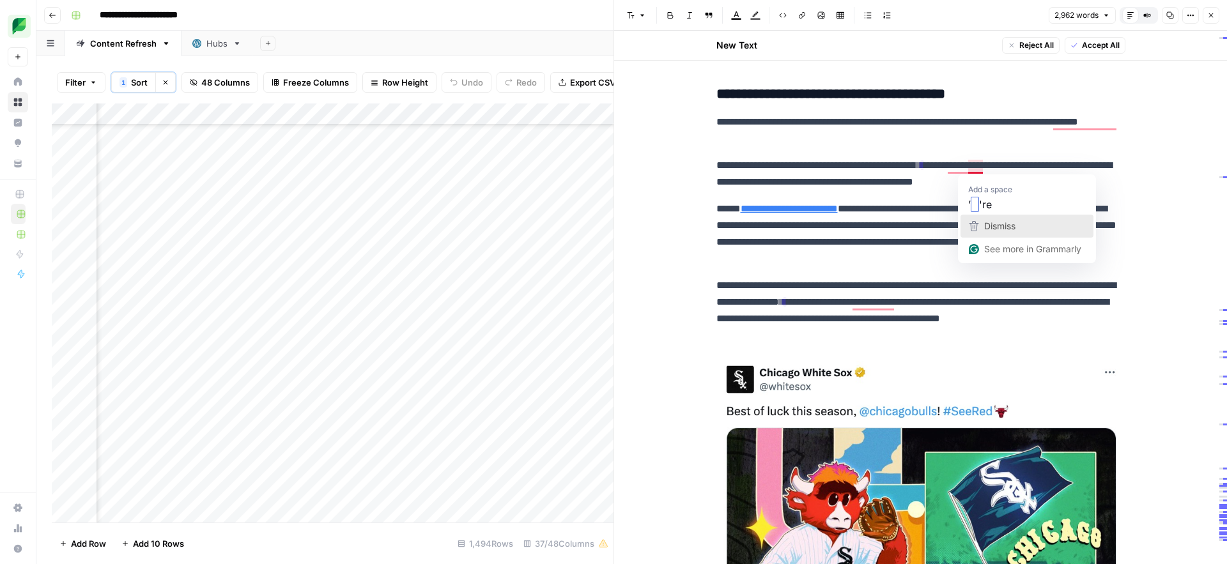
click at [987, 227] on span "Dismiss" at bounding box center [999, 225] width 31 height 11
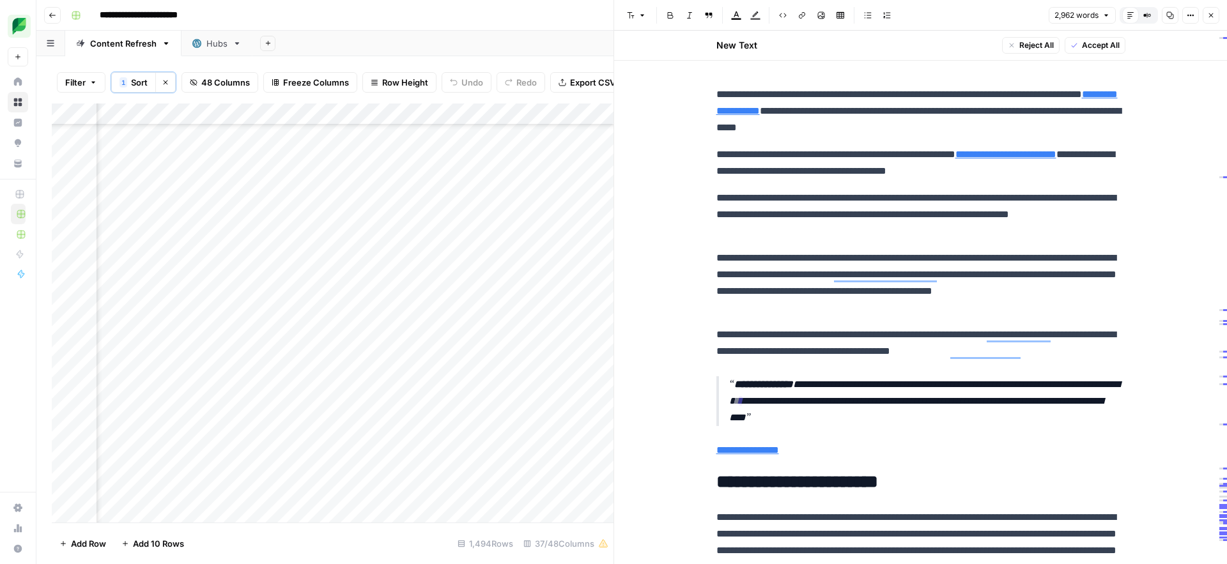
scroll to position [6041, 0]
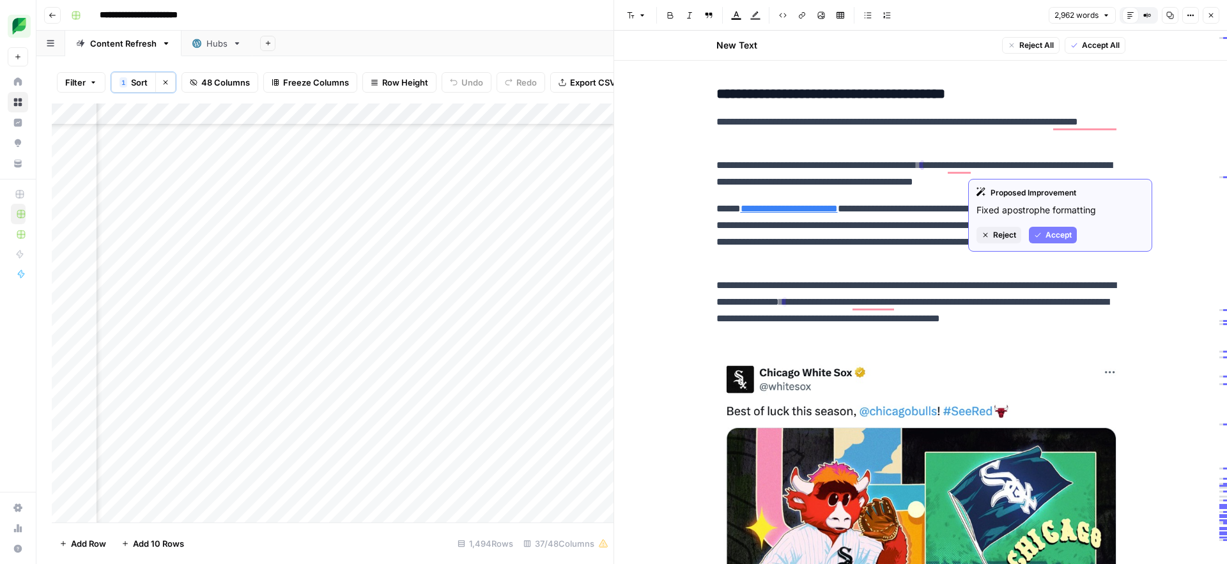
click at [1049, 234] on span "Accept" at bounding box center [1058, 235] width 26 height 12
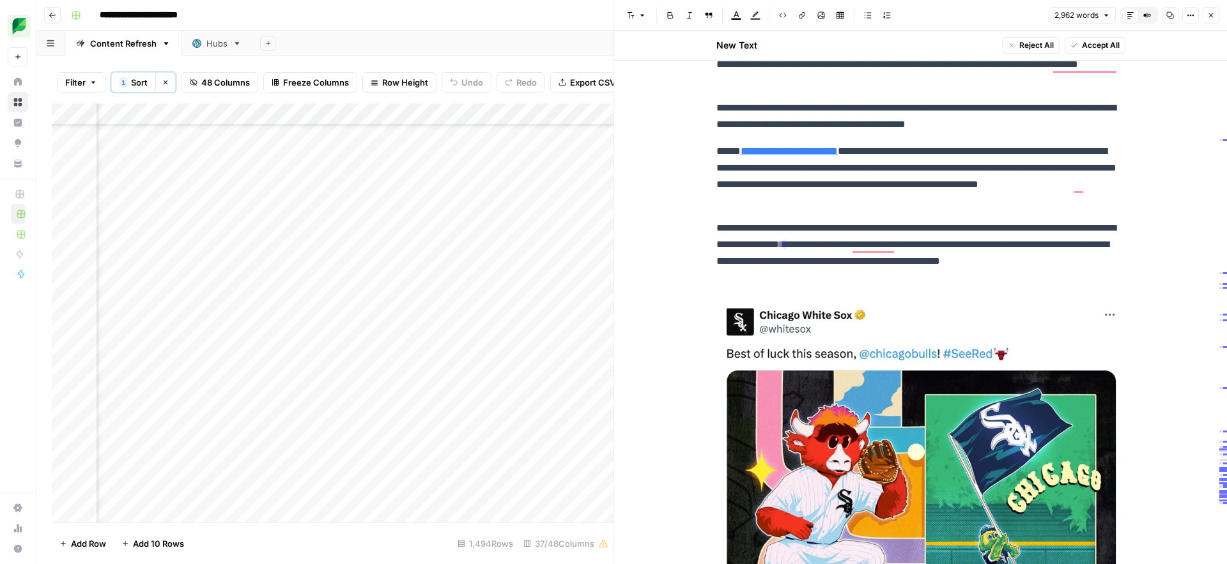
scroll to position [6101, 0]
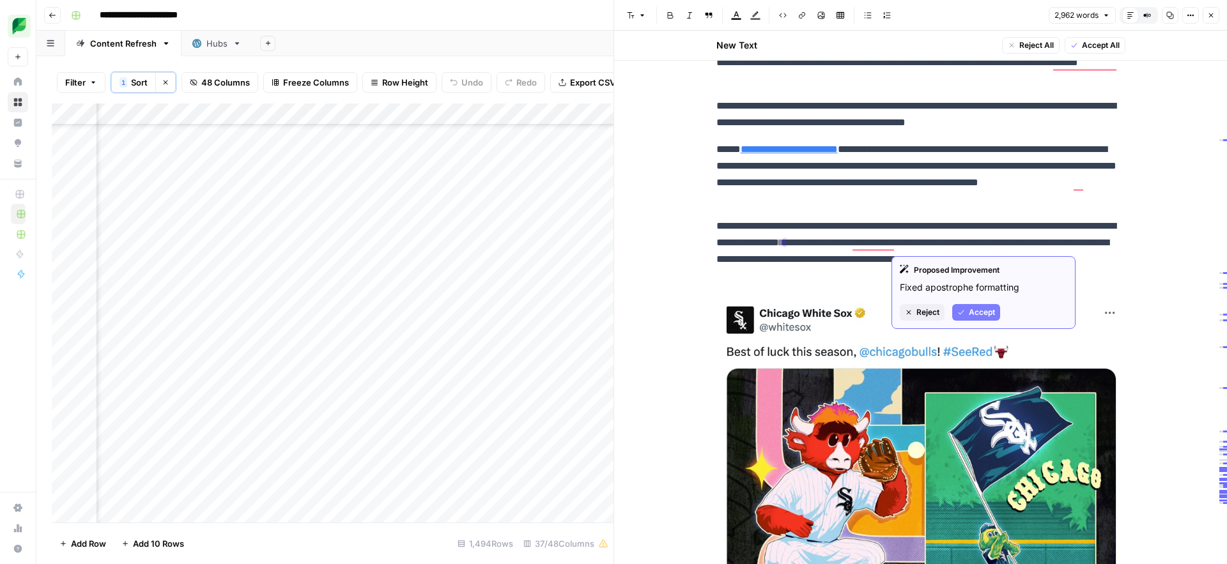
click at [969, 305] on button "Accept" at bounding box center [976, 312] width 48 height 17
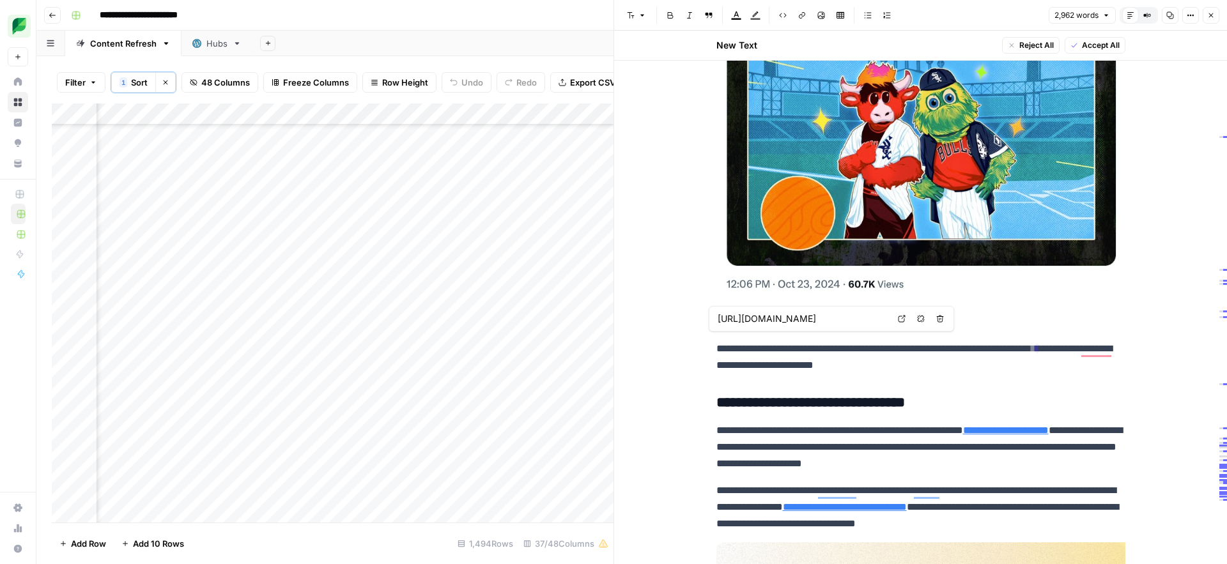
scroll to position [6700, 0]
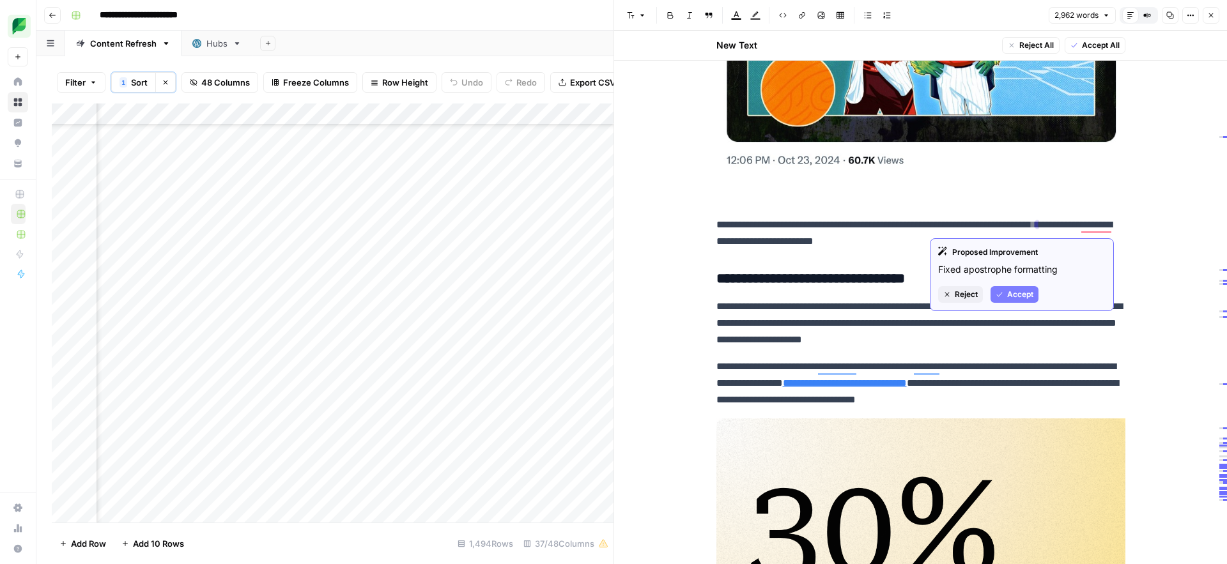
click at [1020, 295] on span "Accept" at bounding box center [1020, 295] width 26 height 12
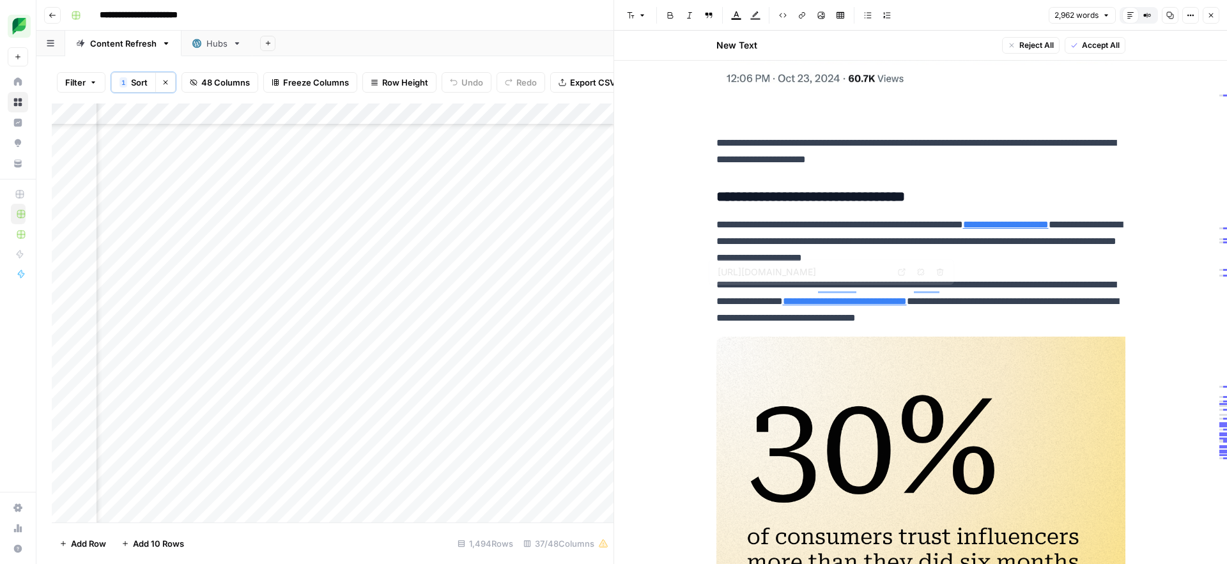
type input "https://sproutsocial.com/insights/data/influencer-marketing-report/"
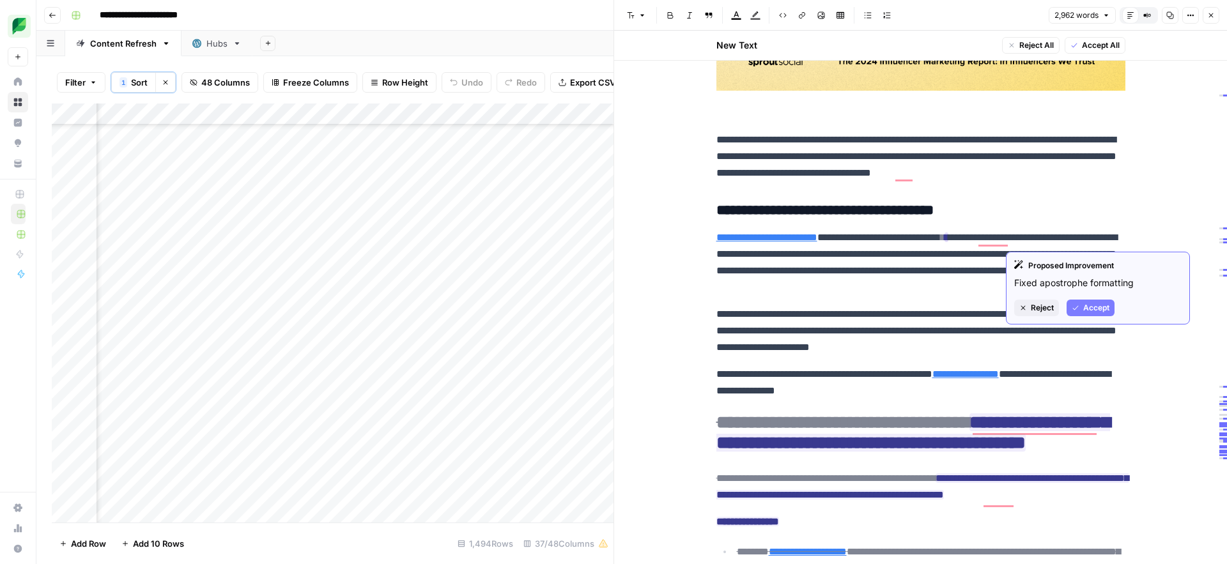
click at [1086, 308] on span "Accept" at bounding box center [1096, 308] width 26 height 12
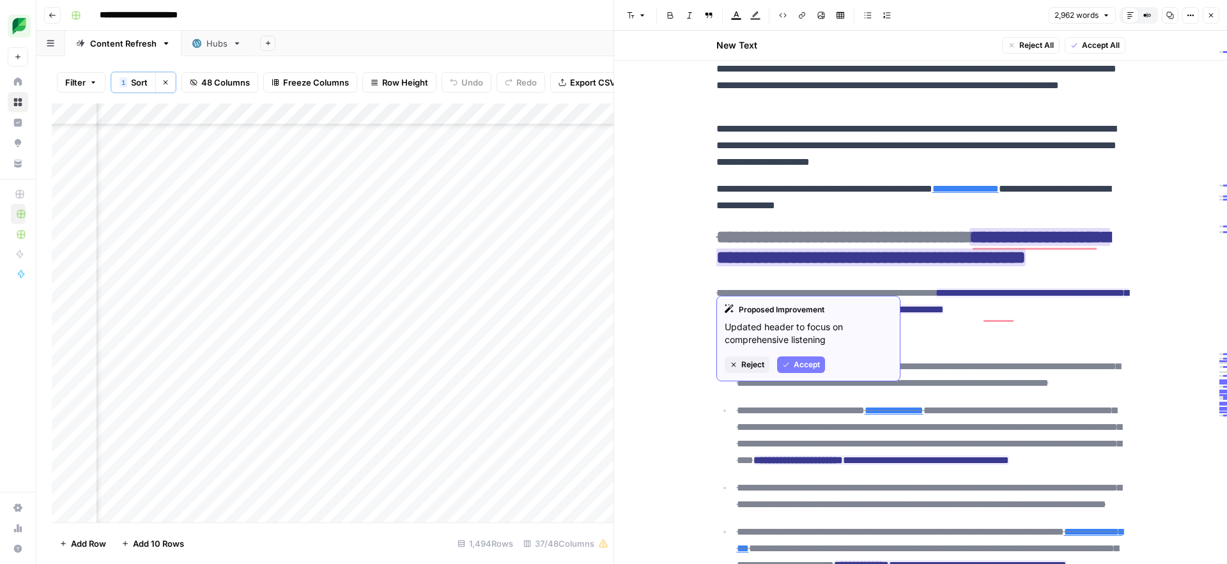
click at [748, 363] on span "Reject" at bounding box center [752, 365] width 23 height 12
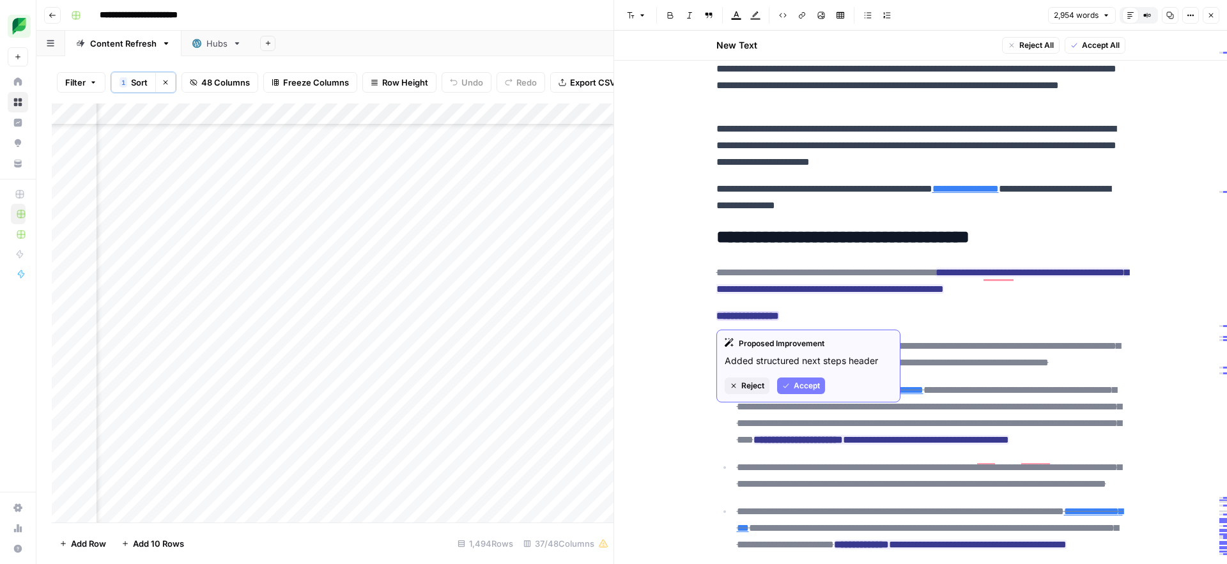
click at [746, 390] on span "Reject" at bounding box center [752, 386] width 23 height 12
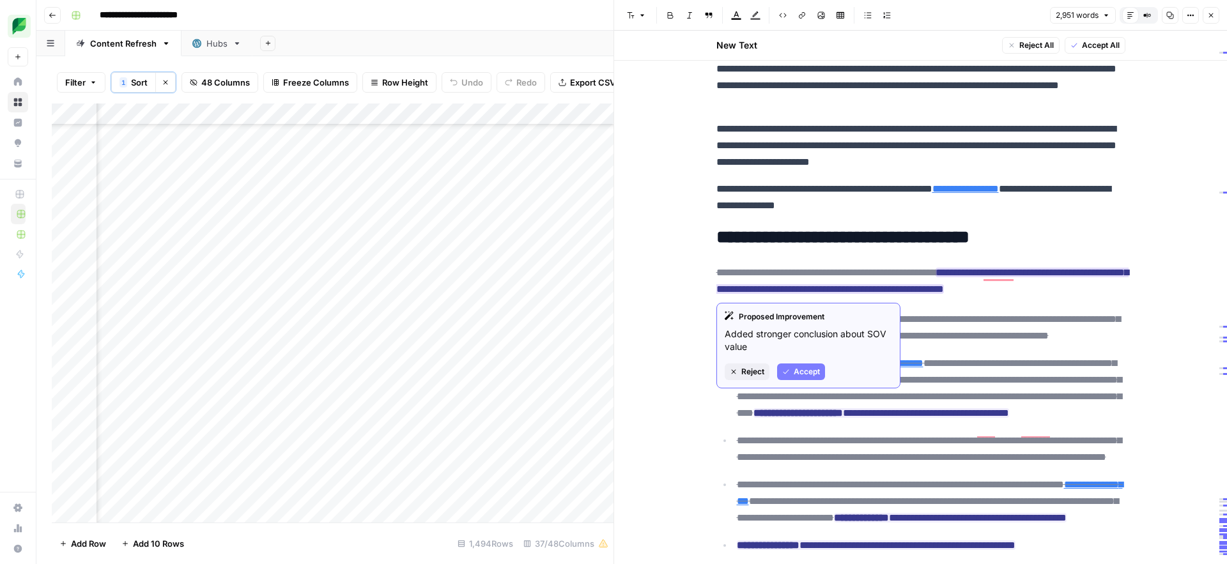
click at [745, 376] on span "Reject" at bounding box center [752, 372] width 23 height 12
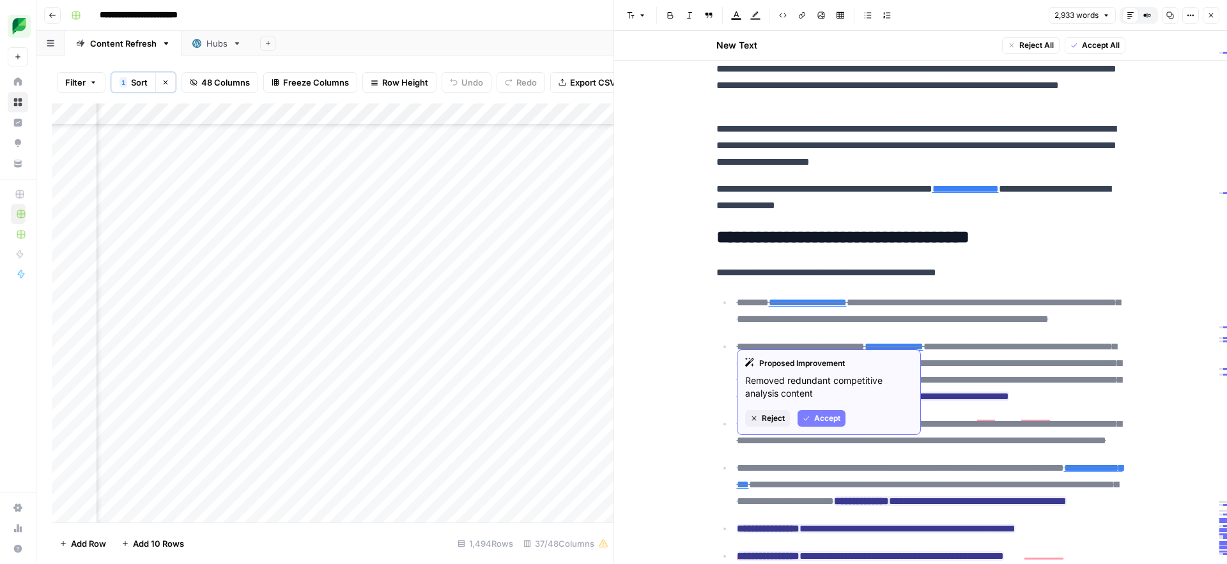
click at [762, 422] on span "Reject" at bounding box center [773, 419] width 23 height 12
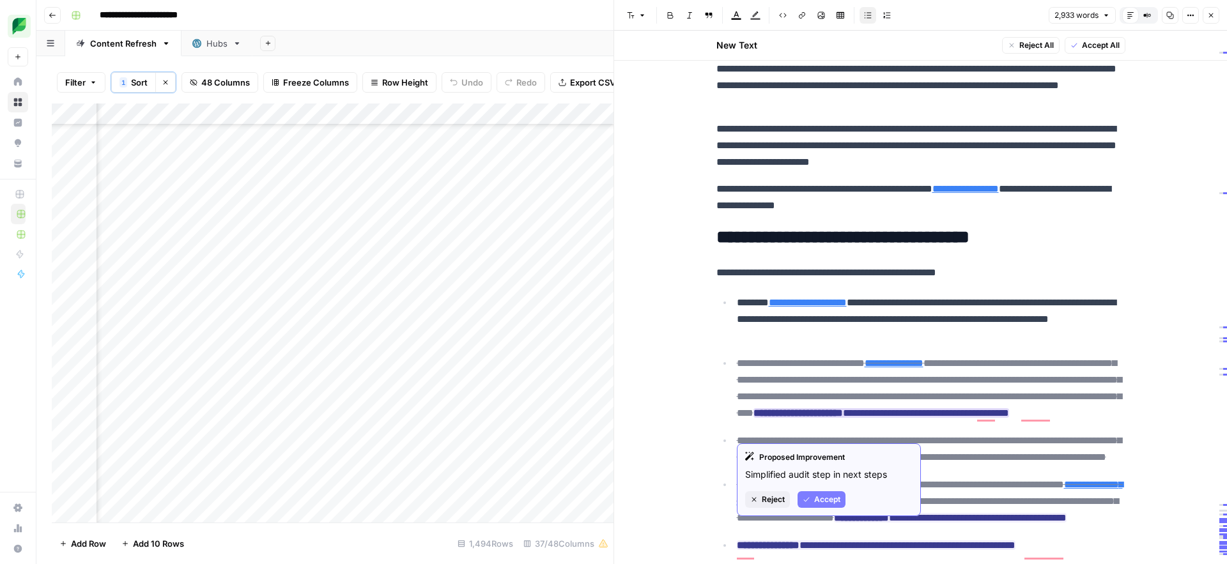
click at [764, 501] on span "Reject" at bounding box center [773, 500] width 23 height 12
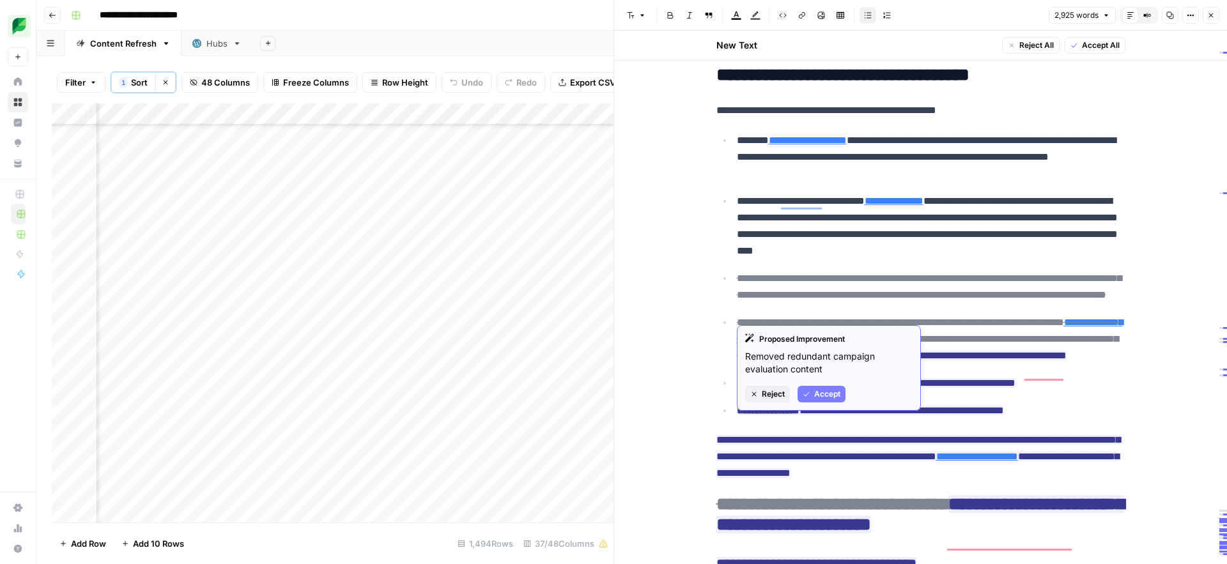
click at [762, 397] on span "Reject" at bounding box center [773, 394] width 23 height 12
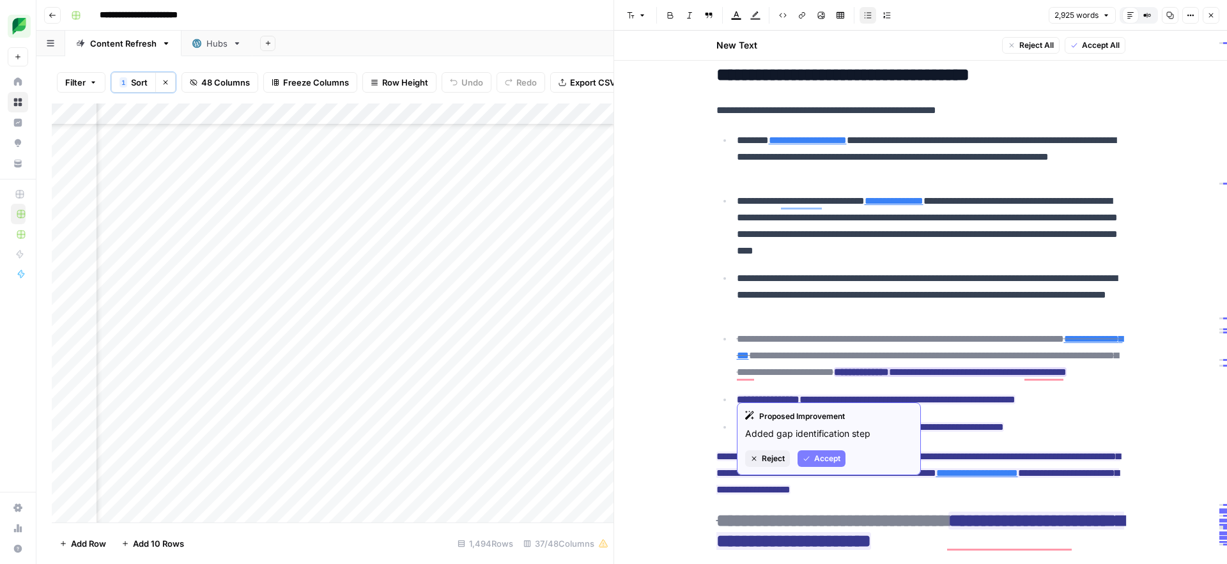
click at [767, 462] on span "Reject" at bounding box center [773, 459] width 23 height 12
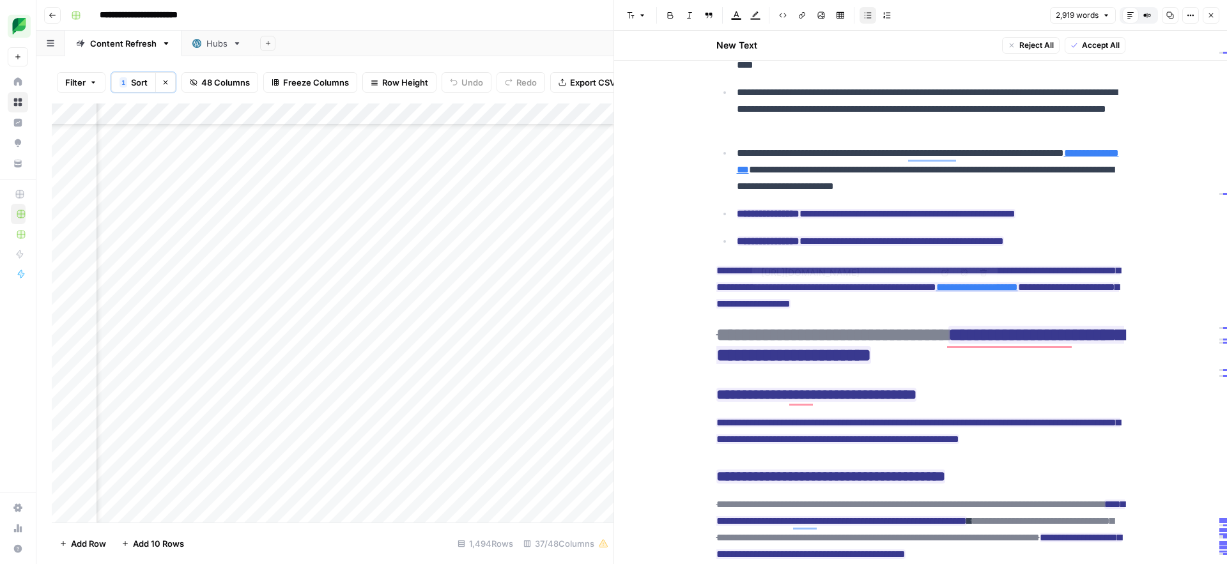
type input "https://sproutsocial.com/trial/"
